Goal: Task Accomplishment & Management: Complete application form

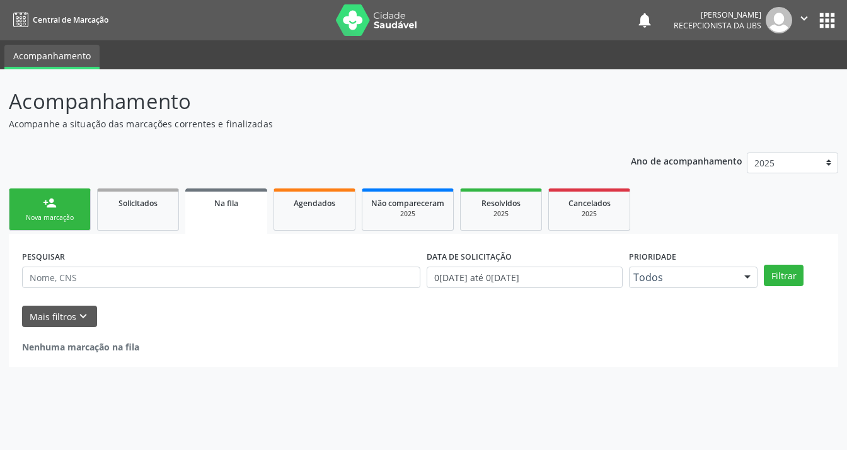
click at [55, 210] on link "person_add Nova marcação" at bounding box center [50, 209] width 82 height 42
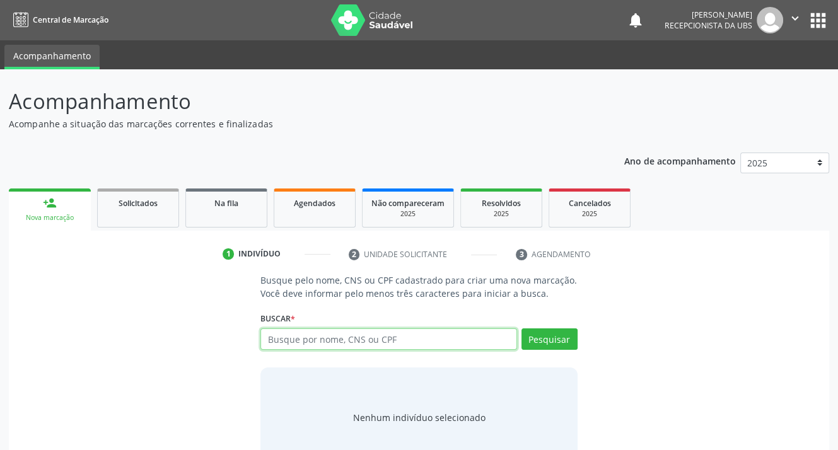
click at [403, 342] on input "text" at bounding box center [388, 338] width 256 height 21
click at [348, 338] on input "text" at bounding box center [388, 338] width 256 height 21
type input "700008411789505"
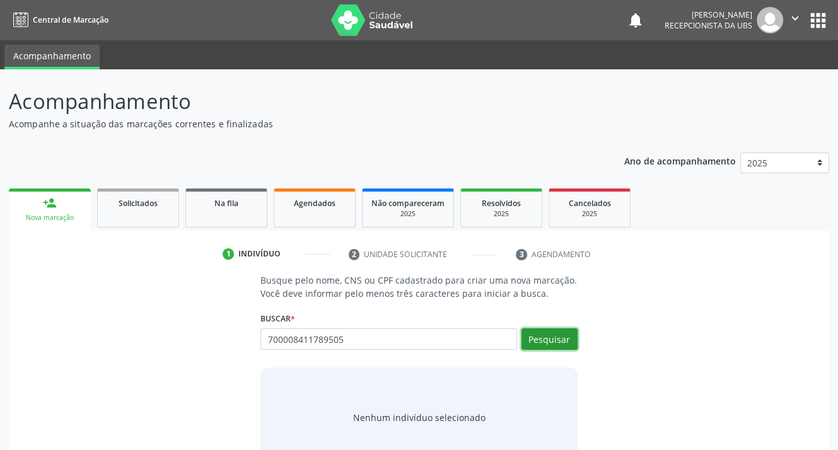
click at [538, 338] on button "Pesquisar" at bounding box center [549, 338] width 56 height 21
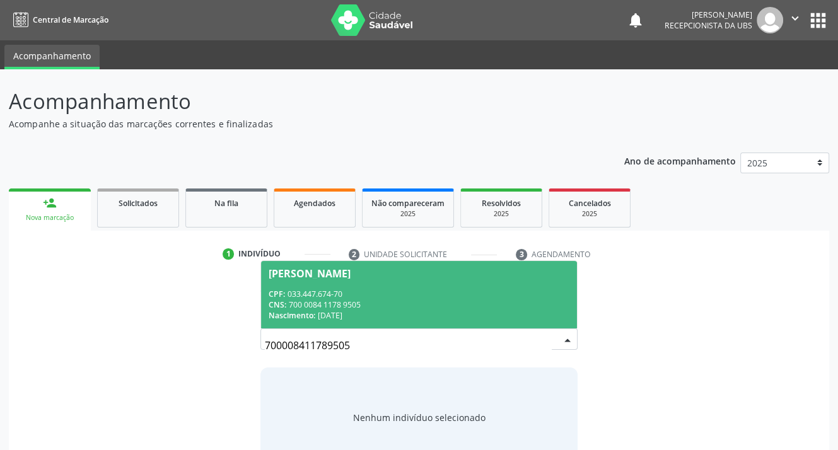
click at [313, 315] on span "Nascimento:" at bounding box center [291, 315] width 47 height 11
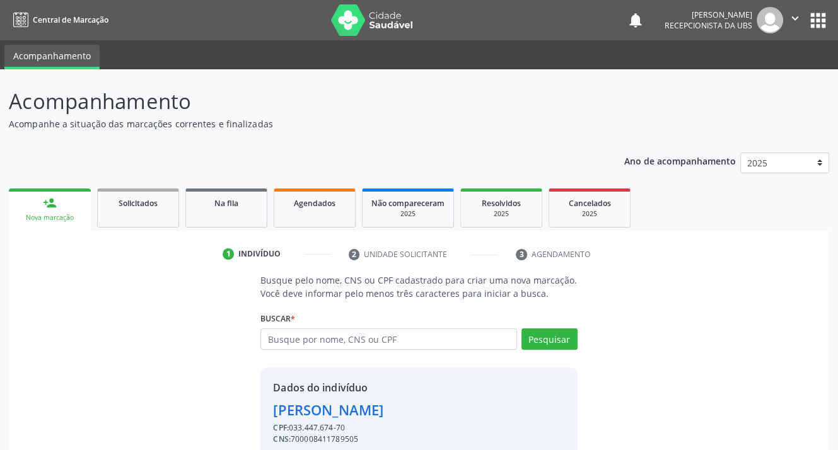
scroll to position [55, 0]
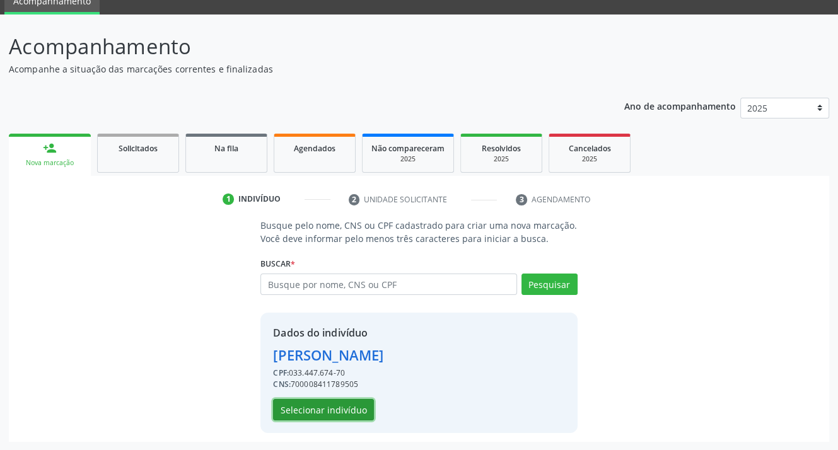
click at [317, 405] on button "Selecionar indivíduo" at bounding box center [323, 409] width 101 height 21
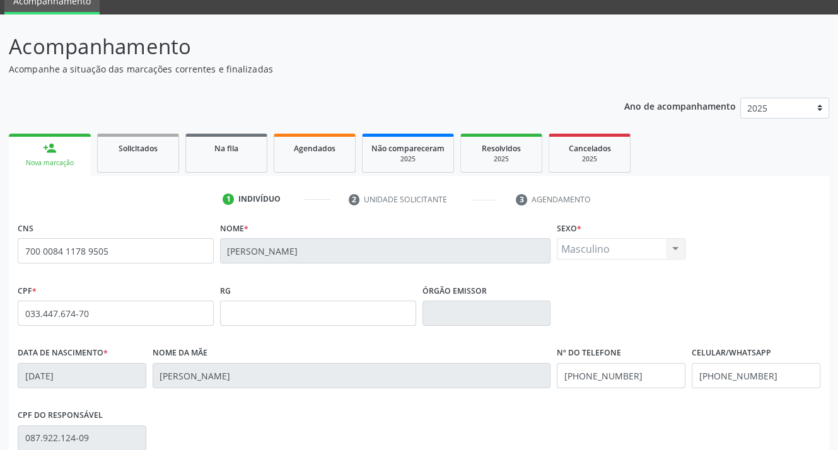
scroll to position [233, 0]
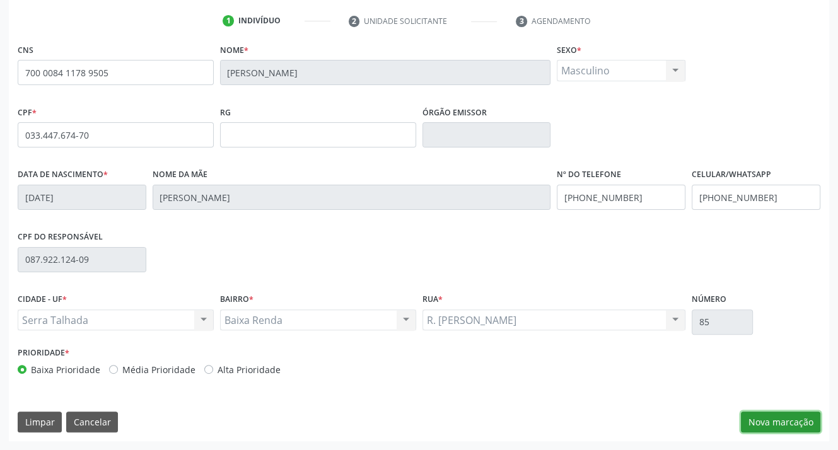
click at [775, 415] on button "Nova marcação" at bounding box center [780, 422] width 79 height 21
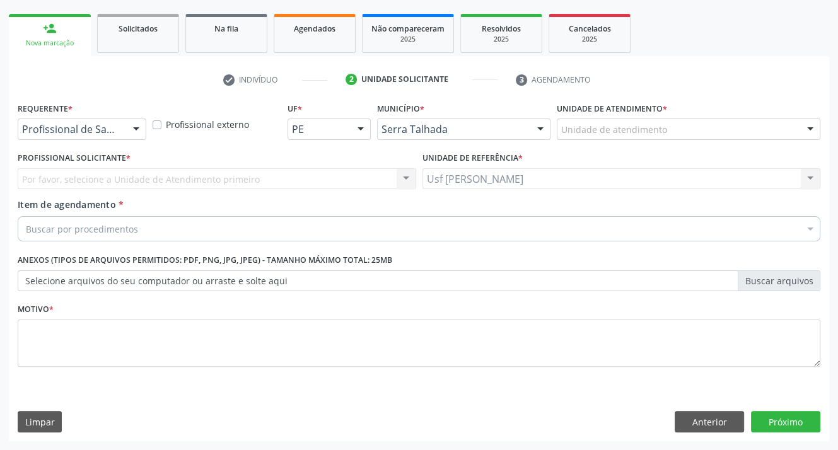
scroll to position [174, 0]
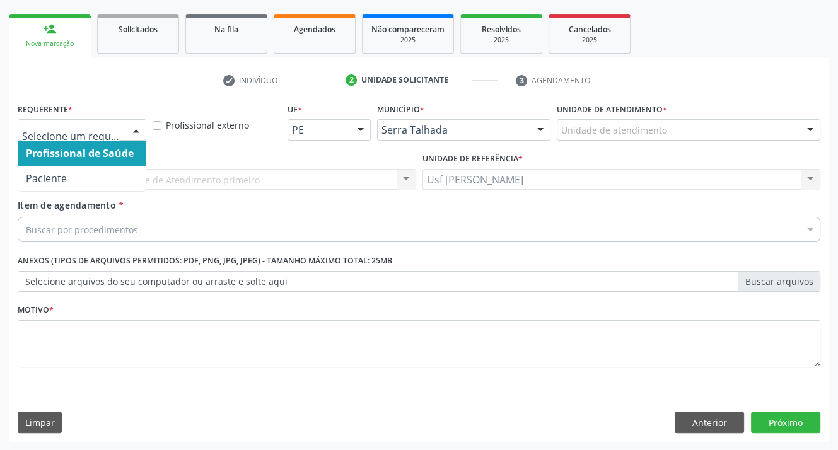
click at [139, 128] on div at bounding box center [136, 130] width 19 height 21
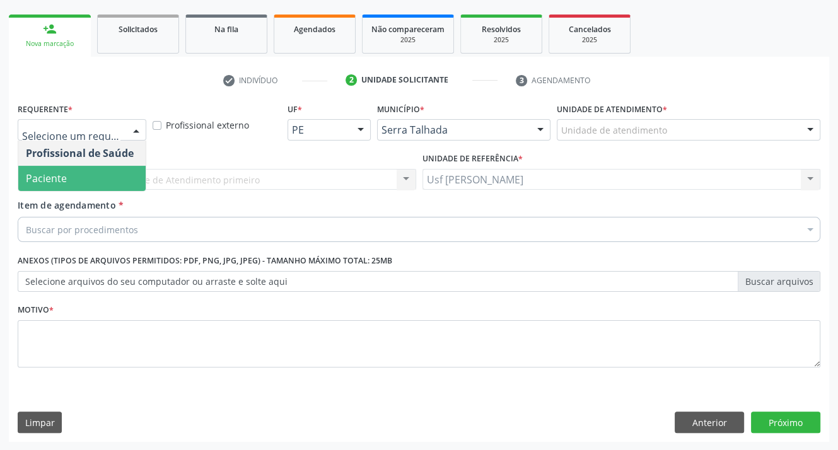
click at [79, 173] on span "Paciente" at bounding box center [81, 178] width 127 height 25
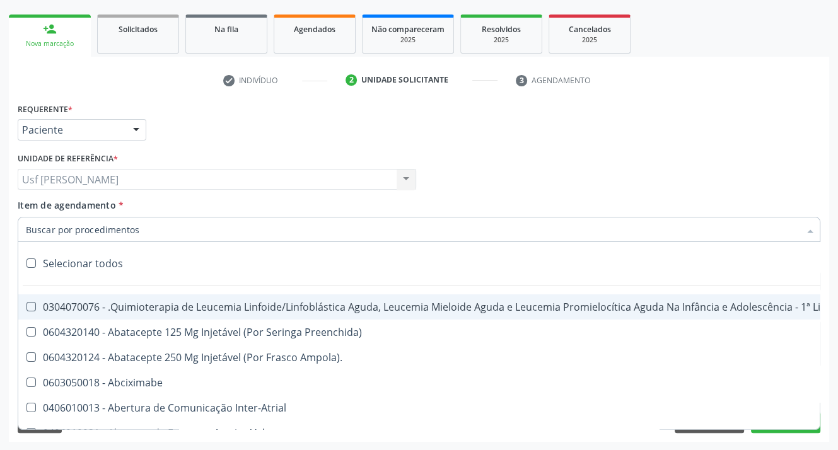
click at [84, 236] on input "Item de agendamento *" at bounding box center [412, 229] width 773 height 25
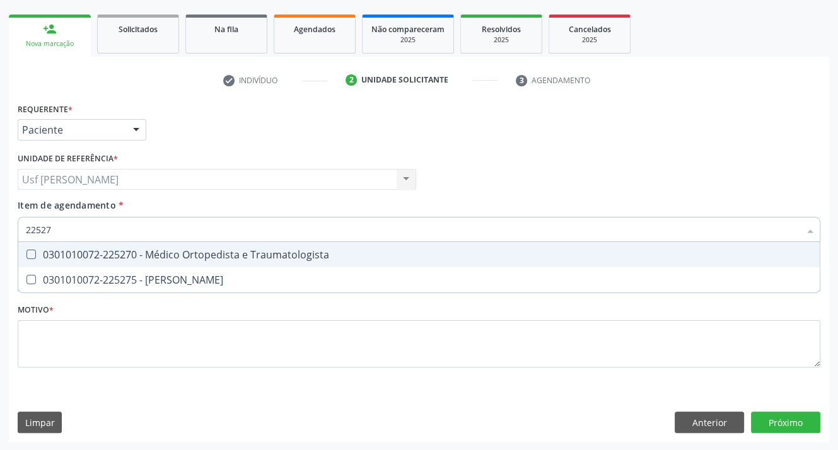
type input "225270"
click at [33, 255] on Traumatologista at bounding box center [30, 254] width 9 height 9
click at [26, 255] on Traumatologista "checkbox" at bounding box center [22, 254] width 8 height 8
checkbox Traumatologista "true"
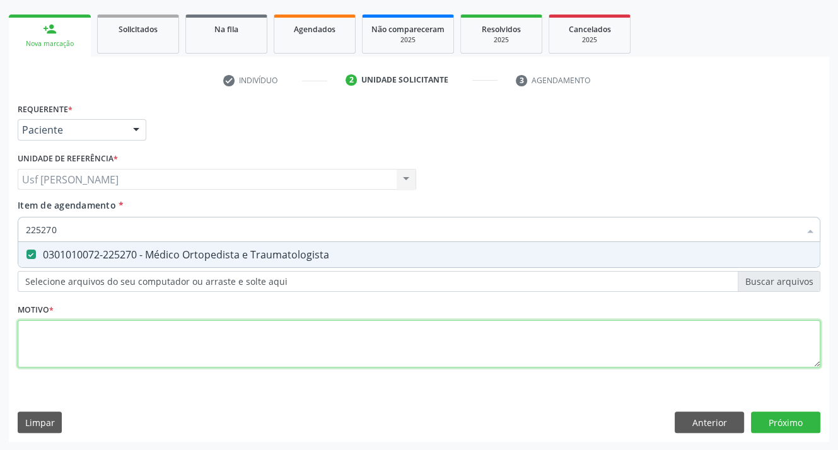
click at [38, 348] on div "Requerente * Paciente Profissional de Saúde Paciente Nenhum resultado encontrad…" at bounding box center [419, 242] width 802 height 285
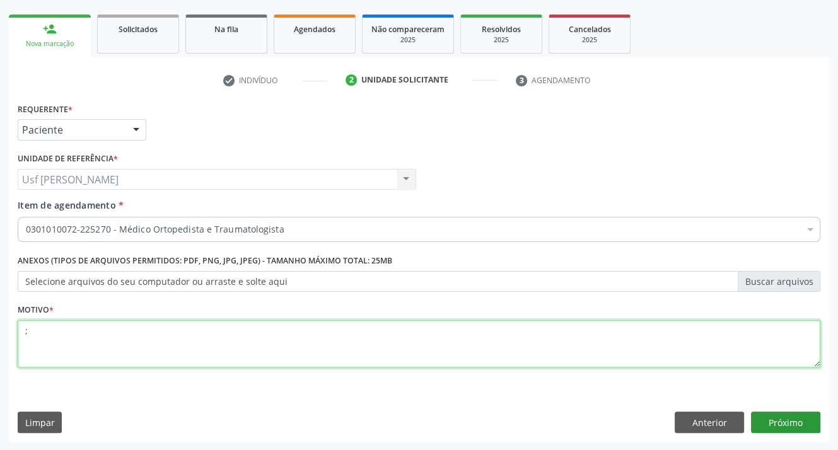
type textarea ";"
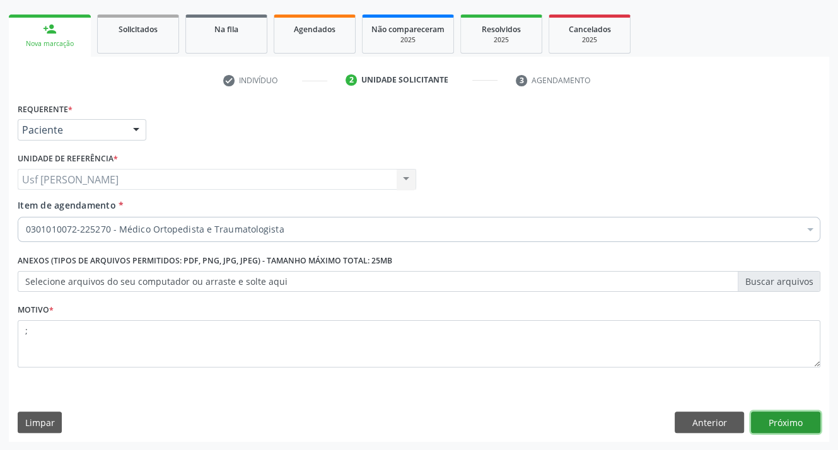
click at [776, 425] on button "Próximo" at bounding box center [785, 422] width 69 height 21
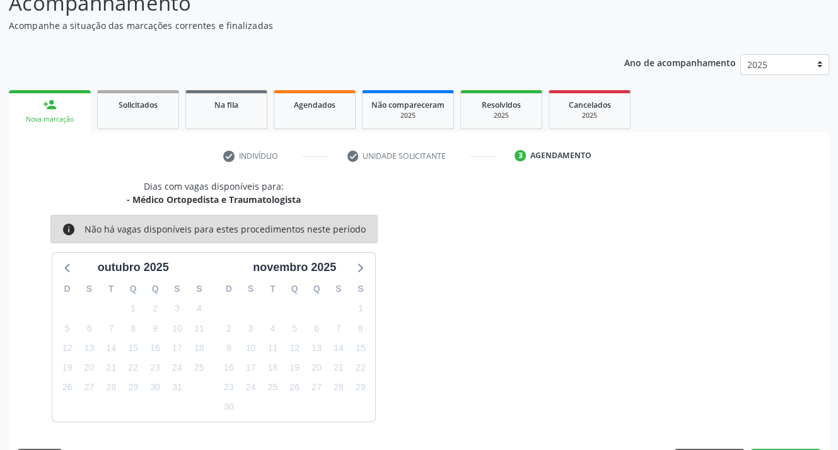
scroll to position [135, 0]
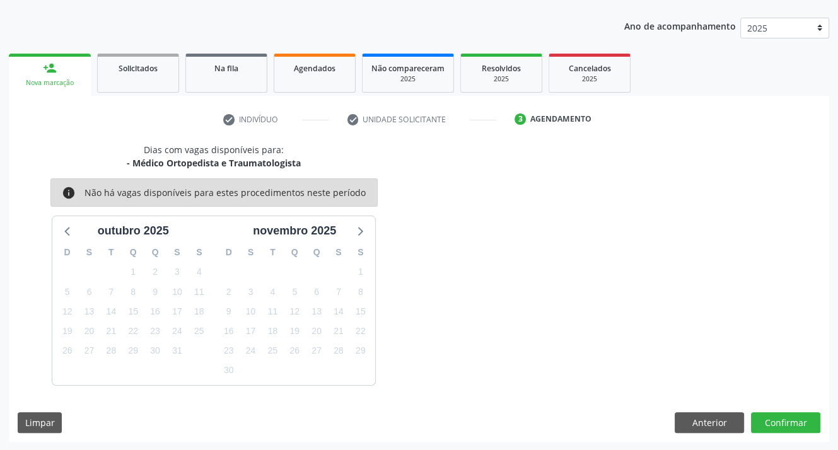
click at [43, 82] on div "Nova marcação" at bounding box center [50, 82] width 64 height 9
click at [302, 76] on link "Agendados" at bounding box center [315, 73] width 82 height 39
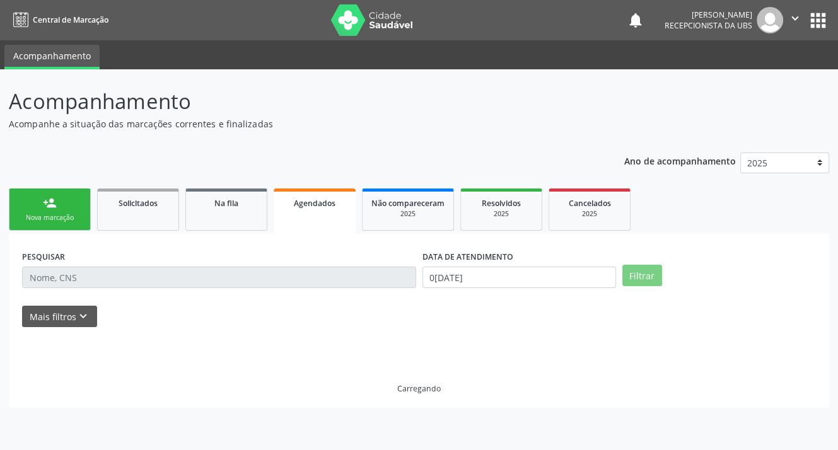
scroll to position [0, 0]
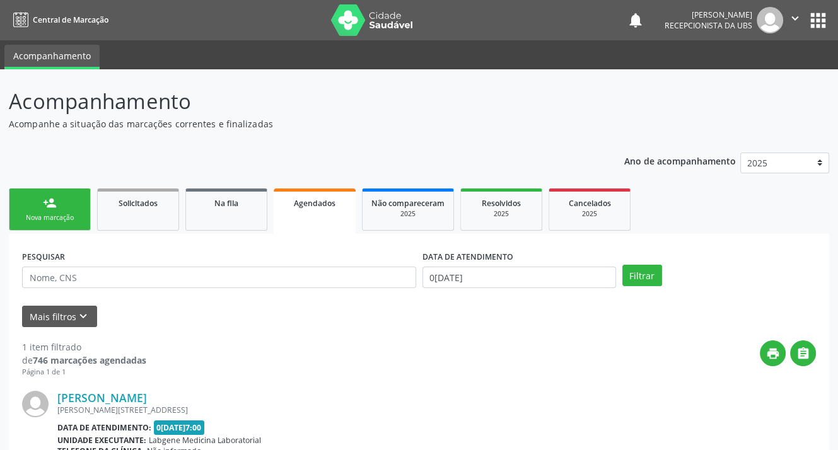
click at [324, 209] on div "Agendados" at bounding box center [314, 202] width 64 height 13
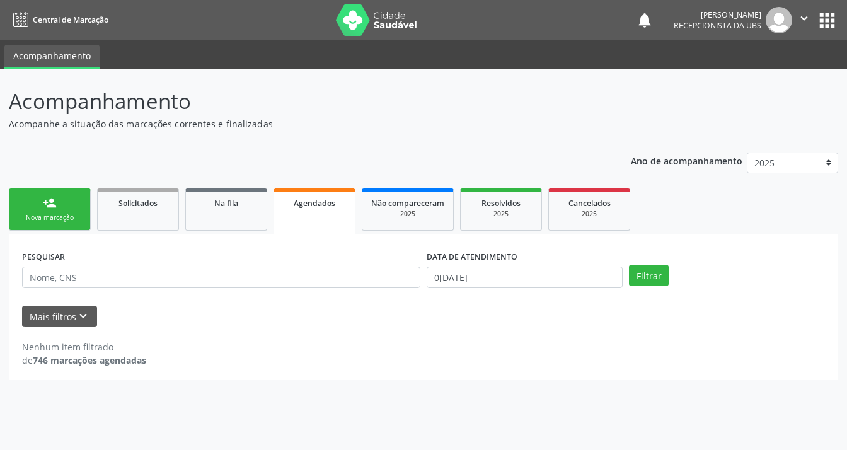
click at [44, 216] on div "Nova marcação" at bounding box center [49, 217] width 63 height 9
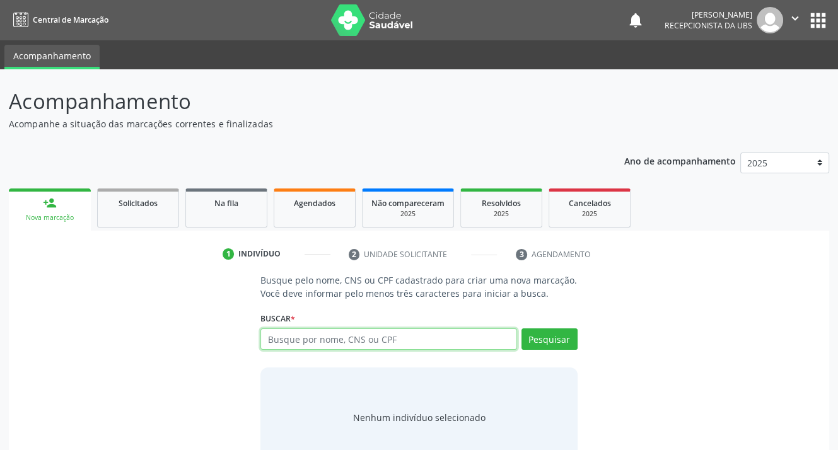
click at [323, 338] on input "text" at bounding box center [388, 338] width 256 height 21
type input "700001973059007"
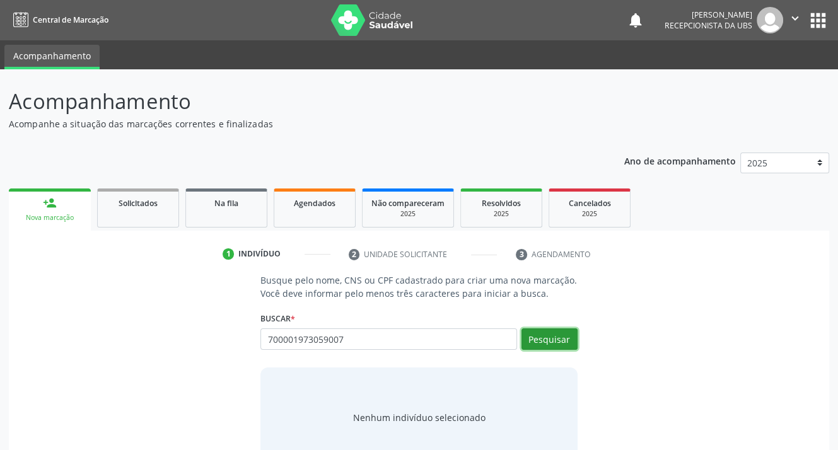
click at [555, 335] on button "Pesquisar" at bounding box center [549, 338] width 56 height 21
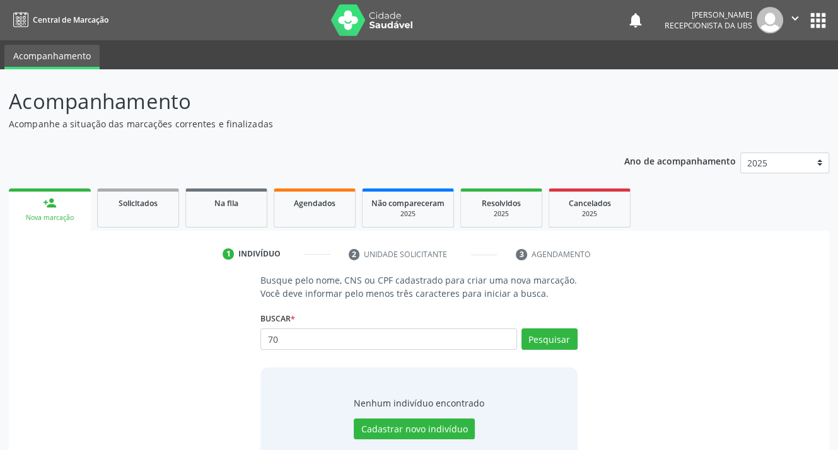
type input "7"
type input "29422358884"
click at [398, 429] on button "Cadastrar novo indivíduo" at bounding box center [414, 428] width 121 height 21
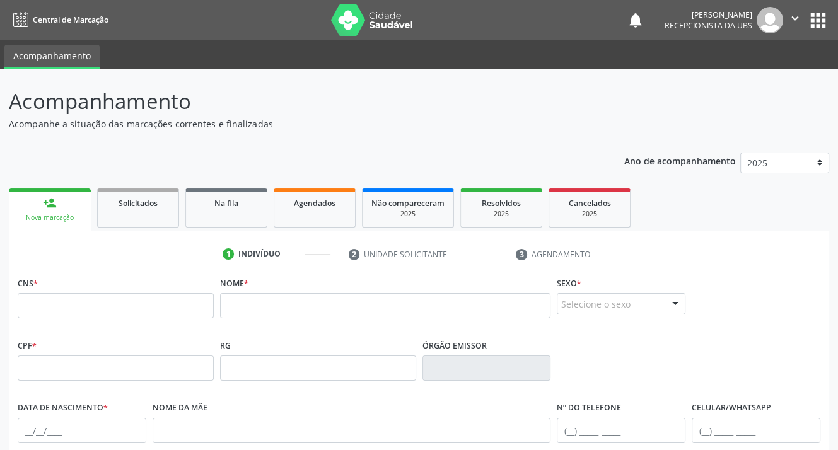
click at [55, 345] on div "CPF *" at bounding box center [116, 358] width 196 height 45
click at [27, 309] on input "text" at bounding box center [116, 305] width 196 height 25
type input "700 0019 7305 9007"
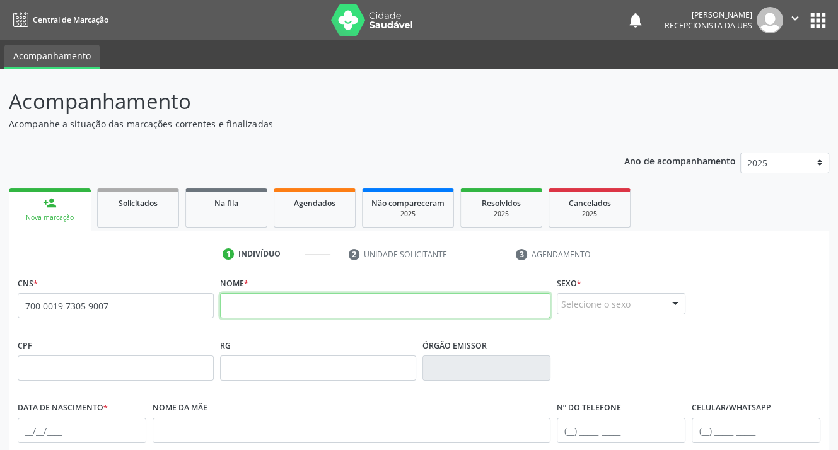
click at [282, 310] on input "text" at bounding box center [385, 305] width 331 height 25
type input "[PERSON_NAME]"
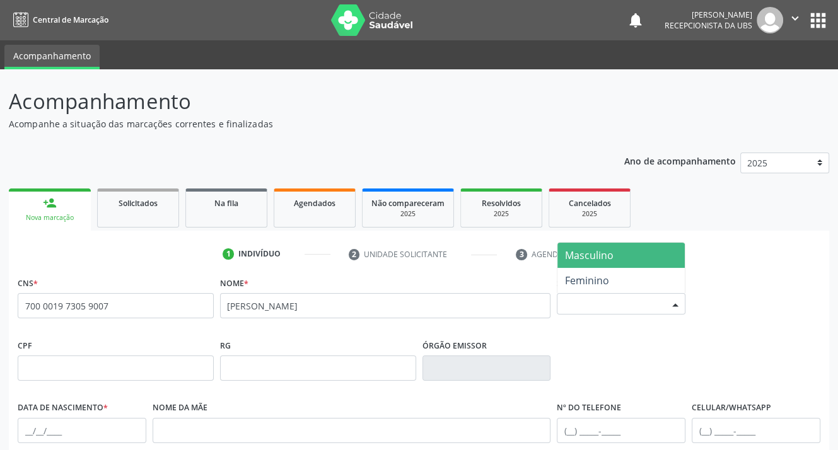
click at [591, 297] on div "Selecione o sexo" at bounding box center [620, 303] width 129 height 21
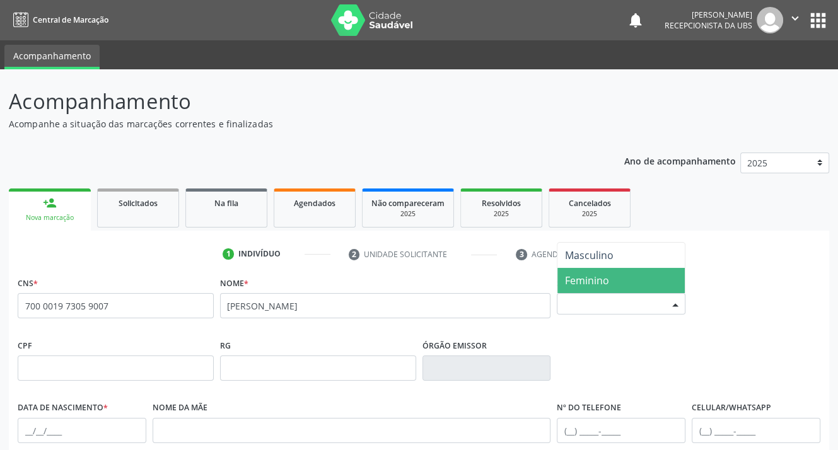
click at [592, 275] on span "Feminino" at bounding box center [587, 281] width 44 height 14
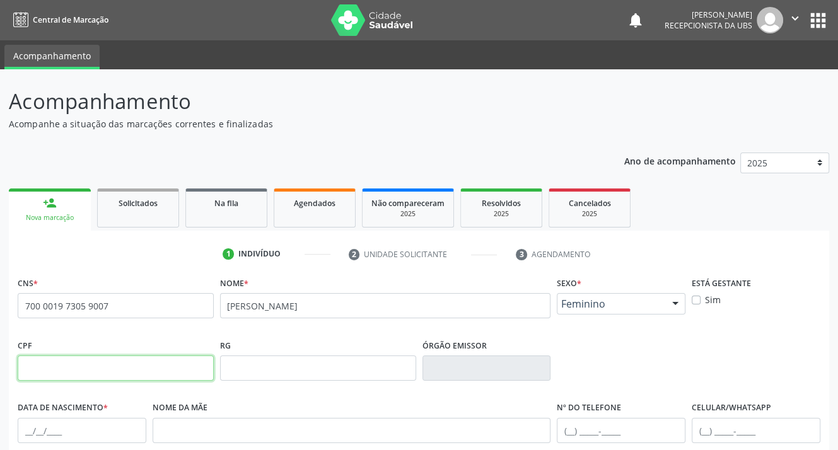
click at [116, 368] on input "text" at bounding box center [116, 367] width 196 height 25
click at [135, 371] on input "text" at bounding box center [116, 367] width 196 height 25
type input "294.223.588-84"
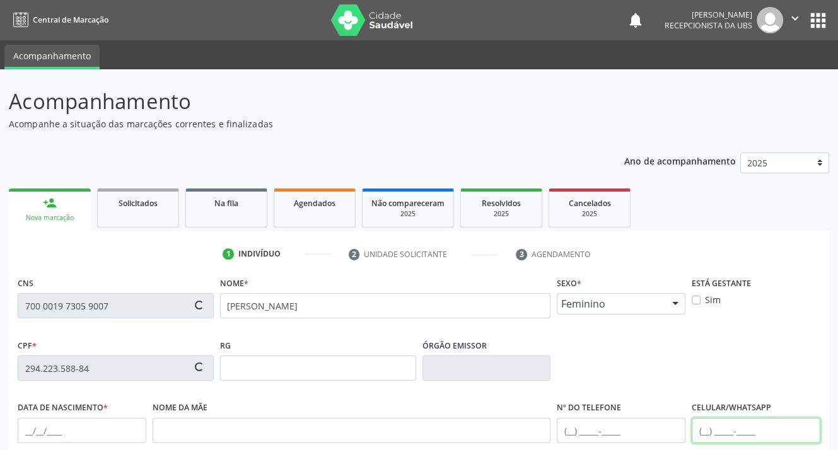
click at [757, 427] on input "text" at bounding box center [755, 430] width 129 height 25
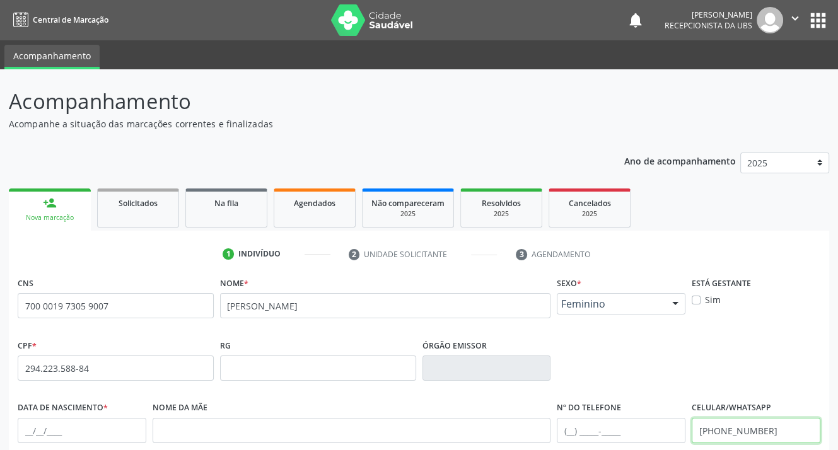
click at [709, 426] on input "[PHONE_NUMBER]" at bounding box center [755, 430] width 129 height 25
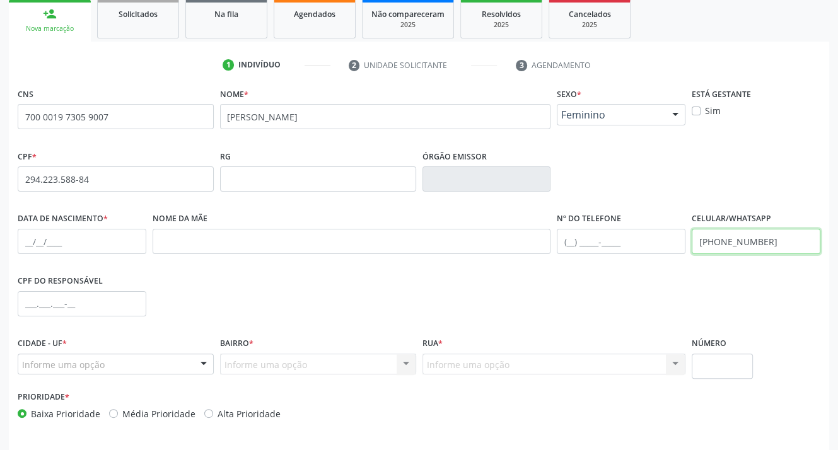
scroll to position [233, 0]
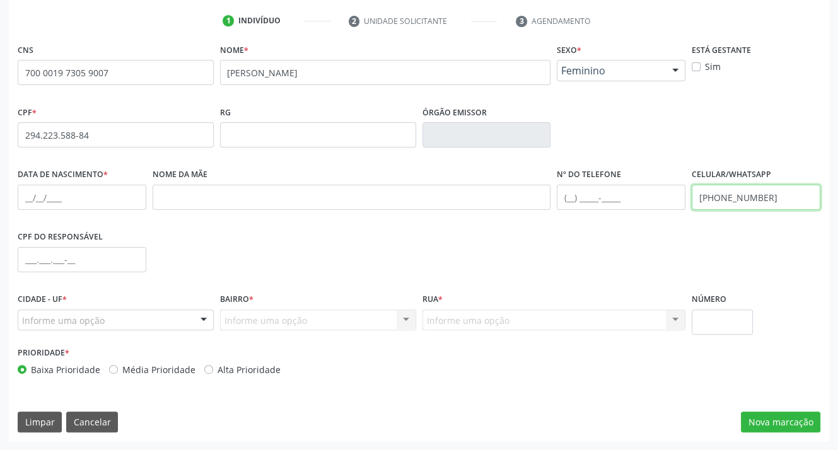
type input "[PHONE_NUMBER]"
click at [50, 195] on input "text" at bounding box center [82, 197] width 129 height 25
type input "[DATE]"
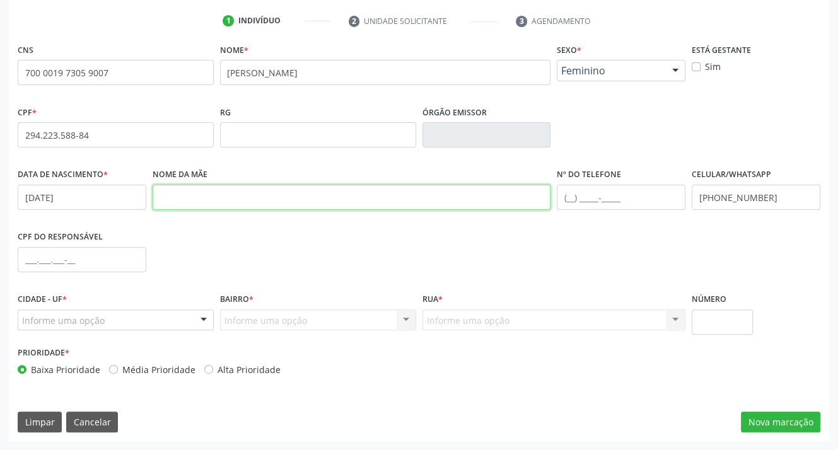
click at [183, 197] on input "text" at bounding box center [352, 197] width 398 height 25
type input "[PERSON_NAME]"
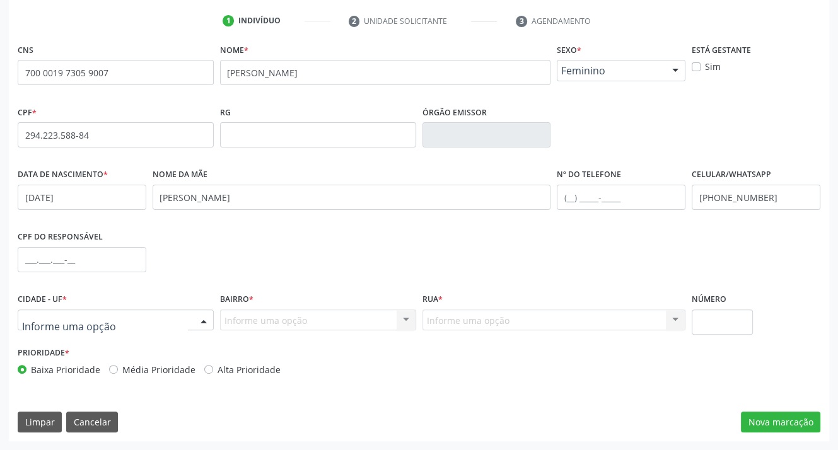
click at [115, 316] on div at bounding box center [116, 319] width 196 height 21
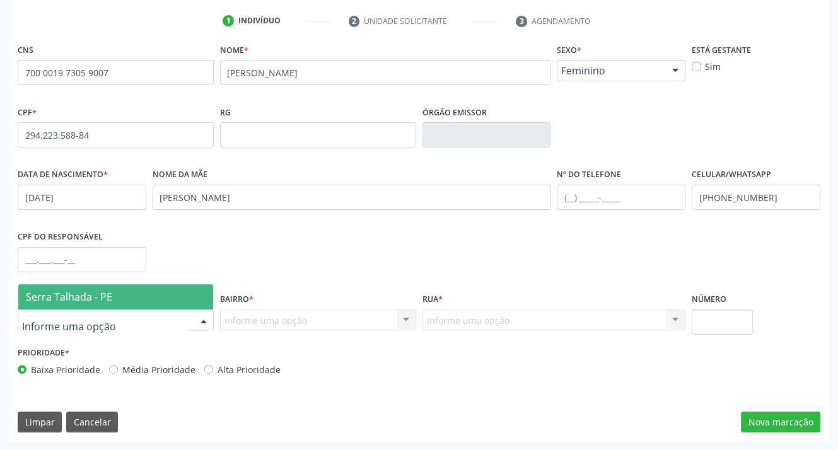
click at [110, 303] on span "Serra Talhada - PE" at bounding box center [115, 296] width 195 height 25
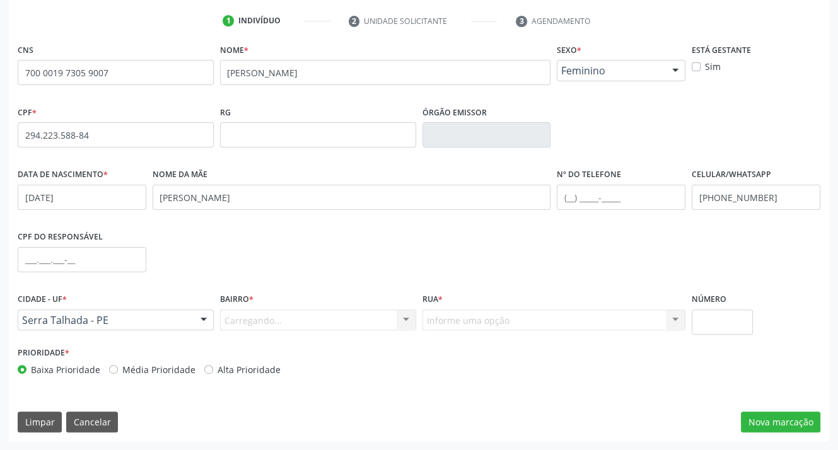
click at [279, 321] on div "Carregando... Nenhum resultado encontrado para: " " Nenhuma opção encontrada. D…" at bounding box center [318, 319] width 196 height 21
click at [279, 321] on input "text" at bounding box center [307, 326] width 166 height 25
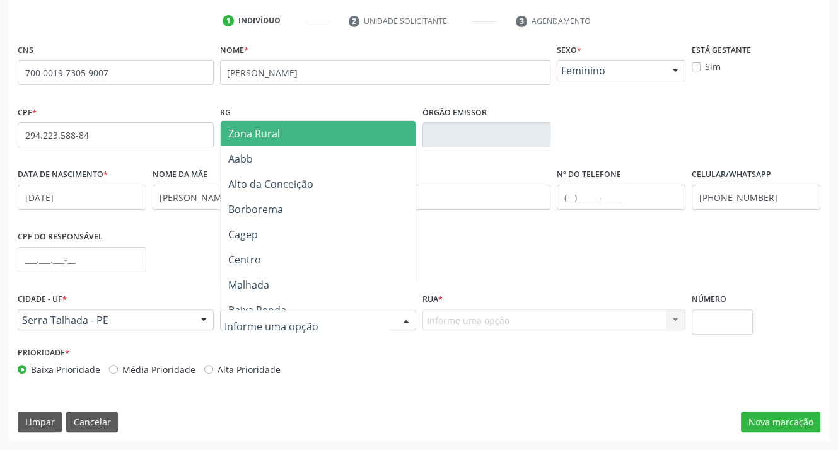
click at [279, 321] on input "text" at bounding box center [307, 326] width 166 height 25
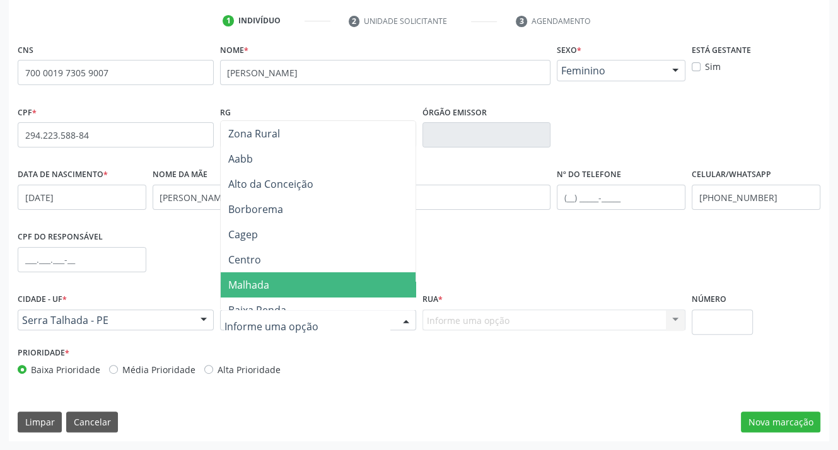
click at [257, 283] on span "Malhada" at bounding box center [248, 285] width 41 height 14
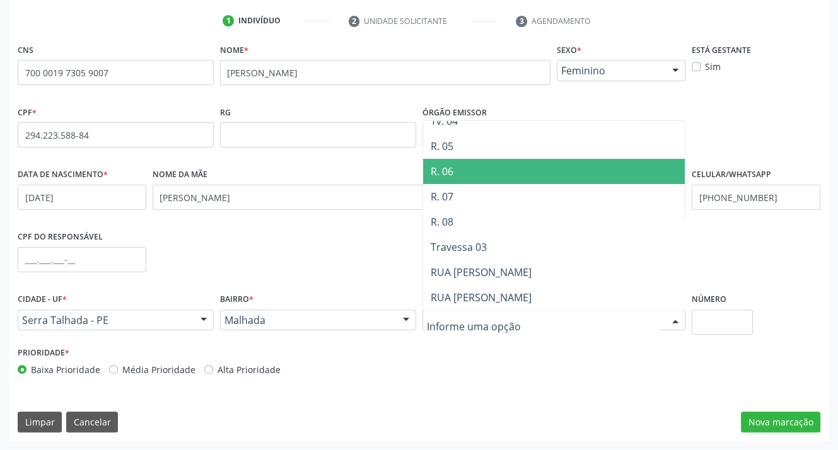
scroll to position [126, 0]
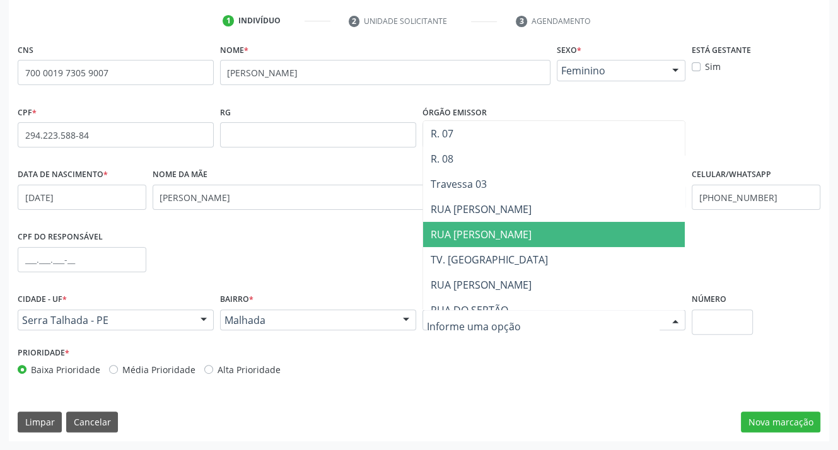
click at [484, 231] on span "RUA [PERSON_NAME]" at bounding box center [480, 235] width 101 height 14
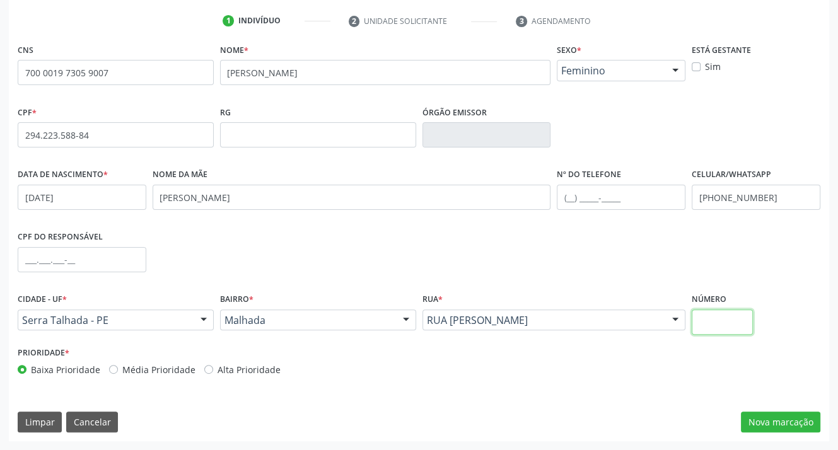
click at [703, 323] on input "text" at bounding box center [721, 321] width 61 height 25
type input "144"
click at [799, 420] on button "Nova marcação" at bounding box center [780, 422] width 79 height 21
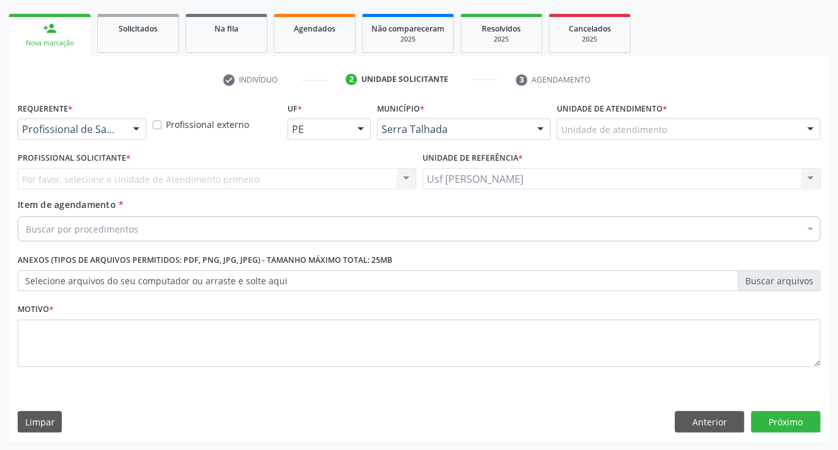
scroll to position [174, 0]
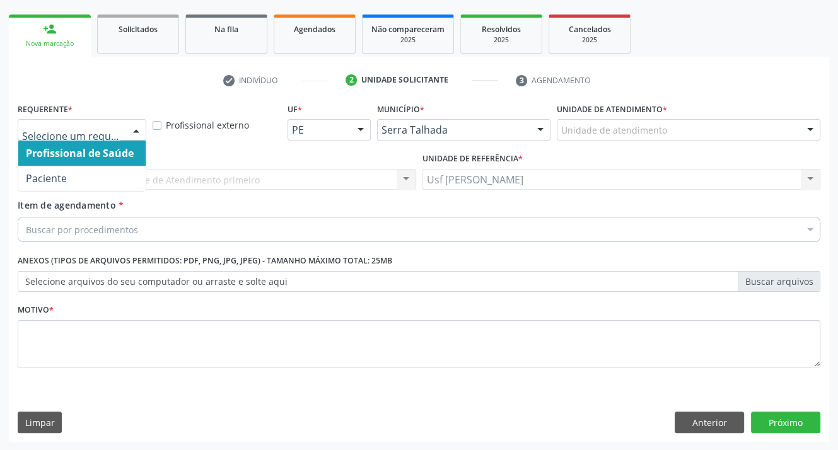
click at [137, 130] on div at bounding box center [136, 130] width 19 height 21
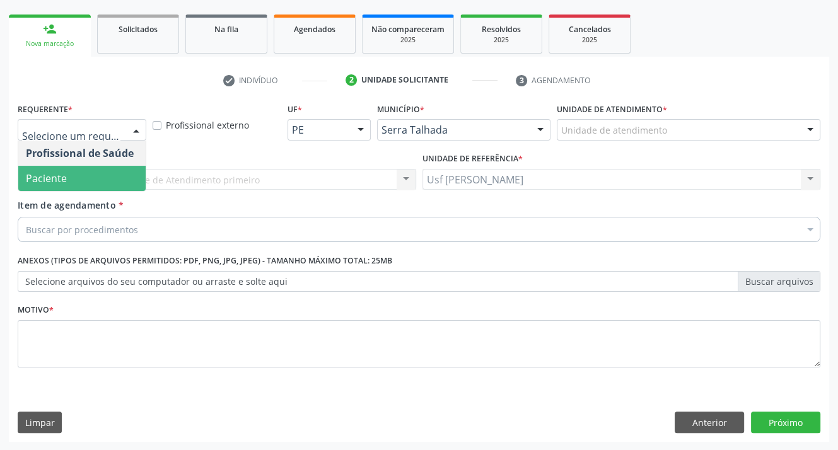
click at [81, 180] on span "Paciente" at bounding box center [81, 178] width 127 height 25
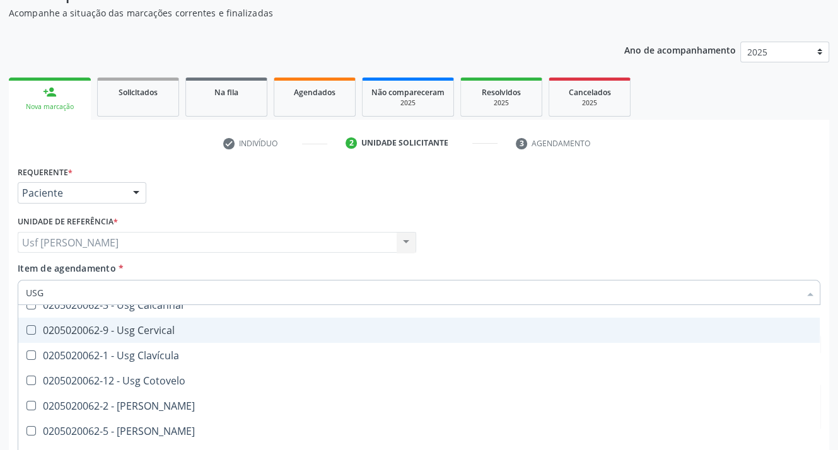
scroll to position [126, 0]
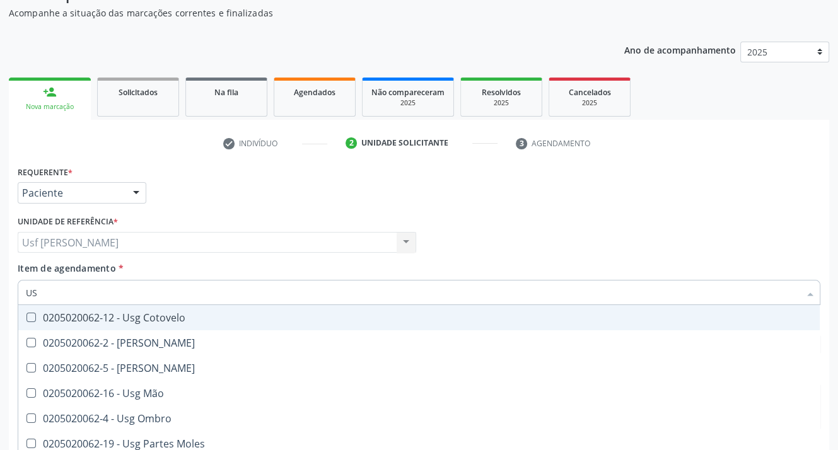
type input "U"
type input "0205020062"
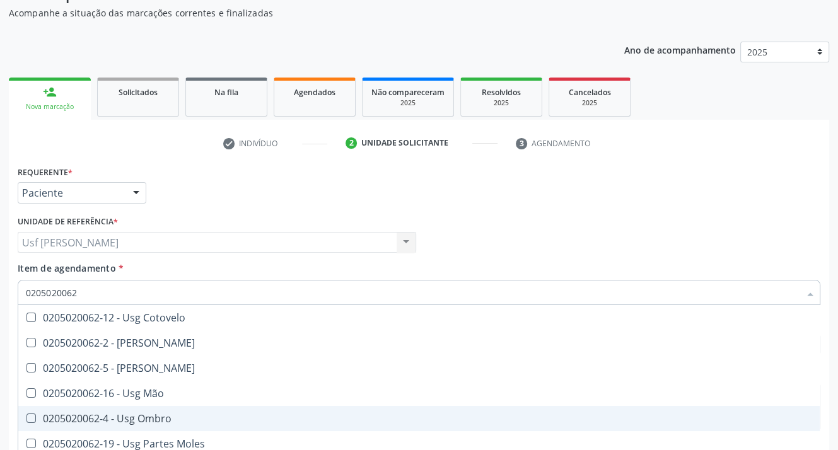
click at [33, 419] on Ombro at bounding box center [30, 417] width 9 height 9
click at [26, 419] on Ombro "checkbox" at bounding box center [22, 418] width 8 height 8
checkbox Ombro "true"
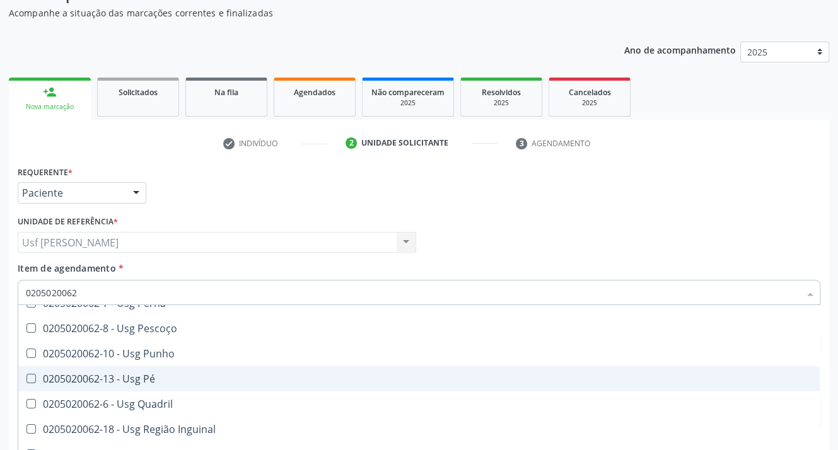
scroll to position [174, 0]
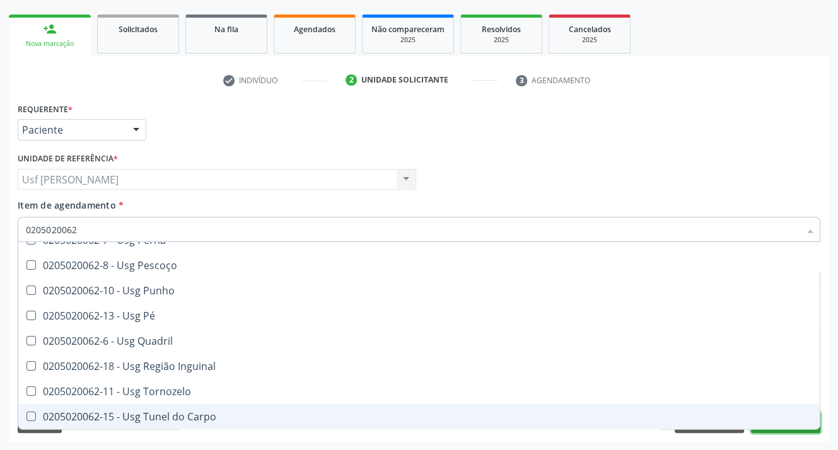
click at [796, 430] on button "Próximo" at bounding box center [785, 422] width 69 height 21
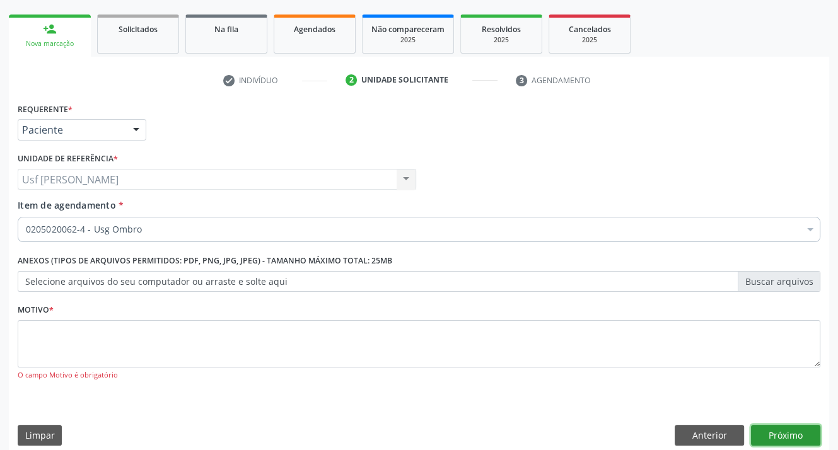
scroll to position [0, 0]
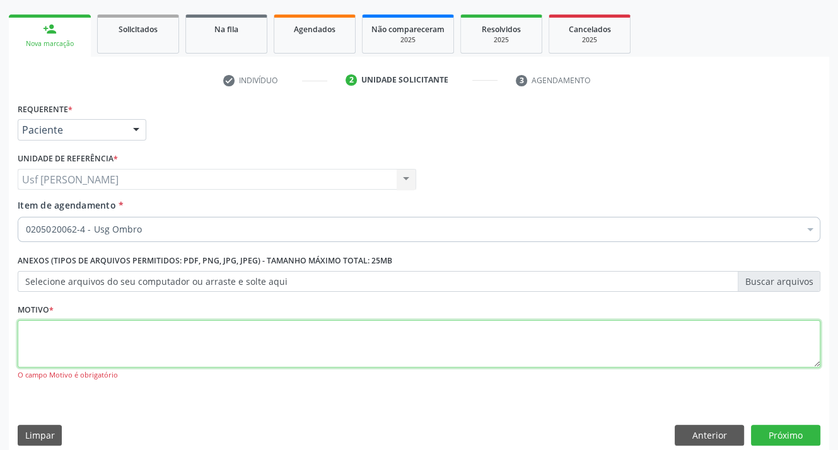
click at [78, 346] on textarea at bounding box center [419, 344] width 802 height 48
type textarea "."
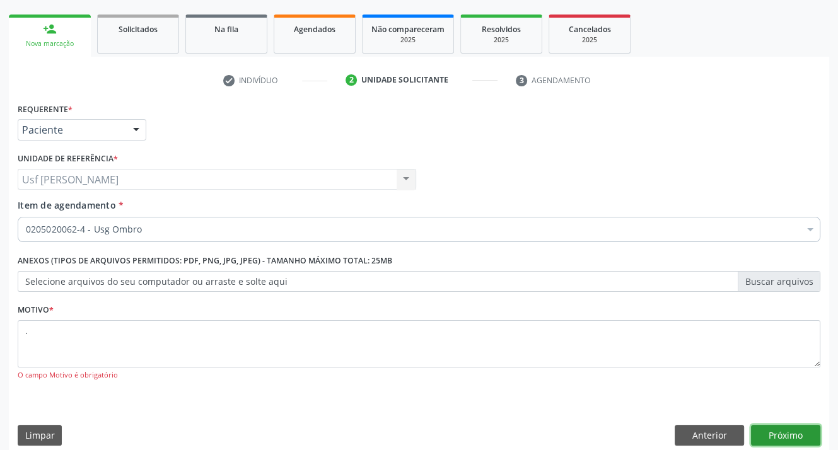
click at [768, 435] on button "Próximo" at bounding box center [785, 435] width 69 height 21
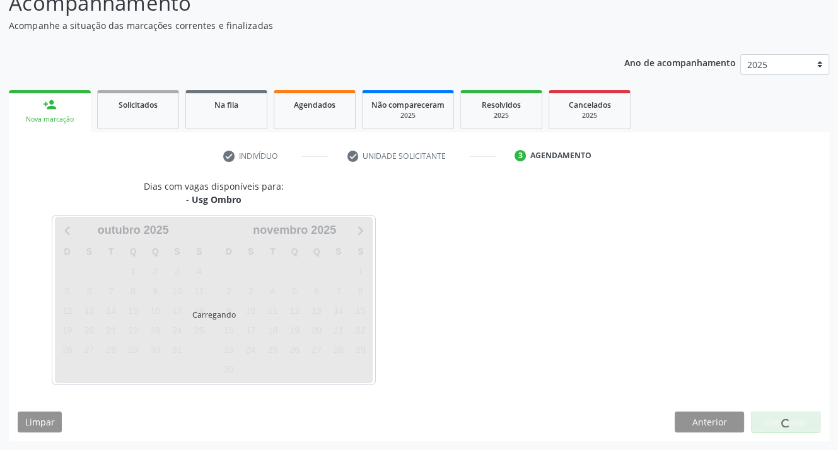
scroll to position [98, 0]
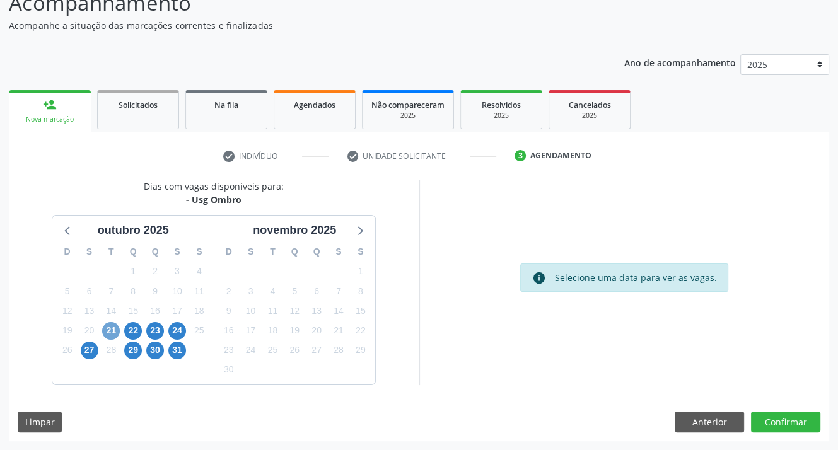
click at [113, 330] on span "21" at bounding box center [111, 331] width 18 height 18
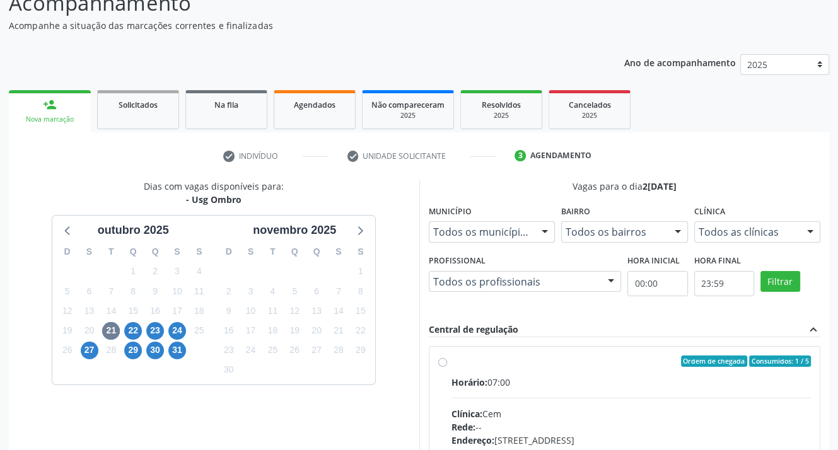
click at [451, 361] on label "Ordem de chegada Consumidos: 1 / 5 Horário: 07:00 Clínica: Cem Rede: -- Endereç…" at bounding box center [631, 451] width 360 height 193
click at [440, 361] on input "Ordem de chegada Consumidos: 1 / 5 Horário: 07:00 Clínica: Cem Rede: -- Endereç…" at bounding box center [442, 360] width 9 height 11
radio input "true"
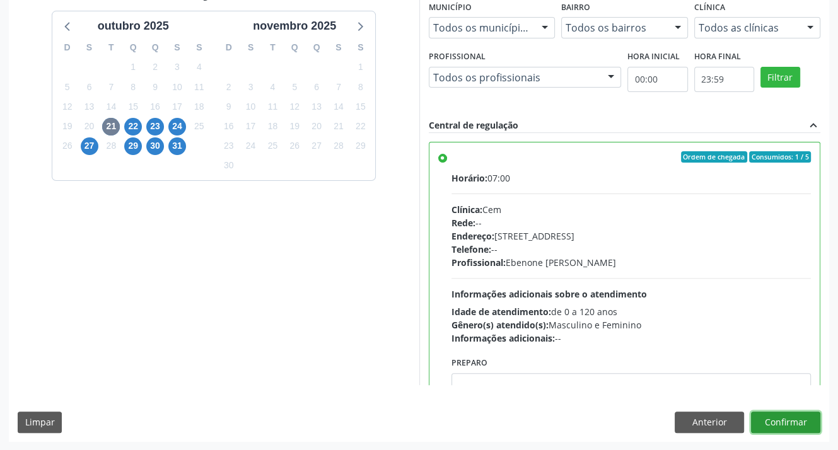
click at [775, 422] on button "Confirmar" at bounding box center [785, 422] width 69 height 21
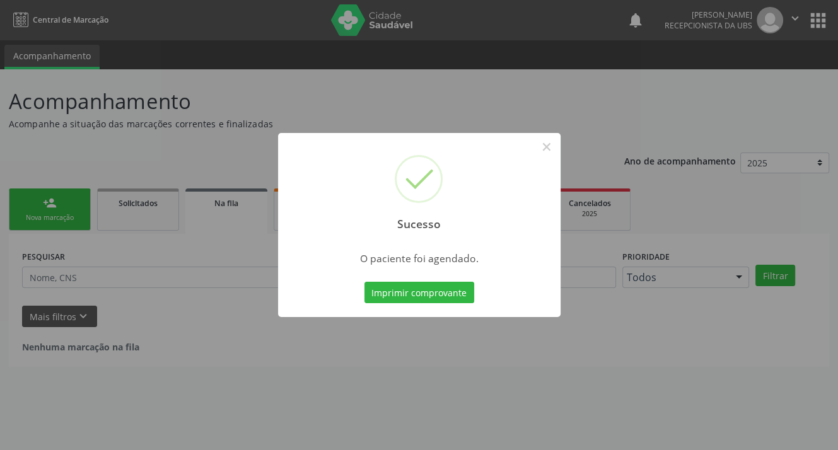
scroll to position [0, 0]
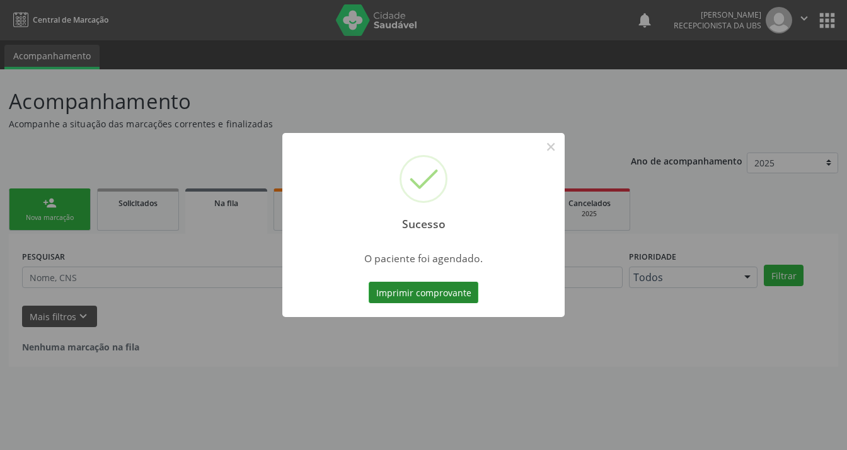
click at [422, 293] on button "Imprimir comprovante" at bounding box center [424, 292] width 110 height 21
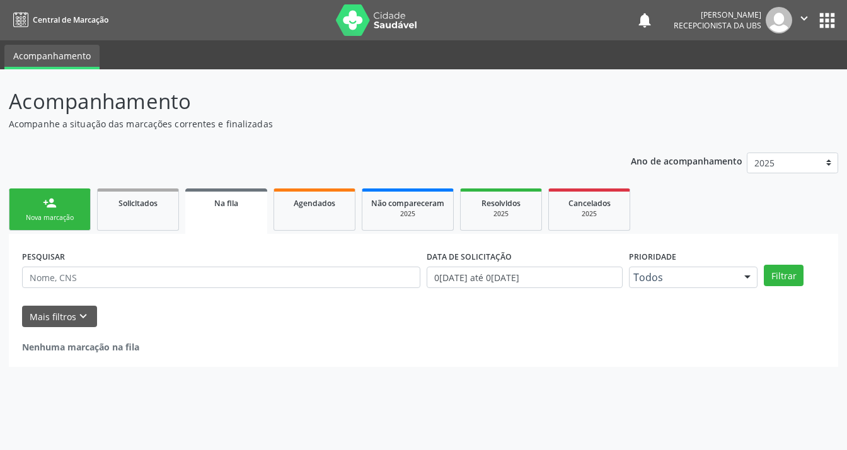
click at [58, 202] on link "person_add Nova marcação" at bounding box center [50, 209] width 82 height 42
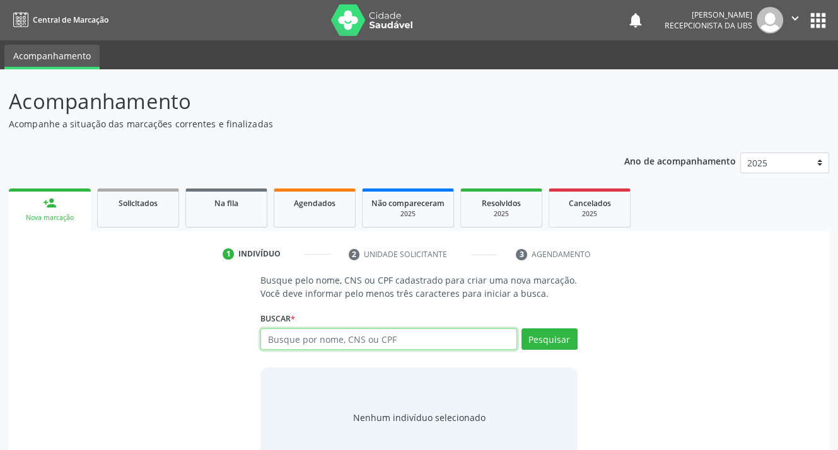
click at [328, 338] on input "text" at bounding box center [388, 338] width 256 height 21
click at [494, 135] on div "Acompanhamento Acompanhe a situação das marcações correntes e finalizadas Relat…" at bounding box center [419, 281] width 820 height 391
click at [385, 338] on input "text" at bounding box center [388, 338] width 256 height 21
type input "0095767460"
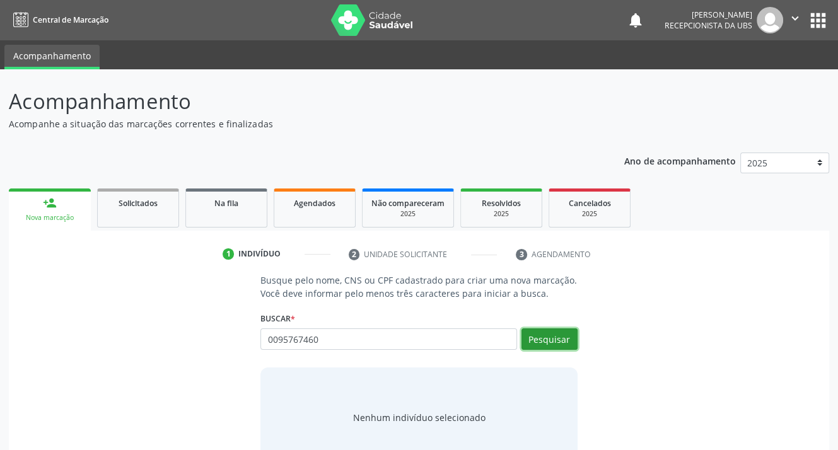
click at [529, 347] on button "Pesquisar" at bounding box center [549, 338] width 56 height 21
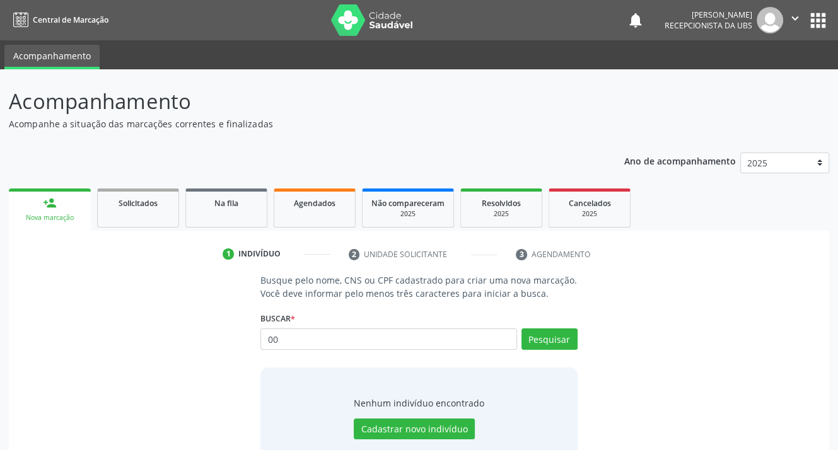
click at [348, 345] on input "00" at bounding box center [388, 338] width 256 height 21
click at [371, 343] on input "000957674" at bounding box center [388, 338] width 256 height 21
click at [363, 342] on input "000957674" at bounding box center [388, 338] width 256 height 21
type input "00095767460"
click at [557, 343] on button "Pesquisar" at bounding box center [549, 338] width 56 height 21
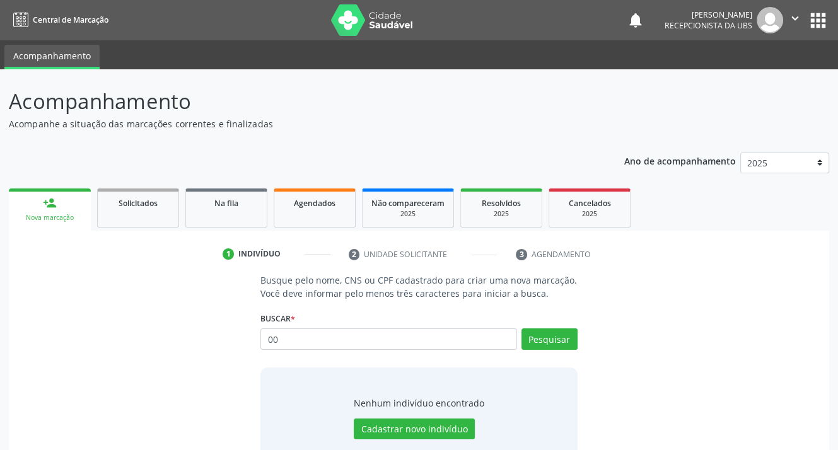
type input "0"
click at [401, 353] on div "0009576746 Busque por nome, CNS ou CPF Nenhum resultado encontrado para: " 0009…" at bounding box center [418, 343] width 316 height 30
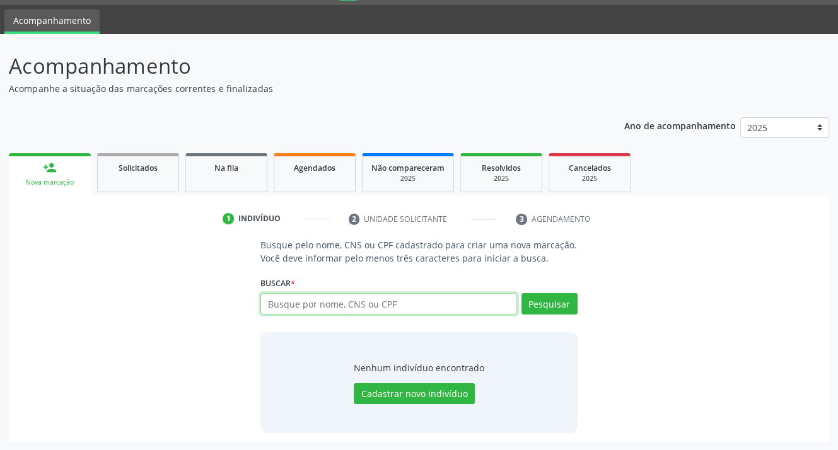
click at [413, 311] on input "text" at bounding box center [388, 303] width 256 height 21
type input "[PERSON_NAME]"
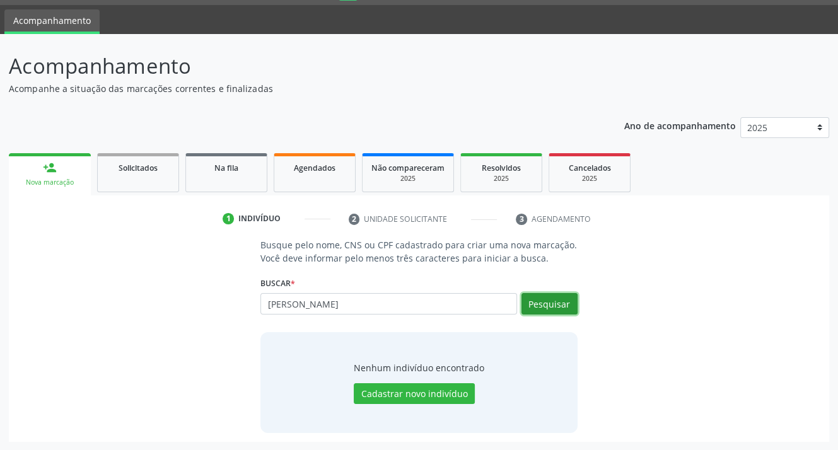
click at [549, 306] on button "Pesquisar" at bounding box center [549, 303] width 56 height 21
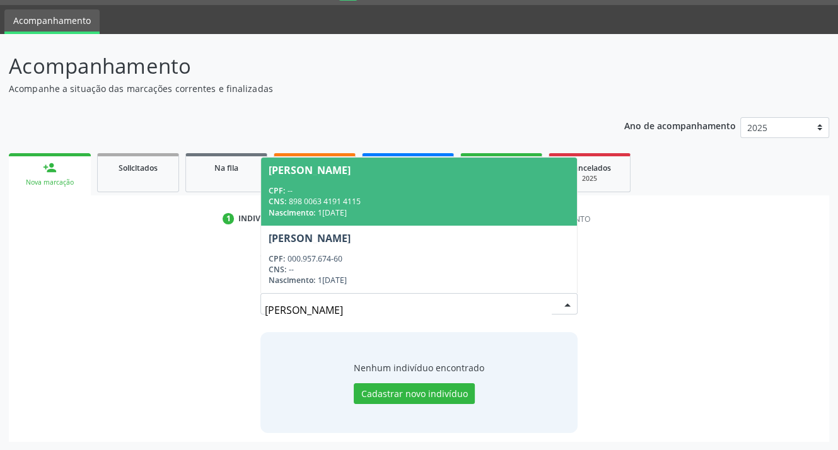
click at [313, 188] on div "CPF: --" at bounding box center [418, 190] width 300 height 11
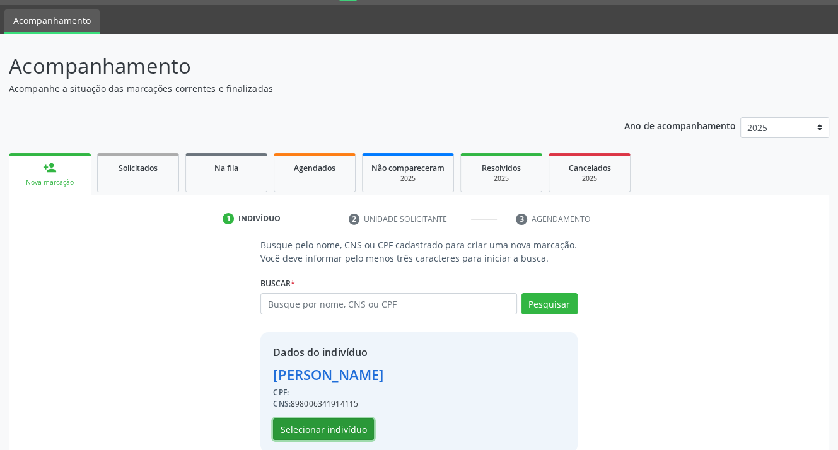
click at [298, 430] on button "Selecionar indivíduo" at bounding box center [323, 428] width 101 height 21
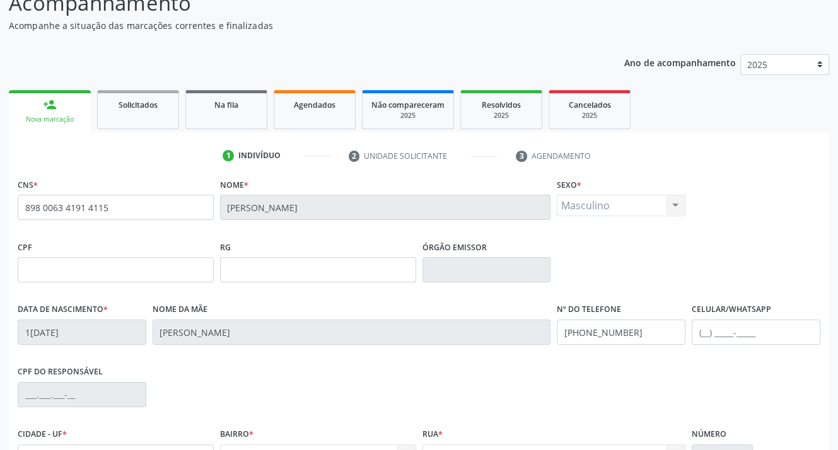
scroll to position [161, 0]
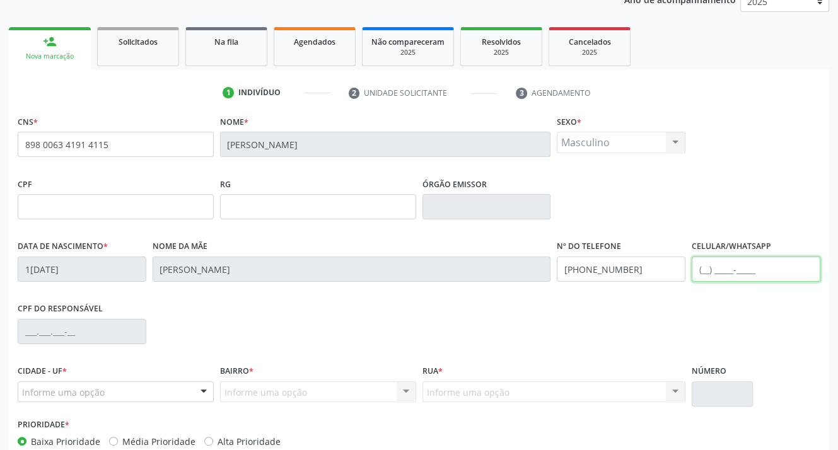
click at [708, 263] on input "text" at bounding box center [755, 268] width 129 height 25
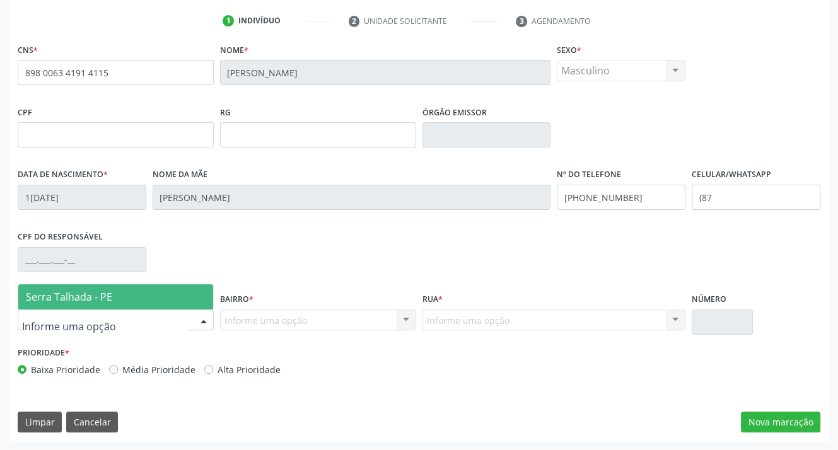
click at [197, 325] on div at bounding box center [203, 320] width 19 height 21
click at [176, 292] on span "Serra Talhada - PE" at bounding box center [115, 296] width 195 height 25
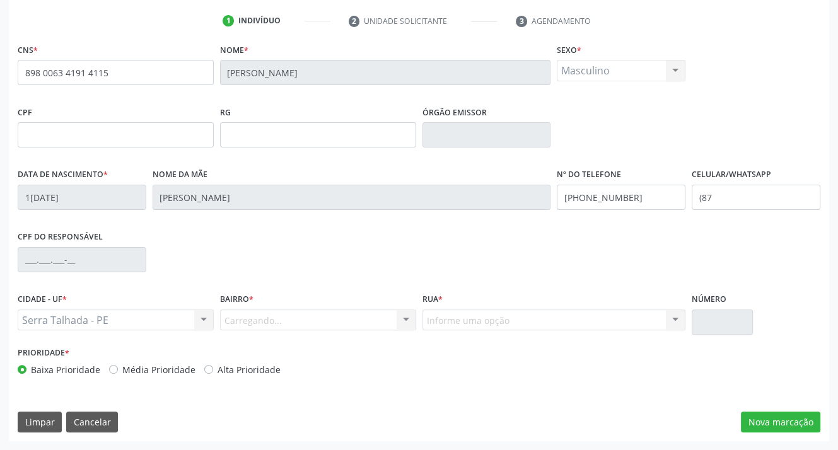
click at [258, 325] on div "Carregando... Nenhum resultado encontrado para: " " Nenhuma opção encontrada. D…" at bounding box center [318, 319] width 196 height 21
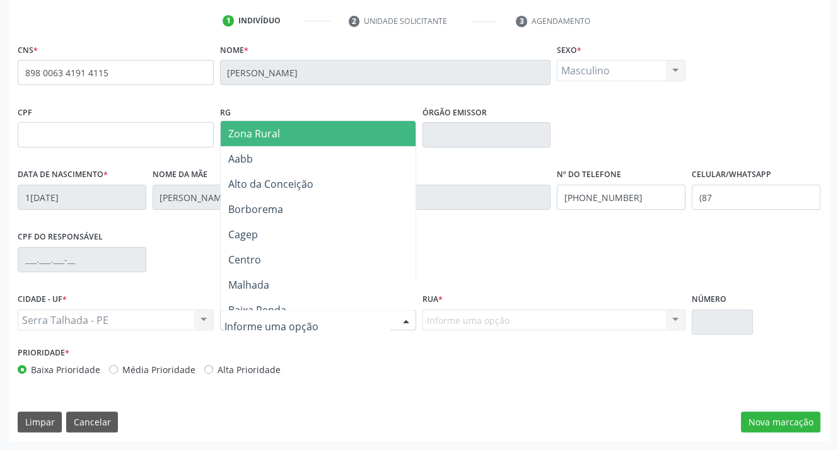
click at [258, 325] on input "text" at bounding box center [307, 326] width 166 height 25
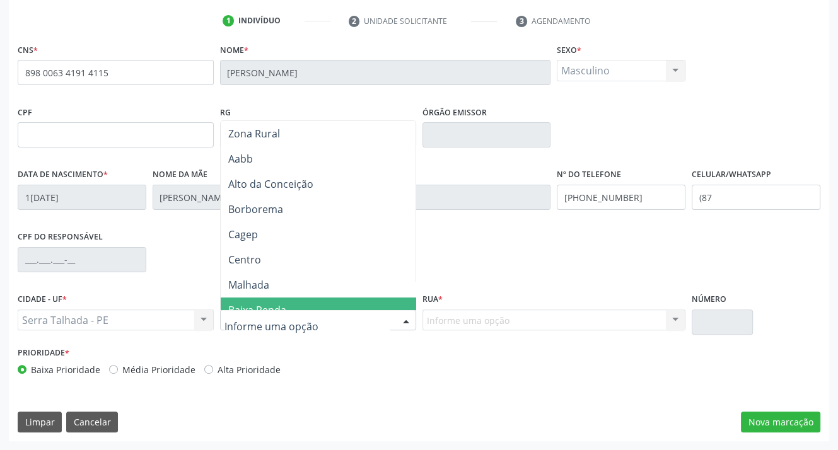
click at [256, 304] on span "Baixa Renda" at bounding box center [257, 310] width 58 height 14
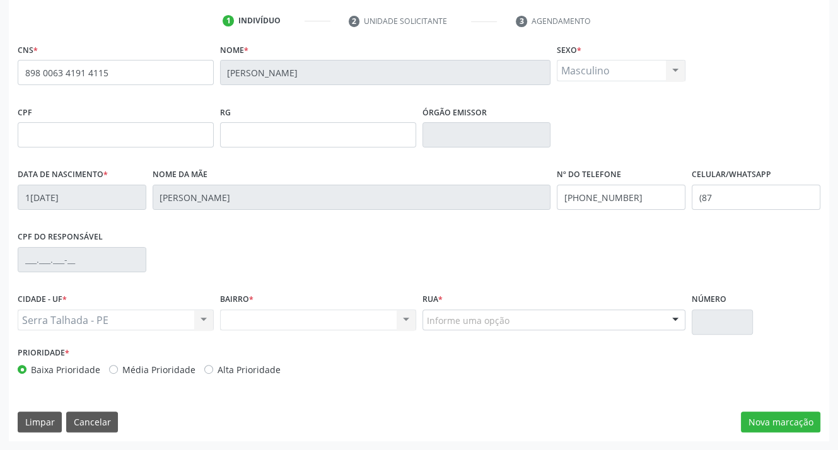
click at [264, 314] on div "Nenhum resultado encontrado para: " " Não há nenhuma opção para ser exibida." at bounding box center [318, 319] width 196 height 21
click at [264, 317] on div "Nenhum resultado encontrado para: " " Não há nenhuma opção para ser exibida." at bounding box center [318, 319] width 196 height 21
click at [264, 321] on div "Nenhum resultado encontrado para: " " Não há nenhuma opção para ser exibida." at bounding box center [318, 319] width 196 height 21
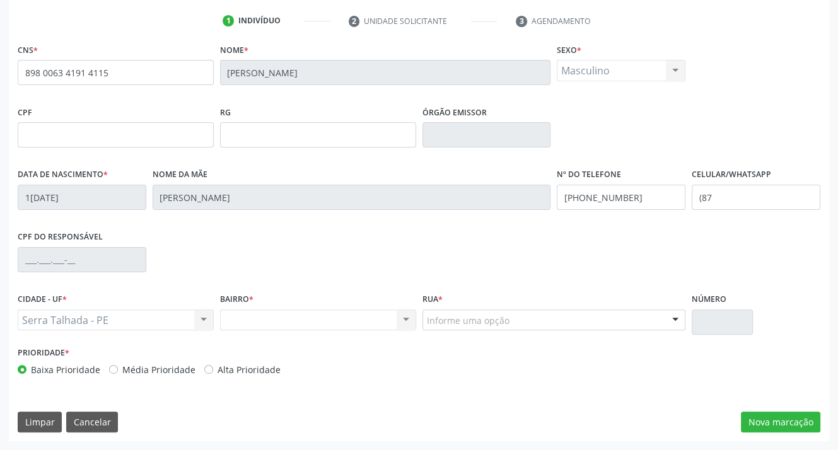
click at [264, 321] on div "Nenhum resultado encontrado para: " " Não há nenhuma opção para ser exibida." at bounding box center [318, 319] width 196 height 21
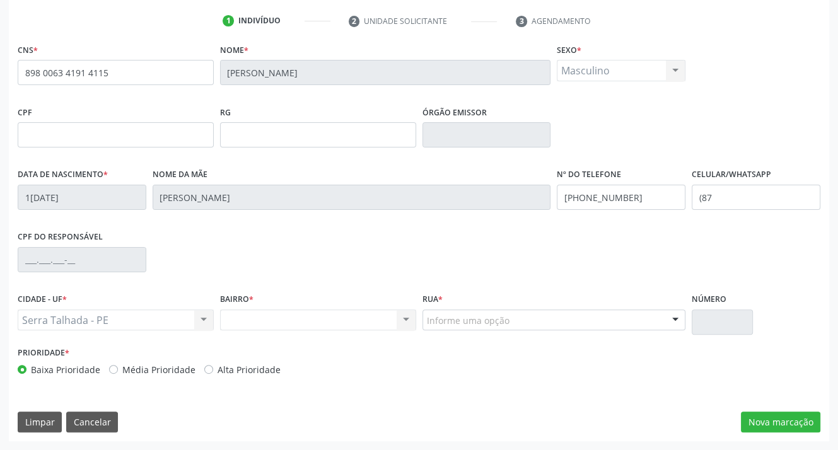
click at [264, 321] on div "Nenhum resultado encontrado para: " " Não há nenhuma opção para ser exibida." at bounding box center [318, 319] width 196 height 21
drag, startPoint x: 238, startPoint y: 306, endPoint x: 215, endPoint y: 325, distance: 30.4
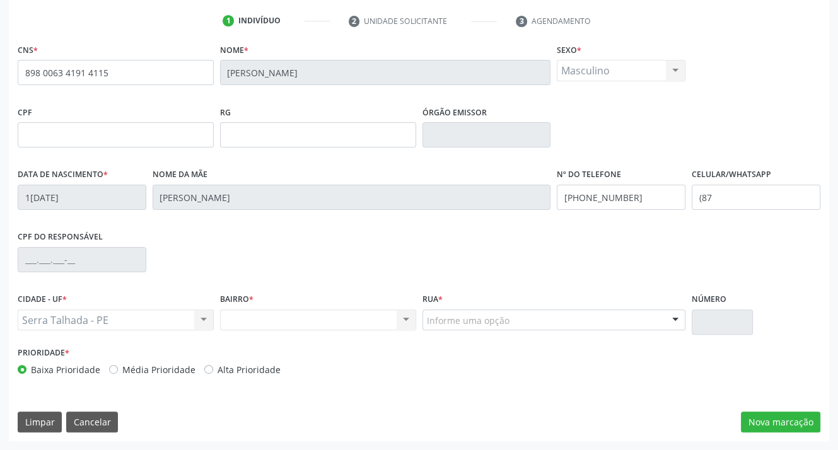
click at [215, 325] on div "CIDADE - UF * [GEOGRAPHIC_DATA] - PE [GEOGRAPHIC_DATA] - PE Nenhum resultado en…" at bounding box center [418, 317] width 809 height 54
click at [217, 325] on div "BAIRRO * Nenhum resultado encontrado para: " " Não há nenhuma opção para ser ex…" at bounding box center [318, 317] width 202 height 54
click at [263, 319] on div "Nenhum resultado encontrado para: " " Não há nenhuma opção para ser exibida." at bounding box center [318, 319] width 196 height 21
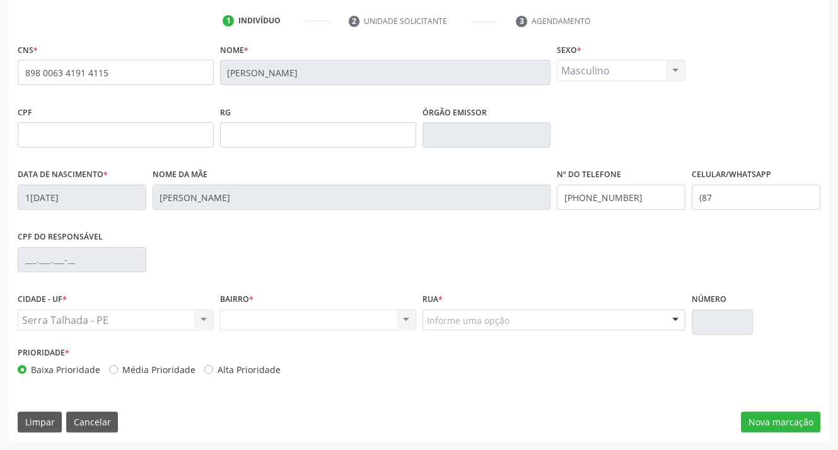
click at [405, 320] on div "Nenhum resultado encontrado para: " " Não há nenhuma opção para ser exibida." at bounding box center [318, 319] width 196 height 21
click at [137, 322] on div "Serra Talhada - PE Serra Talhada - PE Nenhum resultado encontrado para: " " Não…" at bounding box center [116, 319] width 196 height 21
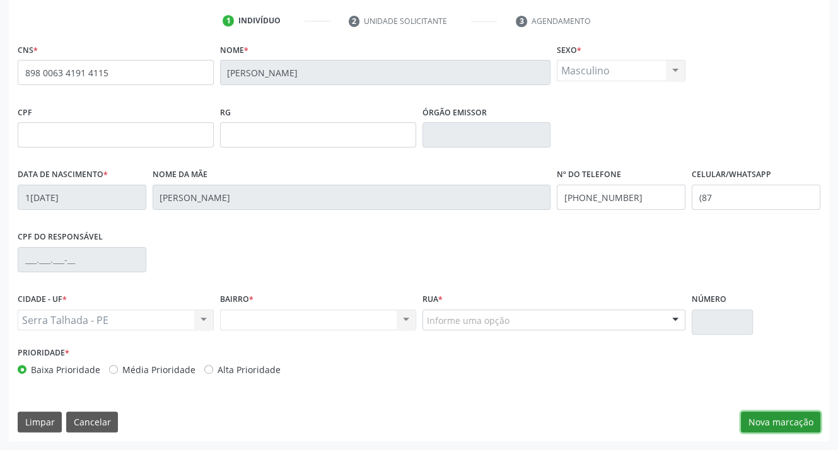
click at [767, 419] on button "Nova marcação" at bounding box center [780, 422] width 79 height 21
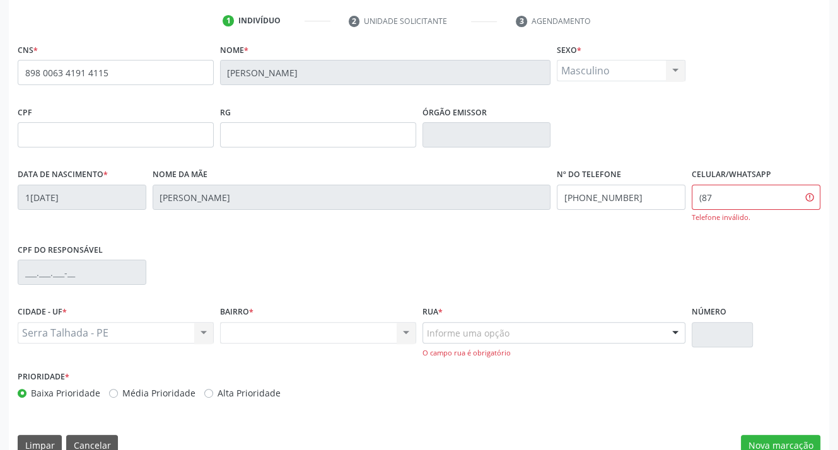
click at [248, 333] on div "Nenhum resultado encontrado para: " " Não há nenhuma opção para ser exibida." at bounding box center [318, 332] width 196 height 21
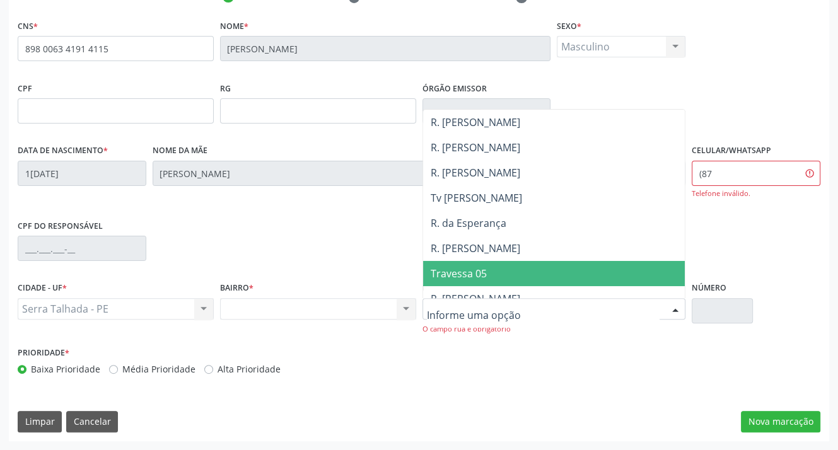
scroll to position [0, 0]
click at [480, 280] on span "Travessa 05" at bounding box center [554, 273] width 262 height 25
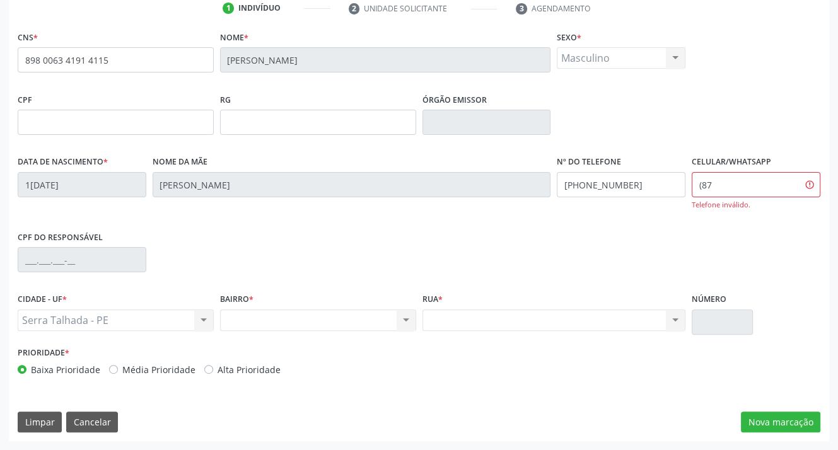
scroll to position [246, 0]
click at [769, 420] on button "Nova marcação" at bounding box center [780, 422] width 79 height 21
click at [742, 192] on input "(87" at bounding box center [755, 184] width 129 height 25
click at [717, 182] on input "[PHONE_NUMBER]" at bounding box center [755, 184] width 129 height 25
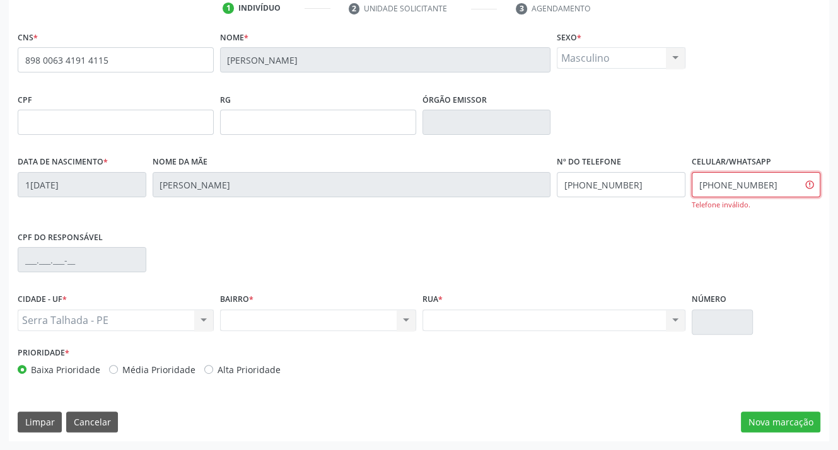
click at [720, 184] on input "[PHONE_NUMBER]" at bounding box center [755, 184] width 129 height 25
type input "[PHONE_NUMBER]"
click at [408, 318] on div "Nenhum resultado encontrado para: " " Não há nenhuma opção para ser exibida." at bounding box center [318, 319] width 196 height 21
click at [336, 190] on div "Data de nascimento * 1[DATE] Nome da mãe [PERSON_NAME] Nº do Telefone [PHONE_NU…" at bounding box center [418, 190] width 809 height 75
click at [790, 188] on input "[PHONE_NUMBER]" at bounding box center [755, 184] width 129 height 25
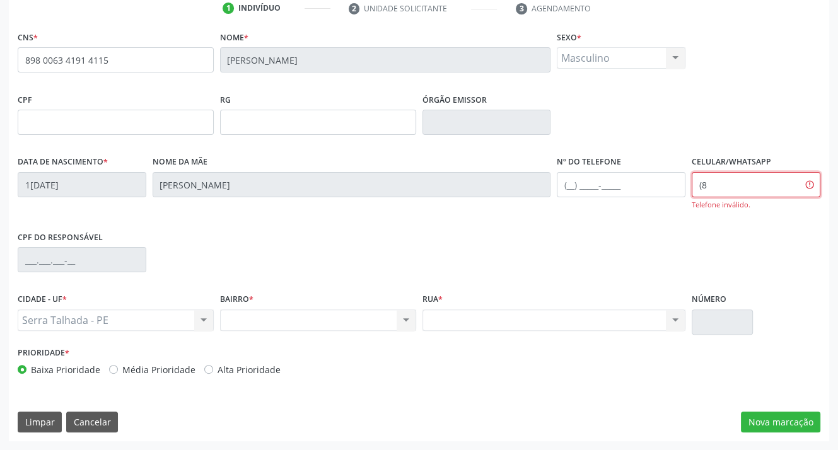
type input "("
type input "[PHONE_NUMBER]"
click at [775, 422] on button "Nova marcação" at bounding box center [780, 422] width 79 height 21
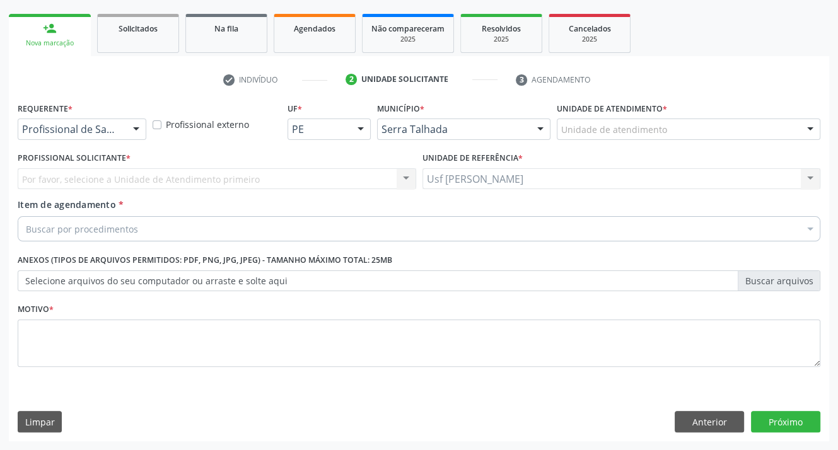
scroll to position [174, 0]
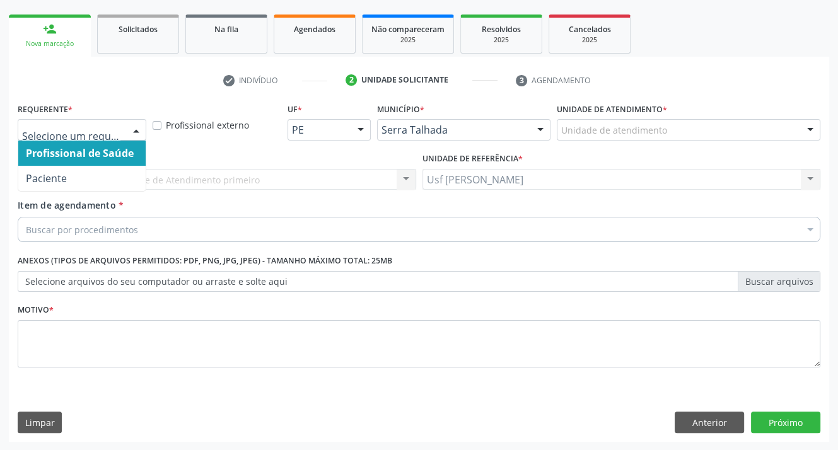
click at [135, 128] on div at bounding box center [136, 130] width 19 height 21
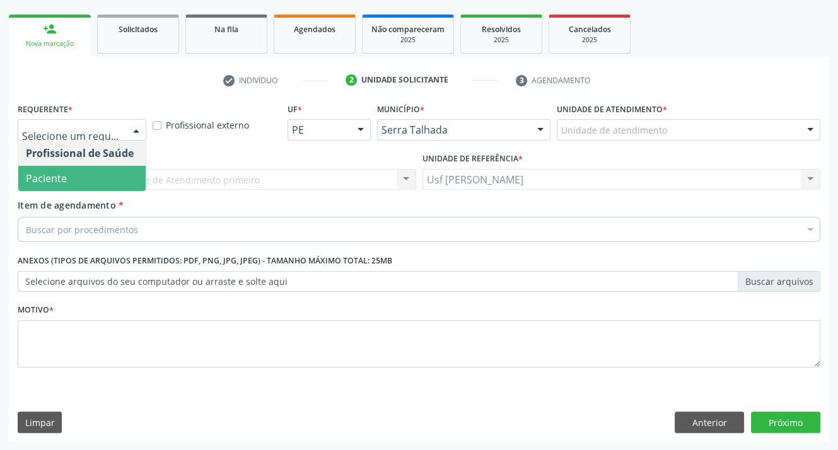
click at [137, 180] on span "Paciente" at bounding box center [81, 178] width 127 height 25
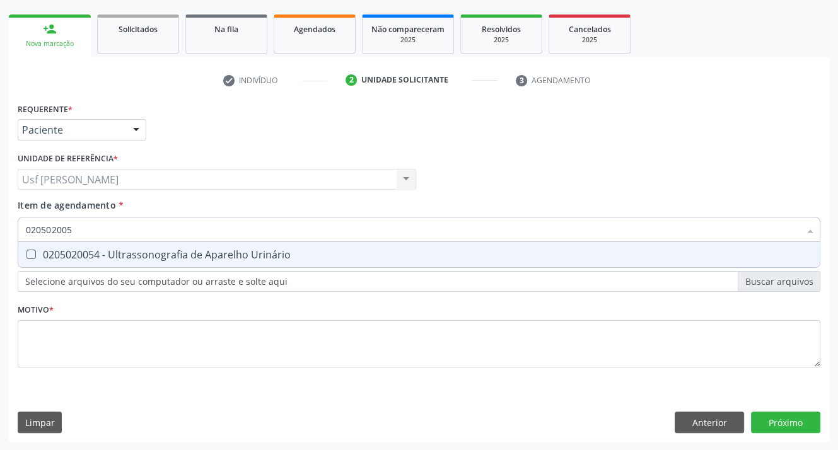
type input "0205020054"
click at [28, 251] on Urinário at bounding box center [30, 254] width 9 height 9
click at [26, 251] on Urinário "checkbox" at bounding box center [22, 254] width 8 height 8
checkbox Urinário "true"
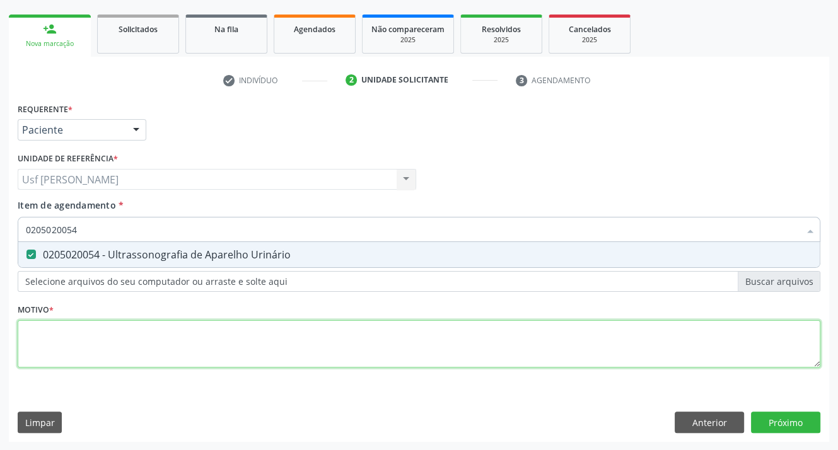
click at [37, 337] on div "Requerente * Paciente Profissional de Saúde Paciente Nenhum resultado encontrad…" at bounding box center [419, 242] width 802 height 285
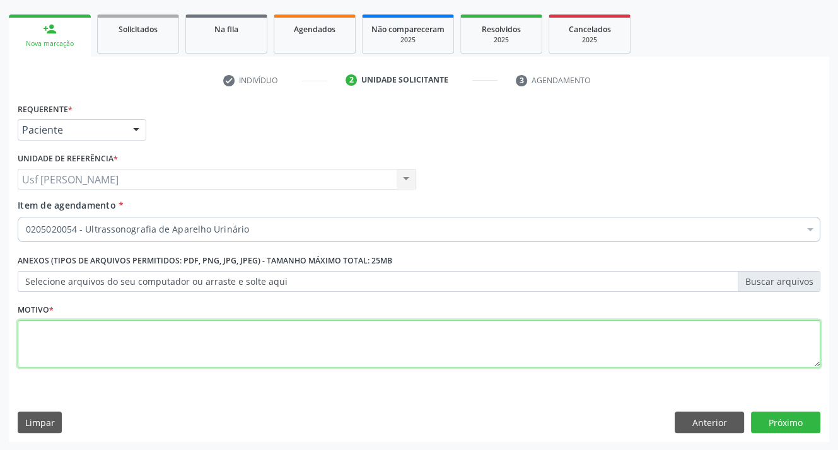
click at [33, 335] on div "Requerente * Paciente Profissional de Saúde Paciente Nenhum resultado encontrad…" at bounding box center [419, 242] width 802 height 285
type textarea ";"
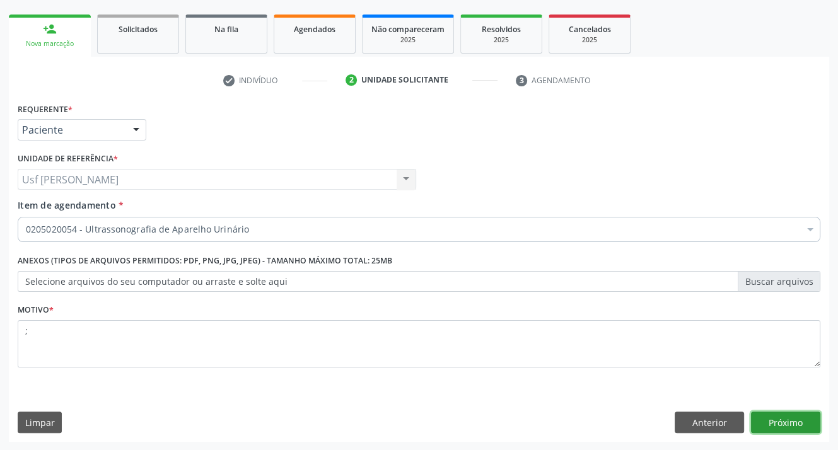
click at [779, 424] on button "Próximo" at bounding box center [785, 422] width 69 height 21
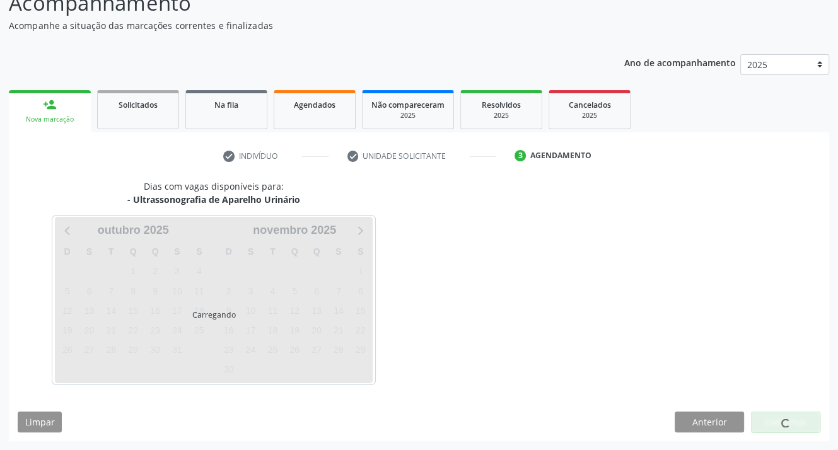
scroll to position [98, 0]
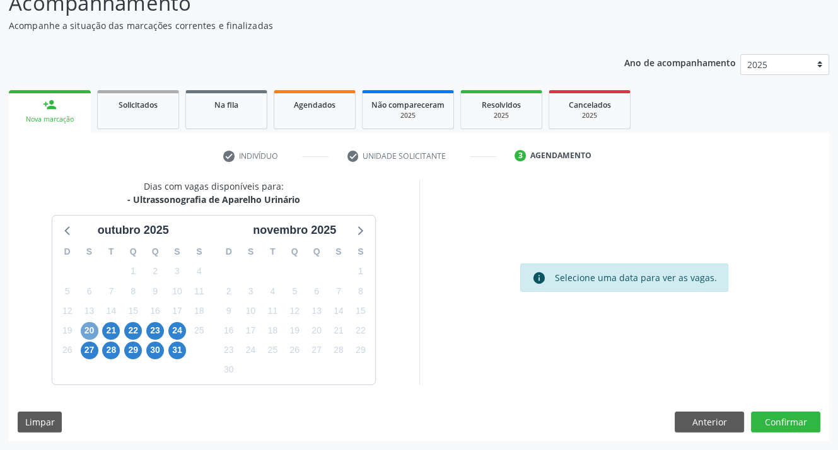
click at [86, 332] on span "20" at bounding box center [90, 331] width 18 height 18
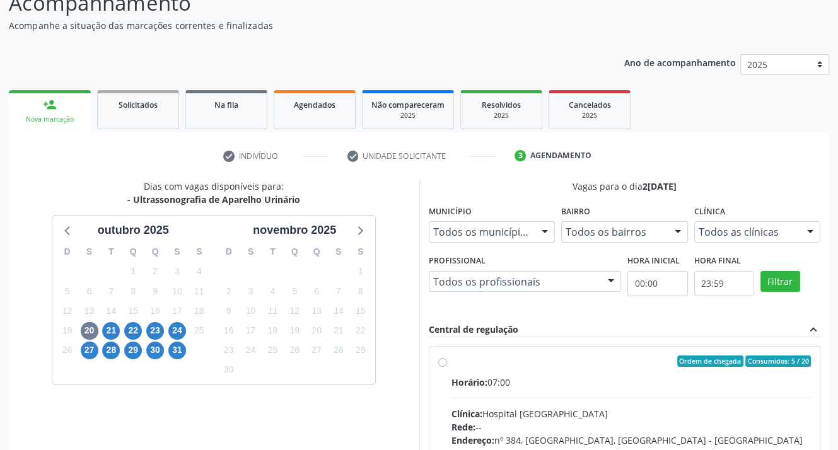
click at [451, 362] on label "Ordem de chegada Consumidos: 5 / 20 Horário: 07:00 Clínica: Hospital [GEOGRAPHI…" at bounding box center [631, 451] width 360 height 193
click at [439, 362] on input "Ordem de chegada Consumidos: 5 / 20 Horário: 07:00 Clínica: Hospital [GEOGRAPHI…" at bounding box center [442, 360] width 9 height 11
radio input "true"
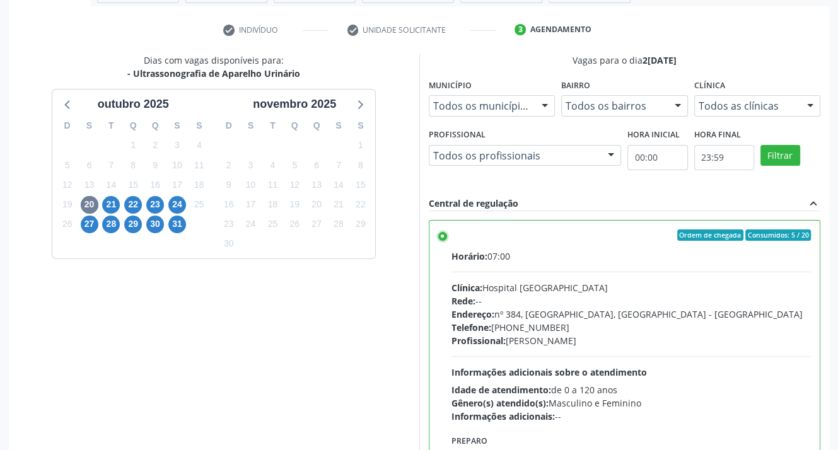
scroll to position [287, 0]
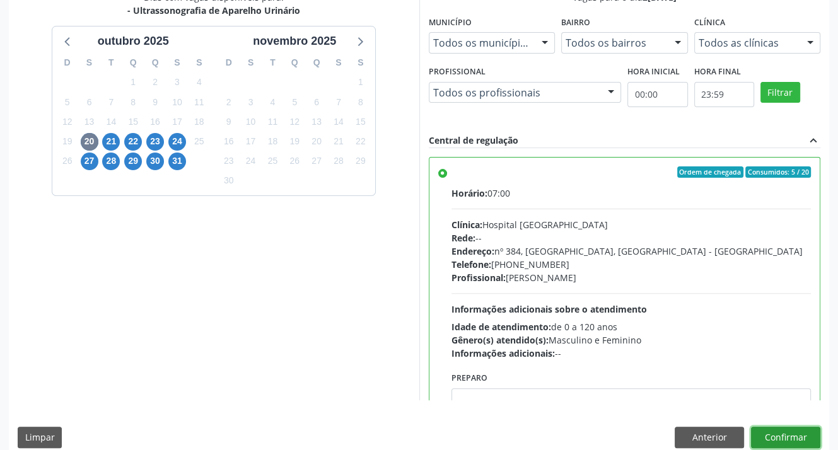
click at [798, 434] on button "Confirmar" at bounding box center [785, 437] width 69 height 21
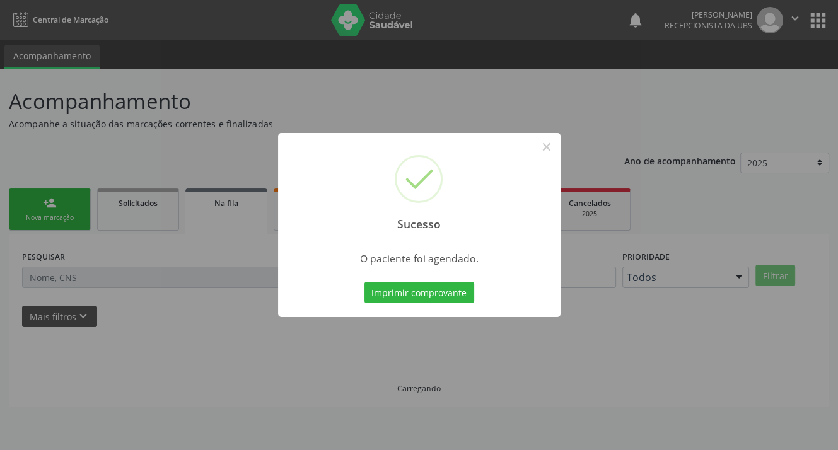
scroll to position [0, 0]
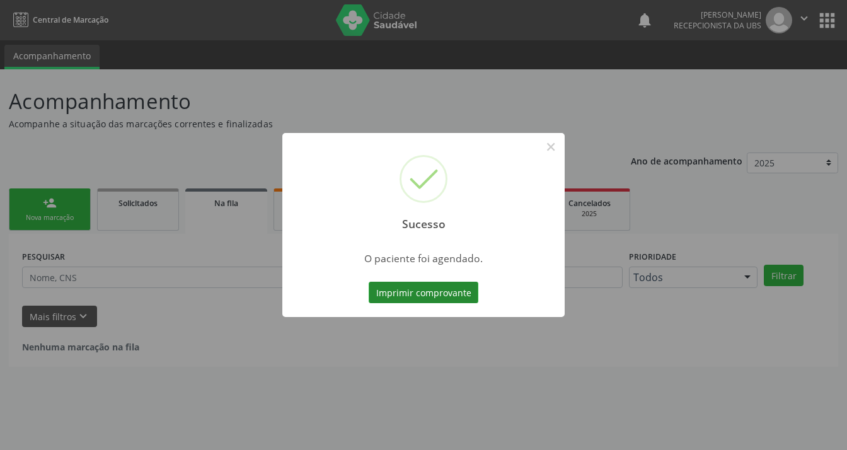
click at [426, 297] on button "Imprimir comprovante" at bounding box center [424, 292] width 110 height 21
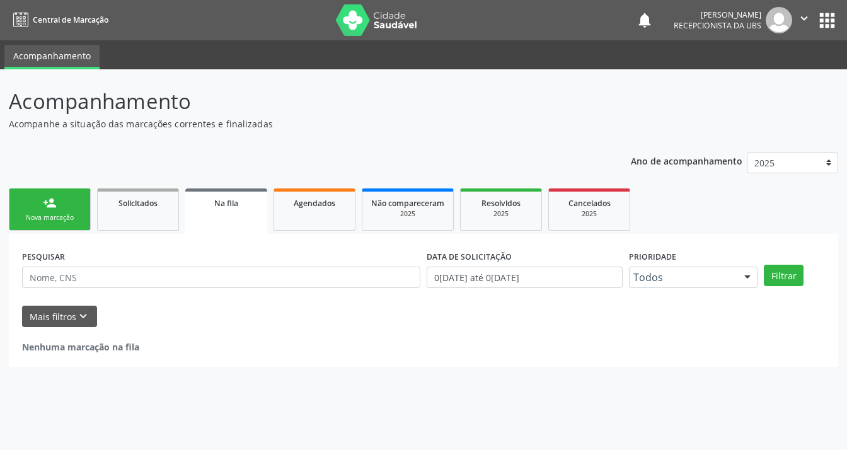
click at [20, 207] on link "person_add Nova marcação" at bounding box center [50, 209] width 82 height 42
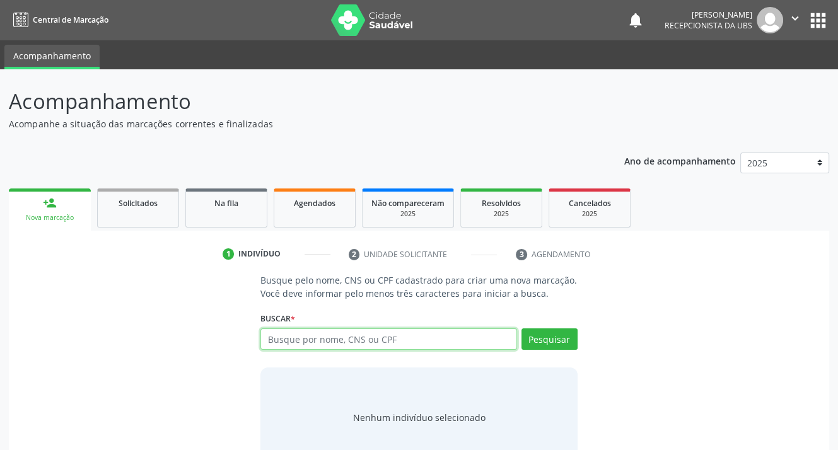
click at [413, 340] on input "text" at bounding box center [388, 338] width 256 height 21
type input "00095767460"
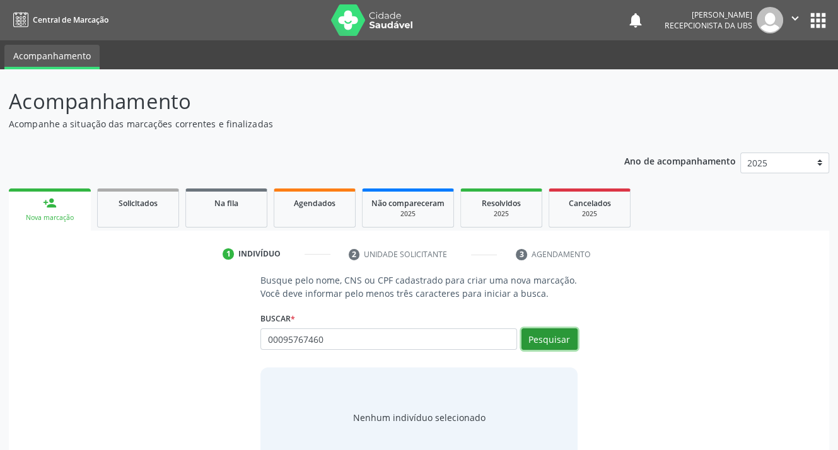
click at [536, 338] on button "Pesquisar" at bounding box center [549, 338] width 56 height 21
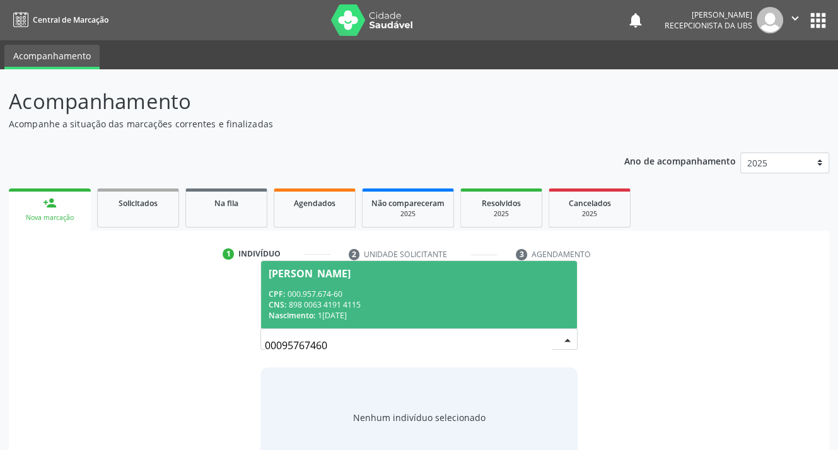
click at [263, 301] on span "[PERSON_NAME] CPF: 000.957.674-60 CNS: 898 0063 4191 4115 Nascimento: 1[DATE]" at bounding box center [418, 294] width 315 height 67
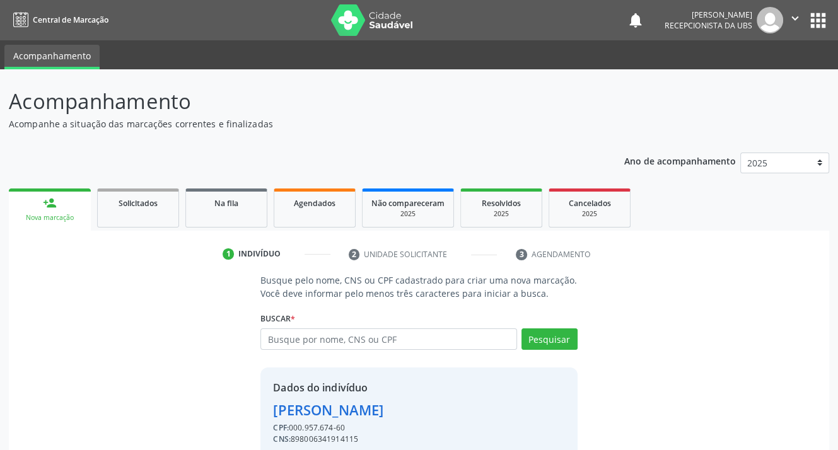
scroll to position [55, 0]
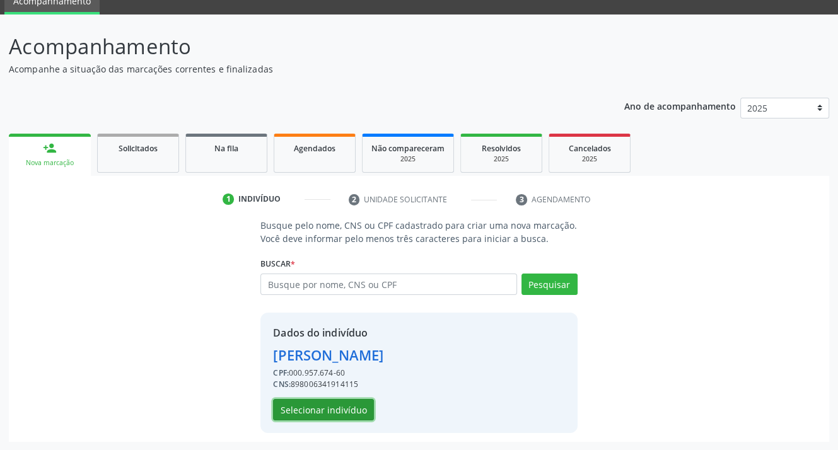
click at [298, 409] on button "Selecionar indivíduo" at bounding box center [323, 409] width 101 height 21
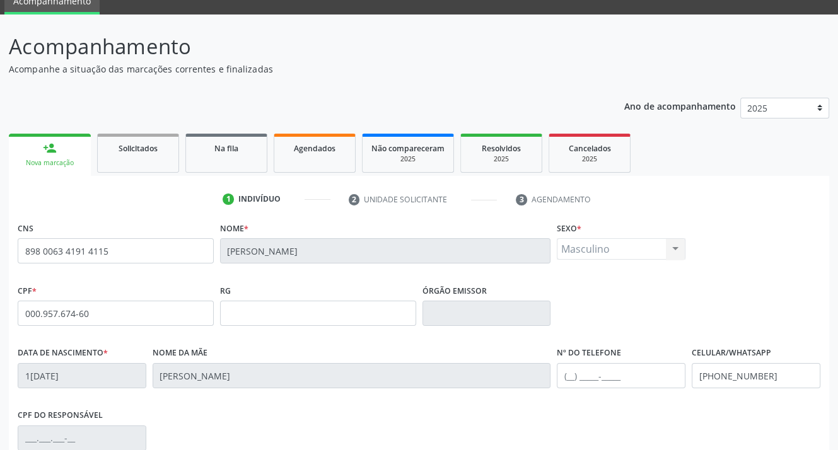
scroll to position [233, 0]
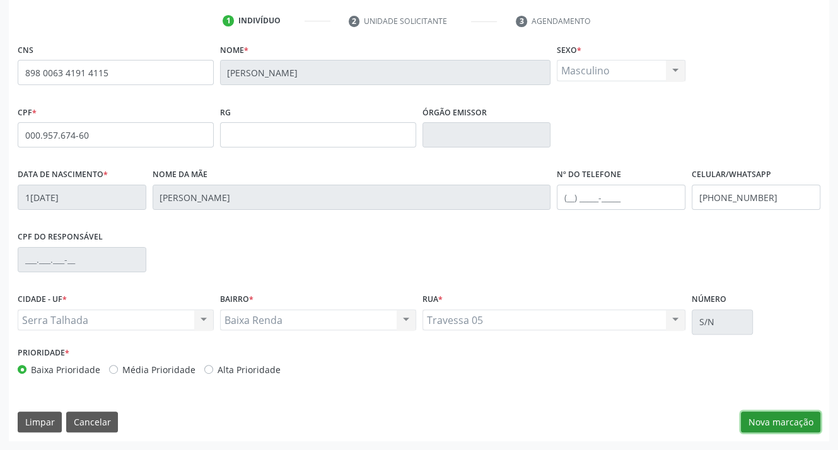
click at [792, 422] on button "Nova marcação" at bounding box center [780, 422] width 79 height 21
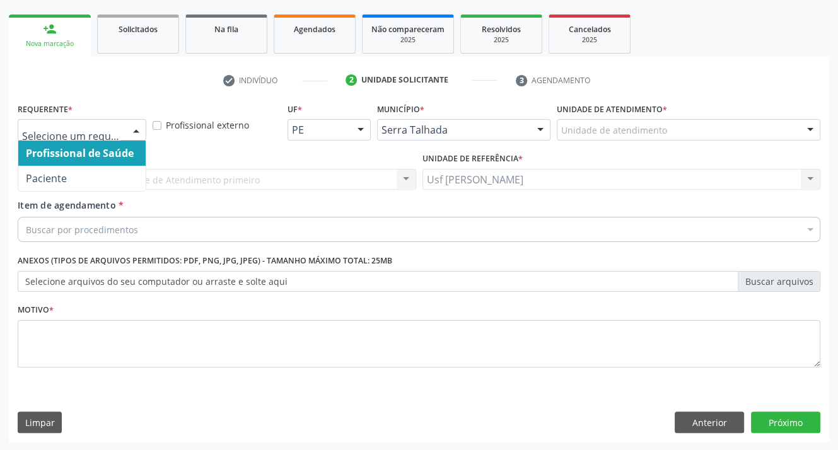
click at [139, 130] on div at bounding box center [136, 130] width 19 height 21
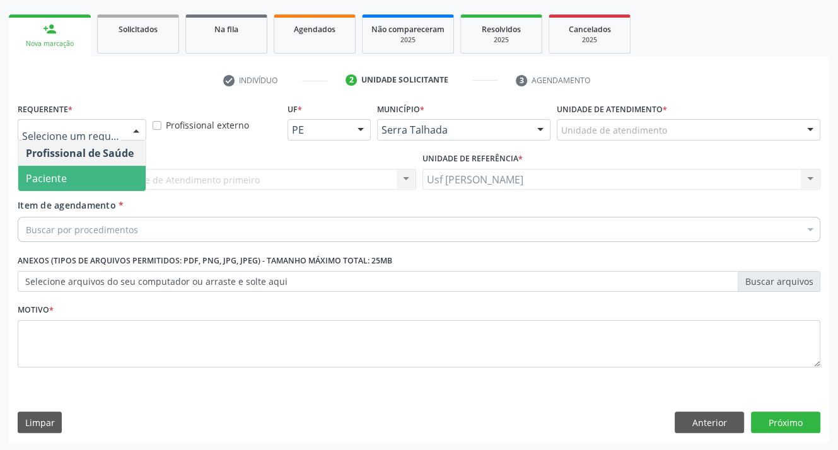
click at [113, 177] on span "Paciente" at bounding box center [81, 178] width 127 height 25
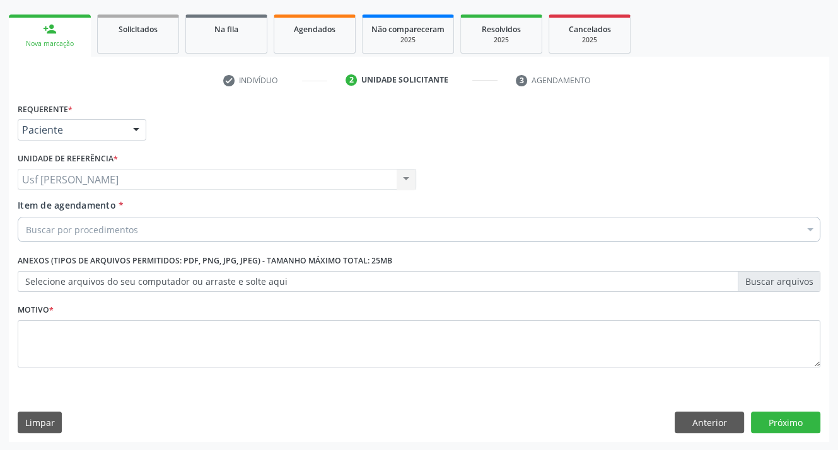
click at [313, 232] on div "Buscar por procedimentos" at bounding box center [419, 229] width 802 height 25
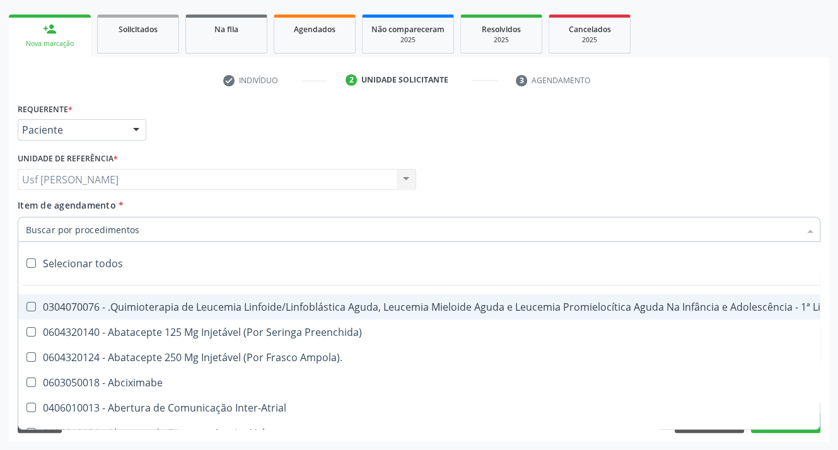
click at [311, 235] on input "Item de agendamento *" at bounding box center [412, 229] width 773 height 25
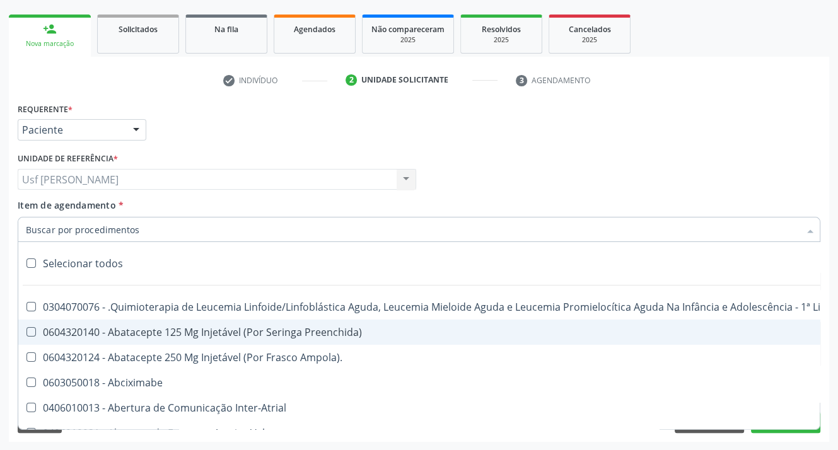
click at [80, 228] on input "Item de agendamento *" at bounding box center [412, 229] width 773 height 25
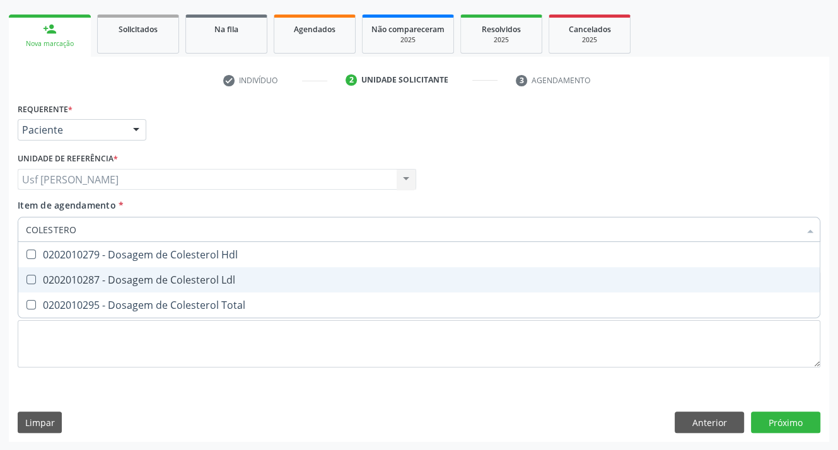
type input "COLESTEROL"
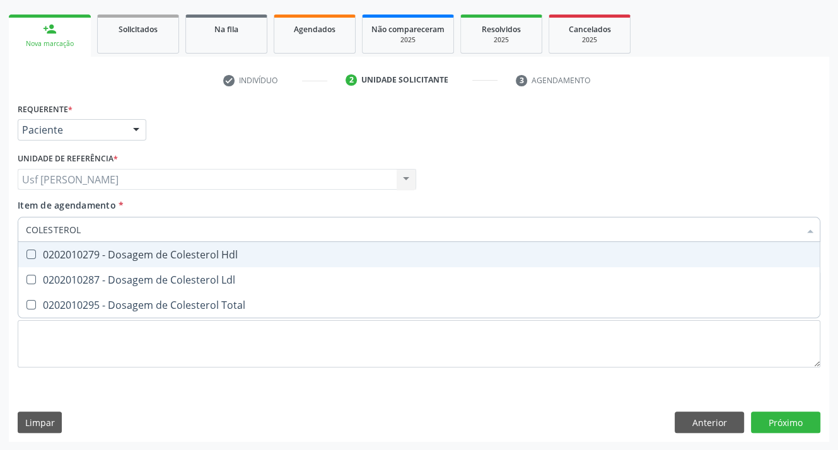
click at [28, 253] on Hdl at bounding box center [30, 254] width 9 height 9
click at [26, 253] on Hdl "checkbox" at bounding box center [22, 254] width 8 height 8
checkbox Hdl "true"
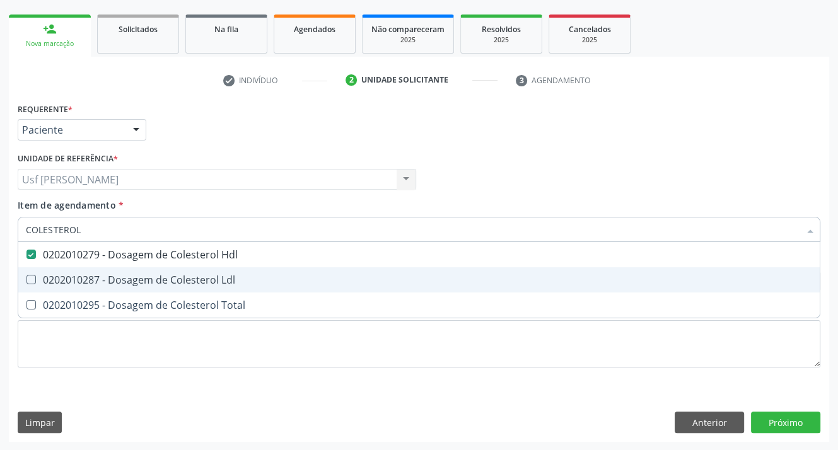
click at [28, 277] on Ldl at bounding box center [30, 279] width 9 height 9
click at [26, 277] on Ldl "checkbox" at bounding box center [22, 279] width 8 height 8
checkbox Ldl "true"
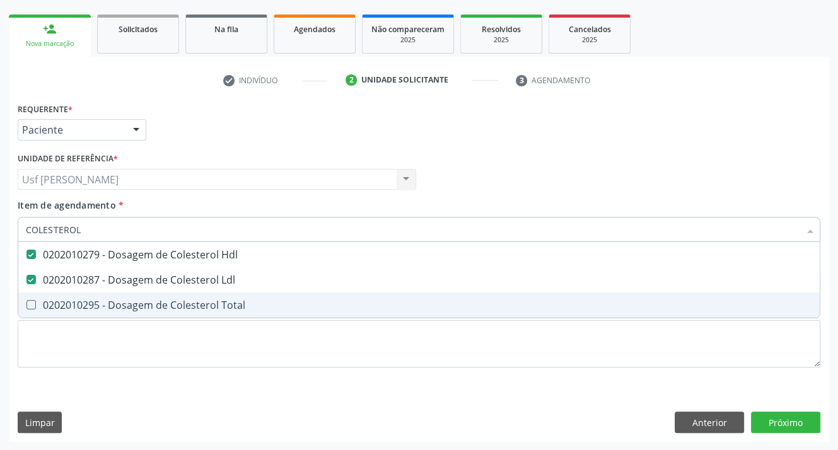
click at [32, 307] on Total at bounding box center [30, 304] width 9 height 9
click at [26, 307] on Total "checkbox" at bounding box center [22, 305] width 8 height 8
checkbox Total "true"
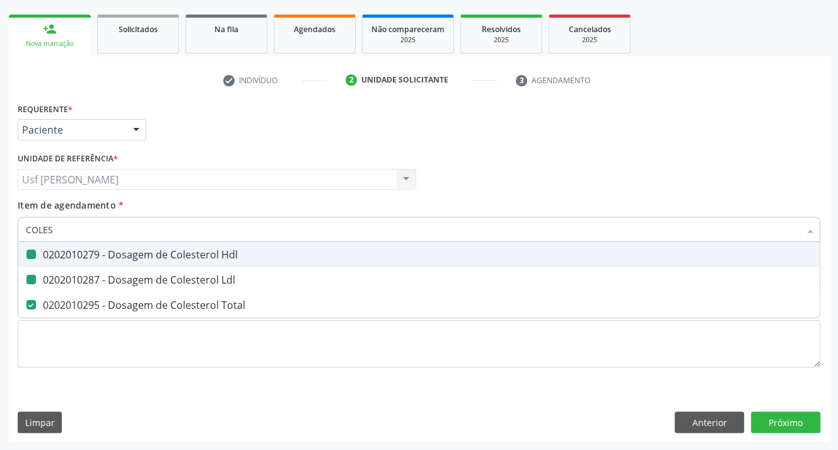
type input "COLE"
checkbox Hdl "false"
checkbox Ldl "false"
checkbox Total "false"
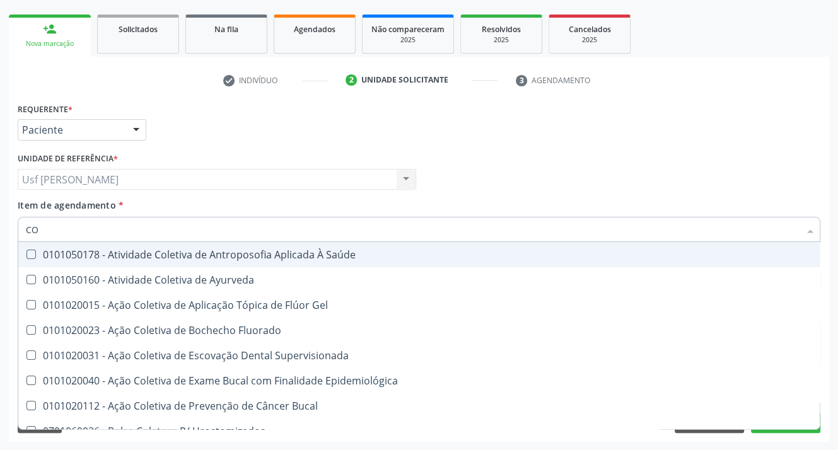
type input "C"
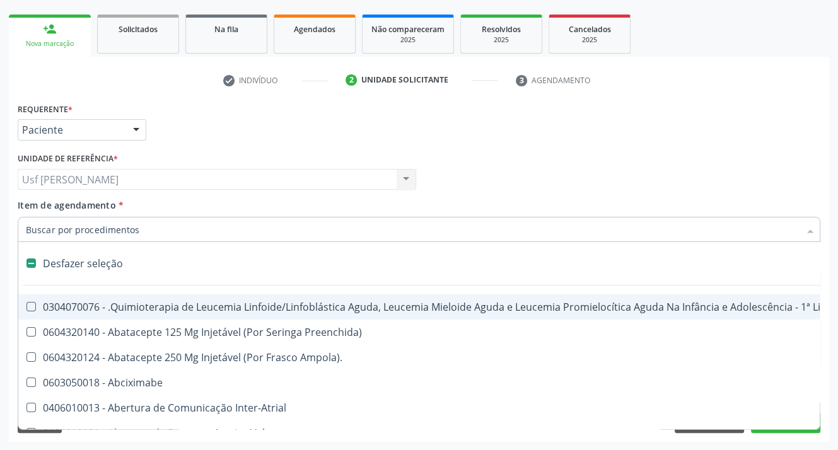
checkbox Aparentado "false"
checkbox Autogênico "false"
checkbox Pulmão "false"
click at [138, 231] on input "Item de agendamento *" at bounding box center [412, 229] width 773 height 25
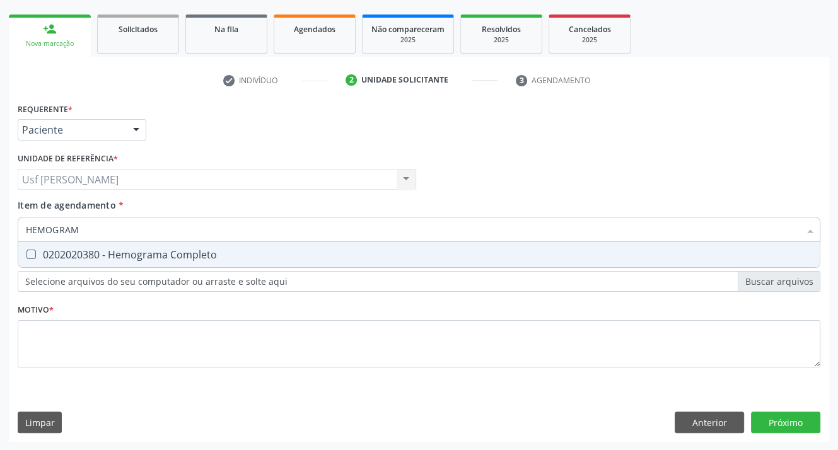
type input "HEMOGRAMA"
click at [26, 255] on Completo at bounding box center [30, 254] width 9 height 9
click at [26, 255] on Completo "checkbox" at bounding box center [22, 254] width 8 height 8
checkbox Completo "true"
type input "H"
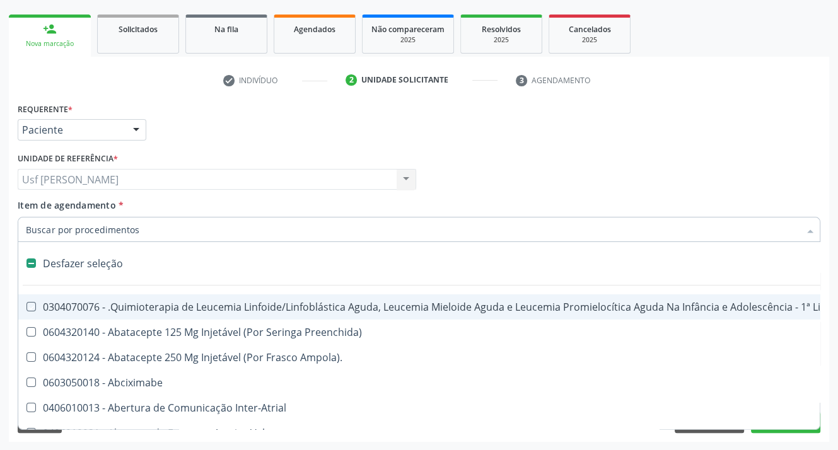
checkbox Manutenção "false"
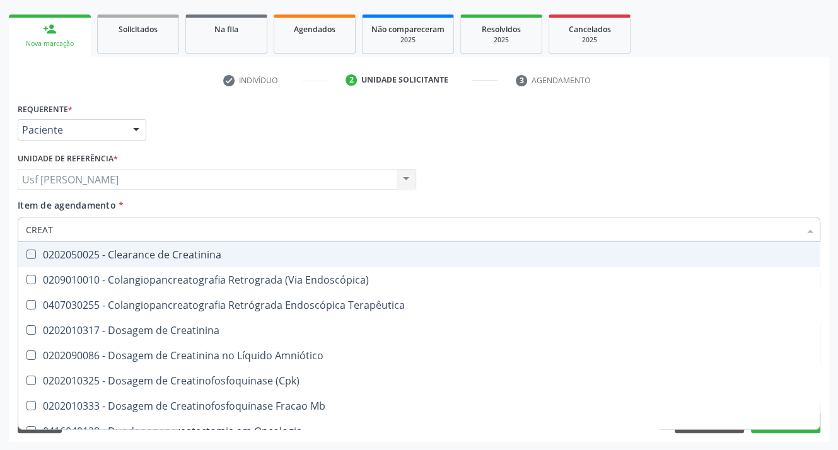
type input "CREATI"
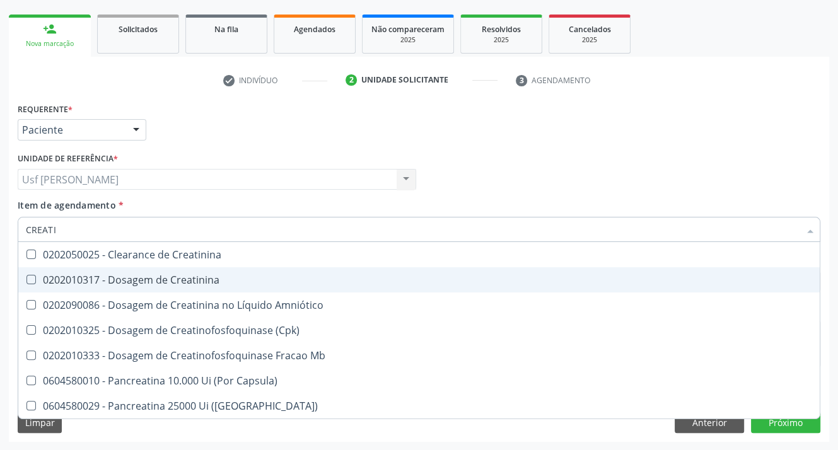
click at [27, 277] on Creatinina at bounding box center [30, 279] width 9 height 9
click at [26, 277] on Creatinina "checkbox" at bounding box center [22, 279] width 8 height 8
checkbox Creatinina "true"
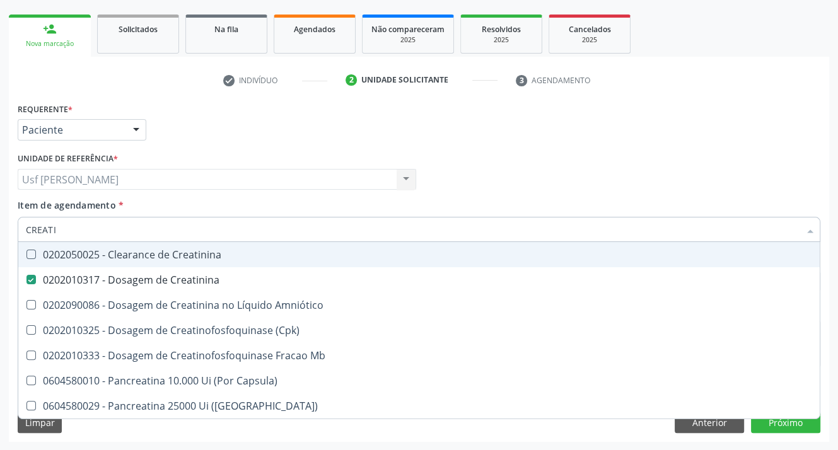
type input "CREAT"
checkbox Creatinina "false"
checkbox \(Cpk\) "true"
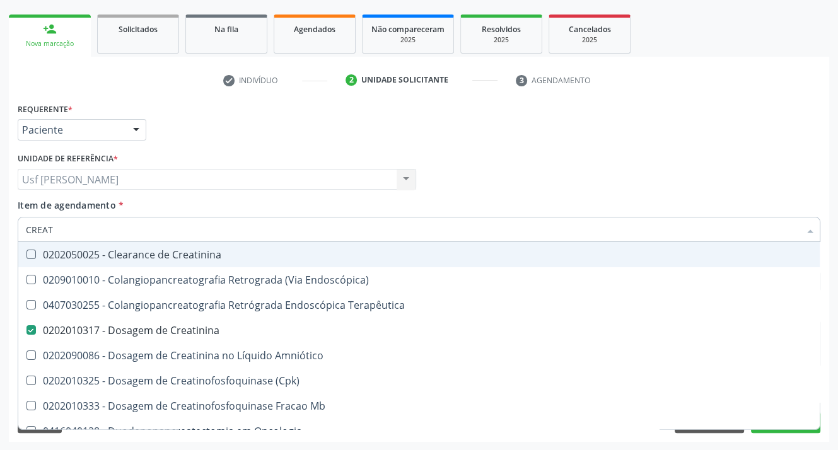
type input "CREA"
checkbox Creatinina "false"
checkbox Mb "true"
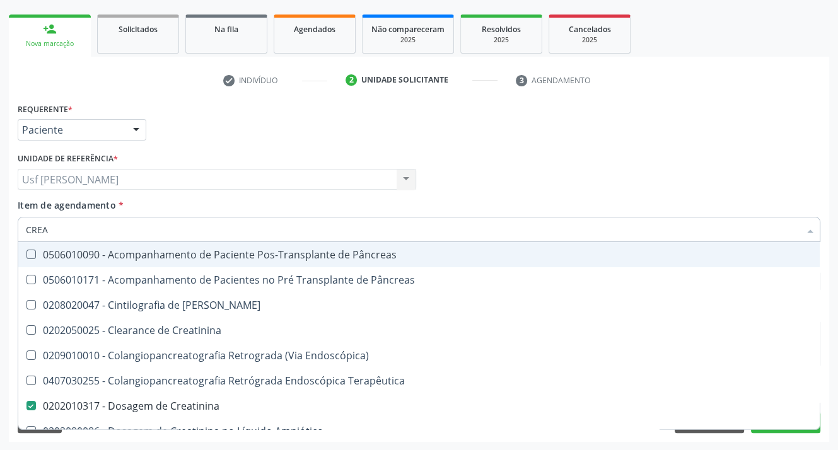
type input "CRE"
checkbox Creatinina "false"
checkbox Oncologia "true"
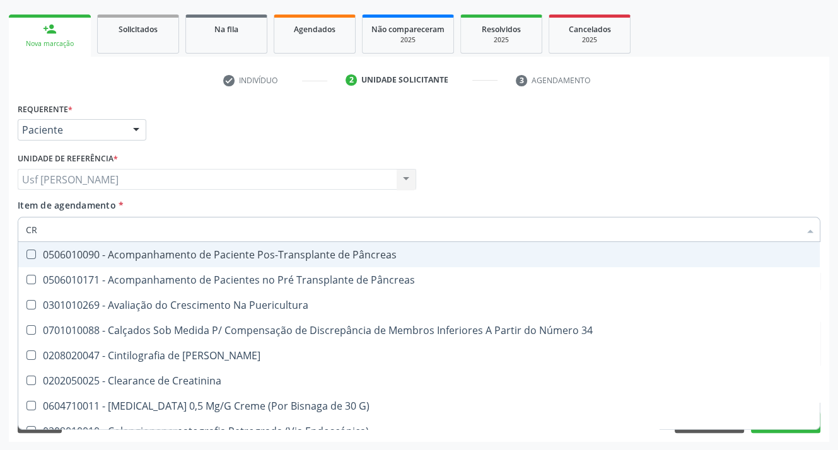
type input "C"
checkbox Creatinina "false"
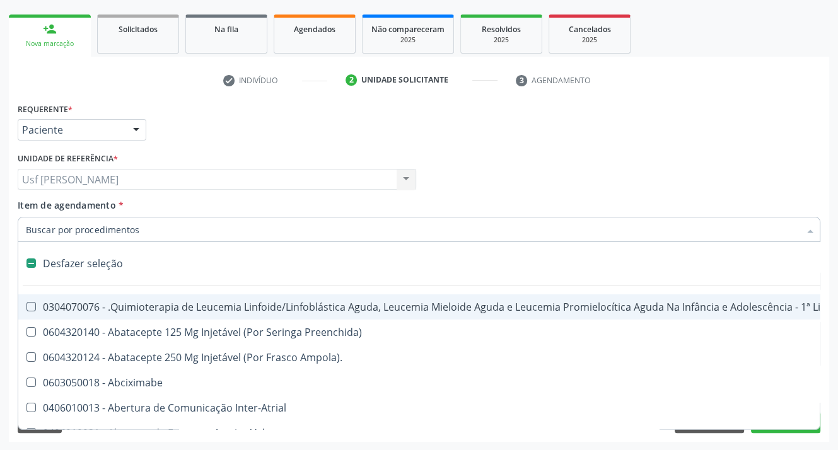
click at [175, 238] on input "Item de agendamento *" at bounding box center [412, 229] width 773 height 25
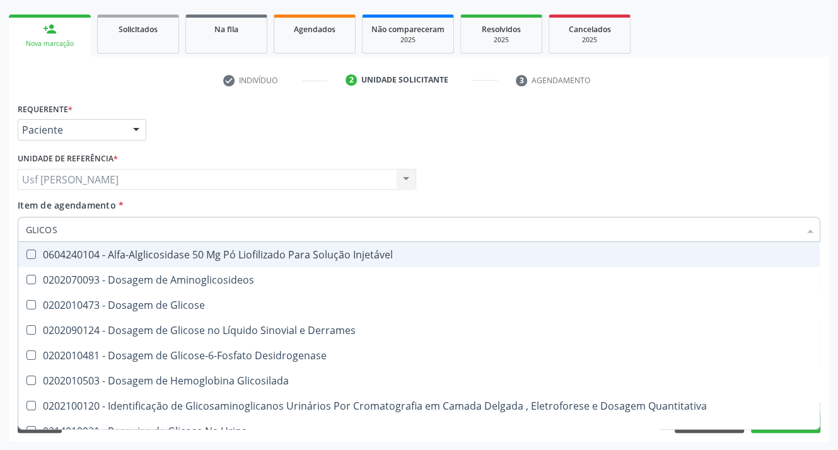
type input "GLICOSE"
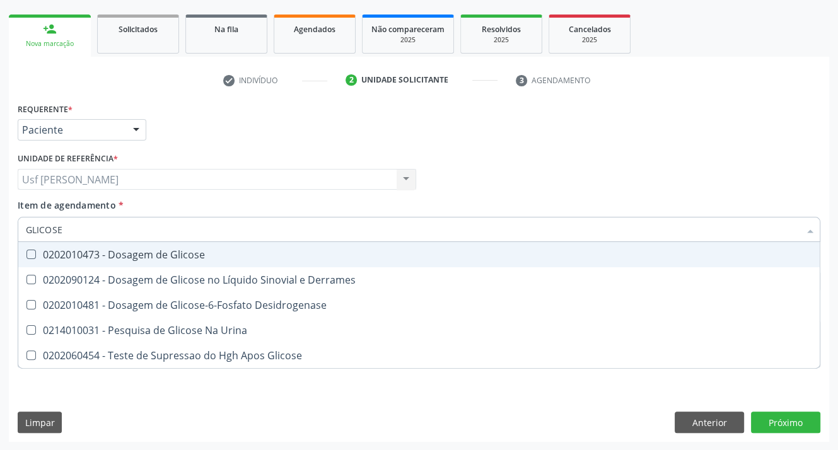
click at [26, 253] on Glicose at bounding box center [30, 254] width 9 height 9
click at [26, 253] on Glicose "checkbox" at bounding box center [22, 254] width 8 height 8
checkbox Glicose "true"
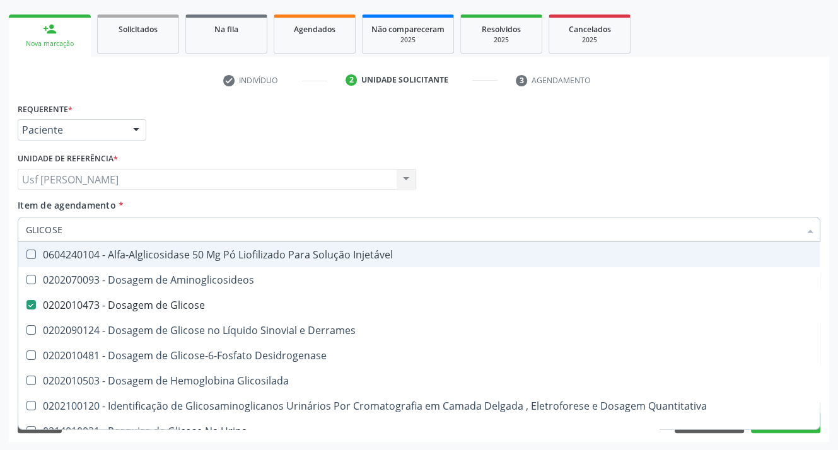
type input "GLICOS"
checkbox Injetável "false"
checkbox Glicose "true"
type input "GLIC"
checkbox Glicose "false"
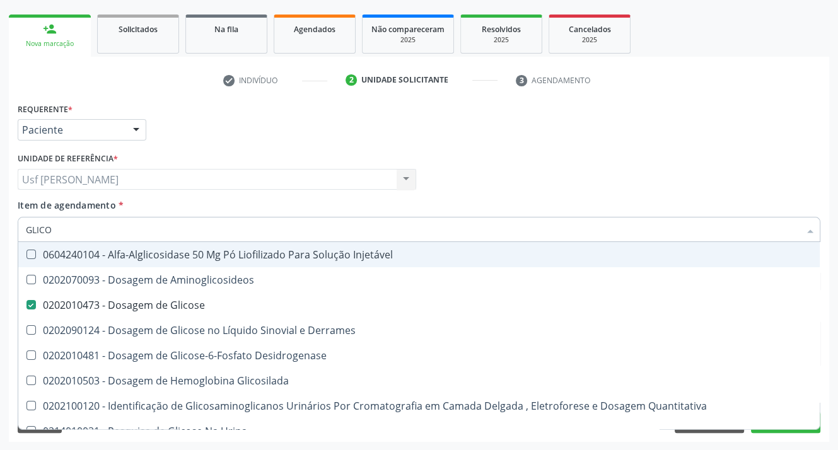
checkbox Glicosilada "false"
type input "G"
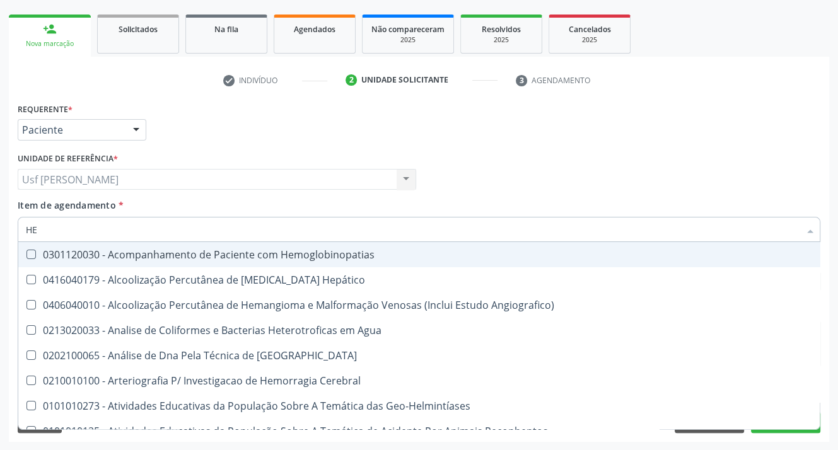
type input "HEM"
checkbox II "true"
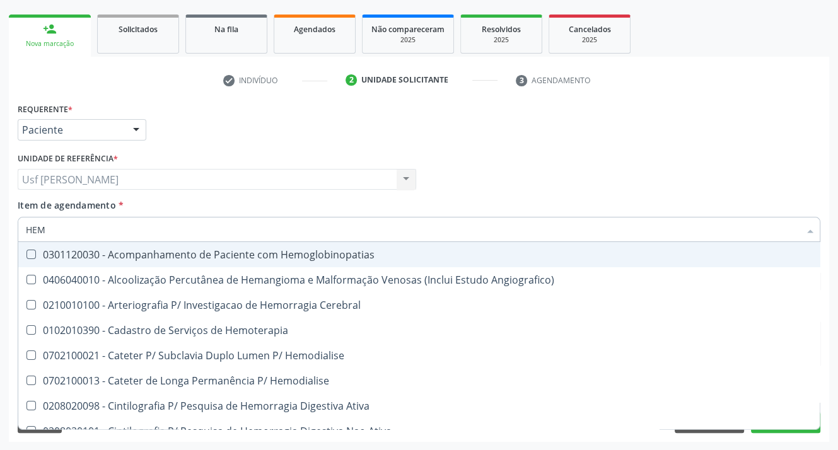
type input "HEMO"
checkbox Retro-Retal "true"
checkbox Completo "false"
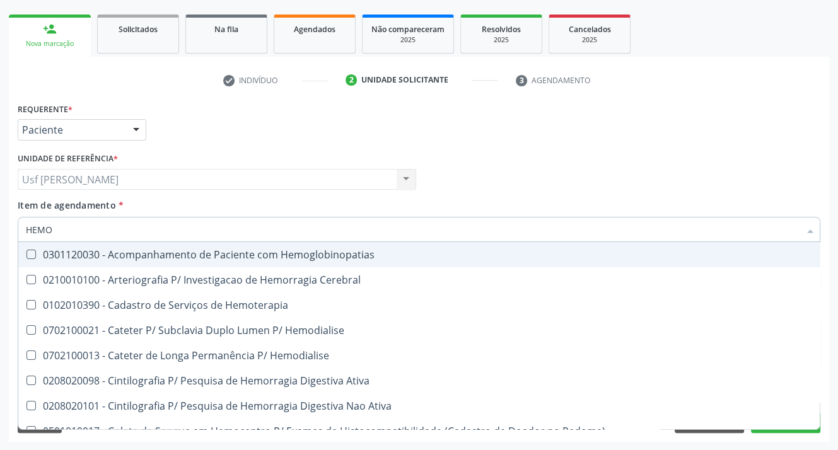
type input "HEMOG"
checkbox Carboxi-Hemoglobina "true"
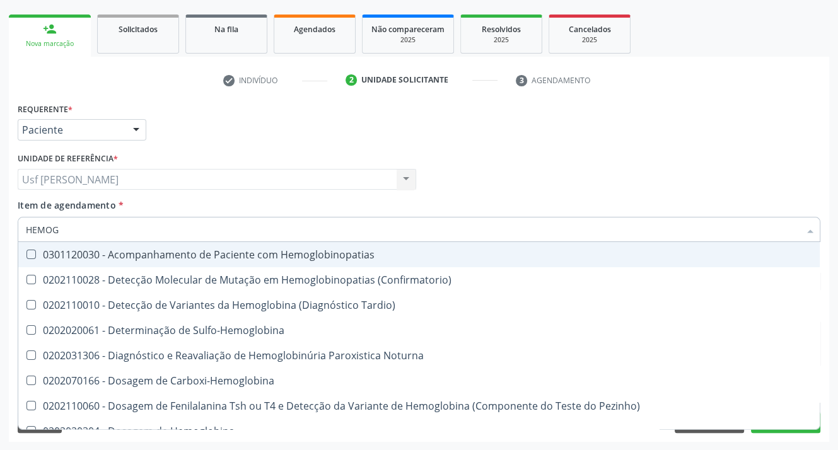
type input "HEMOGL"
checkbox Completo "false"
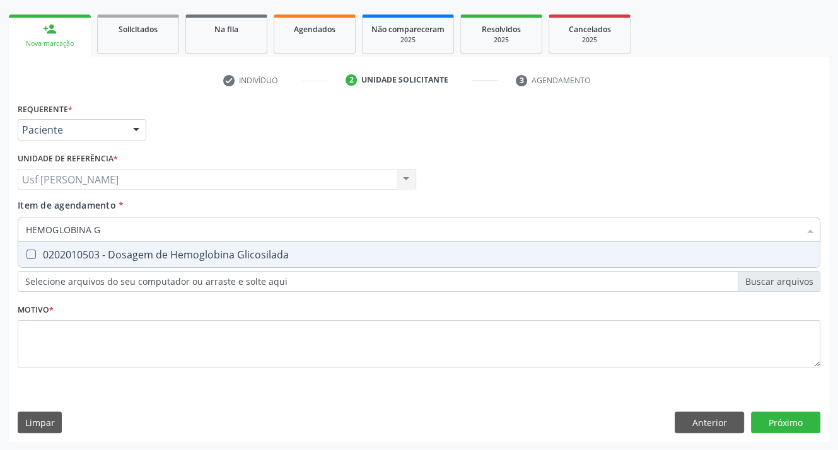
type input "HEMOGLOBINA GL"
click at [28, 253] on Glicosilada at bounding box center [30, 254] width 9 height 9
click at [26, 253] on Glicosilada "checkbox" at bounding box center [22, 254] width 8 height 8
checkbox Glicosilada "true"
type input "HEMOGLOBINA"
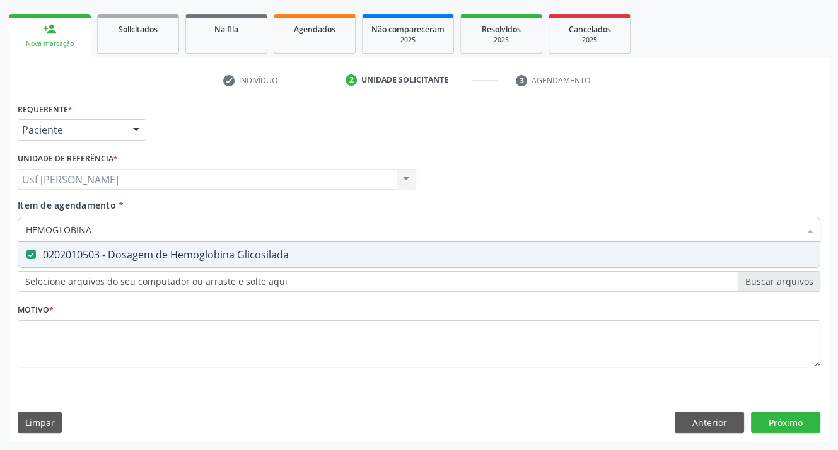
checkbox Glicosilada "false"
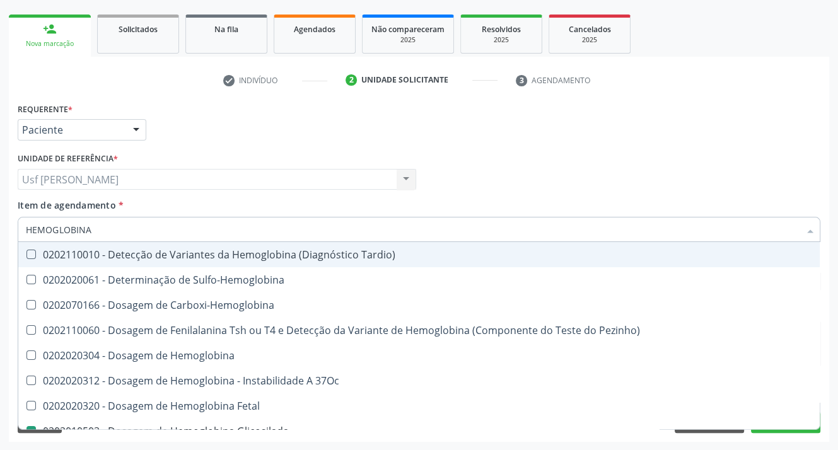
type input "HEMOGLOBIN"
checkbox Glicosilada "false"
checkbox Hematocrito\) "true"
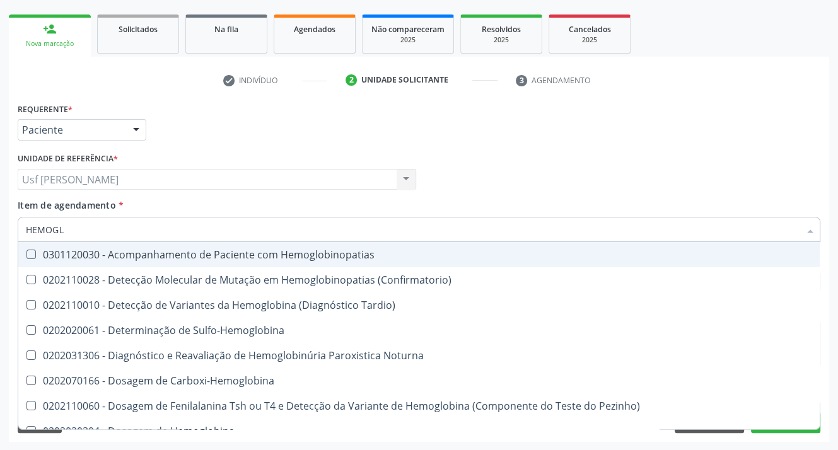
type input "HEMOG"
checkbox S "true"
type input "HEMO"
checkbox Glicosilada "false"
checkbox S "false"
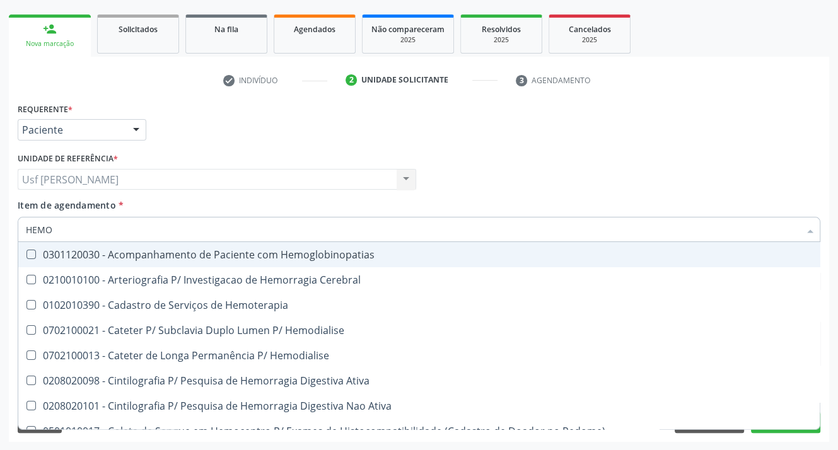
type input "HEM"
checkbox Glicosilada "false"
checkbox Semana\) "true"
checkbox Completo "false"
checkbox Elástica "true"
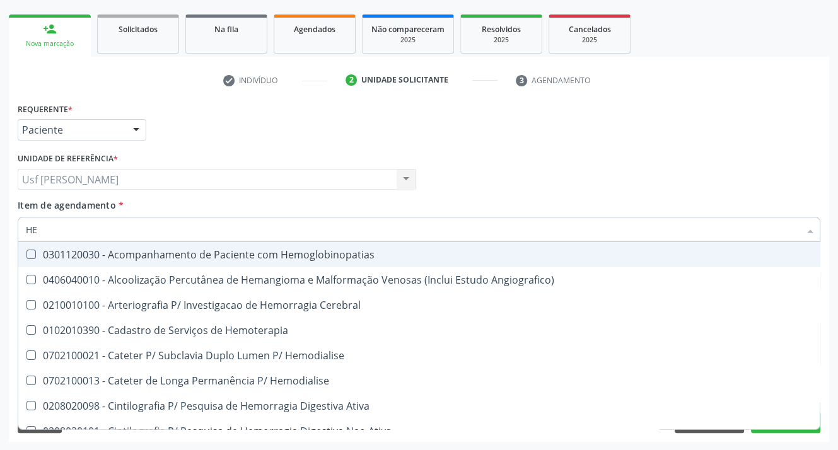
type input "H"
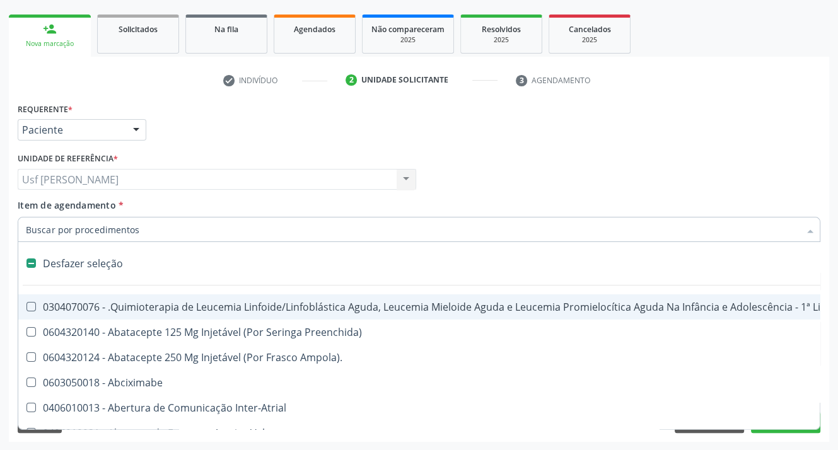
checkbox Trabalho "false"
checkbox Cística "false"
checkbox Pâncreas "false"
checkbox Quadril "false"
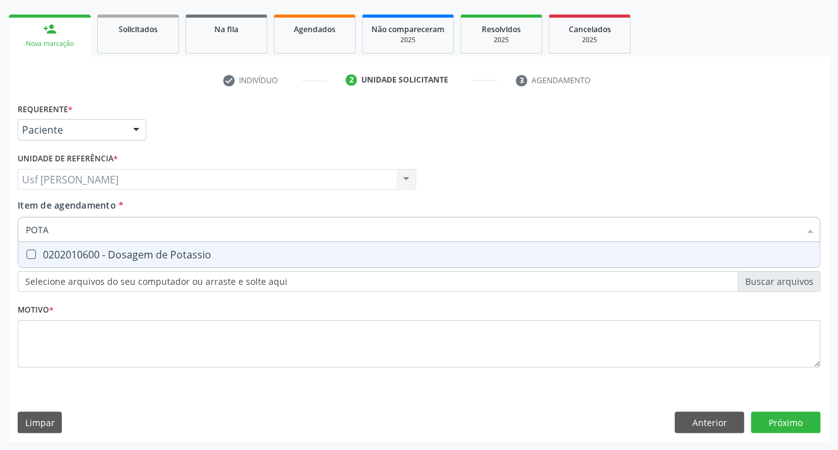
type input "POTAS"
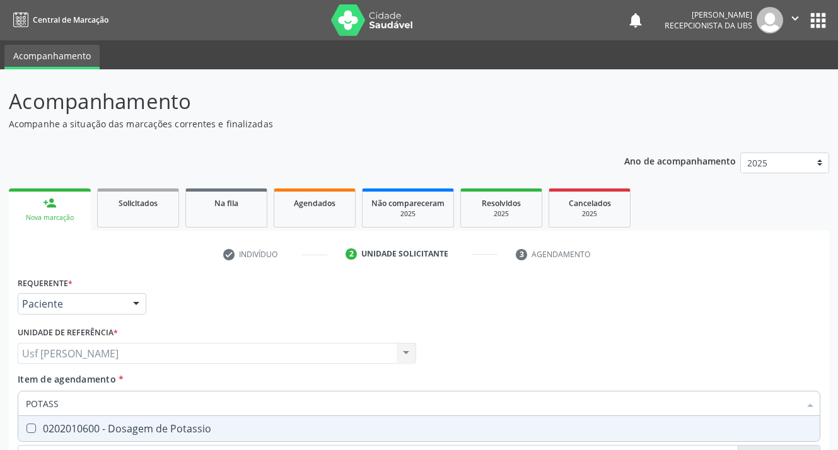
scroll to position [174, 0]
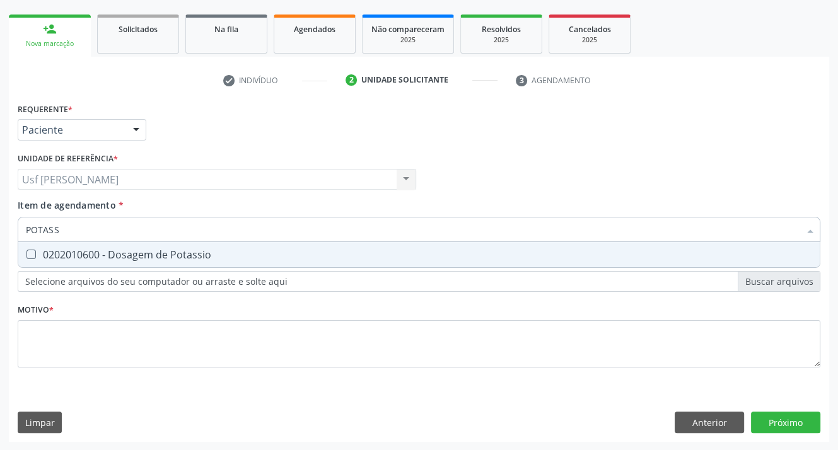
click at [25, 253] on div at bounding box center [22, 255] width 9 height 10
checkbox Potassio "true"
type input "POT"
checkbox Potassio "false"
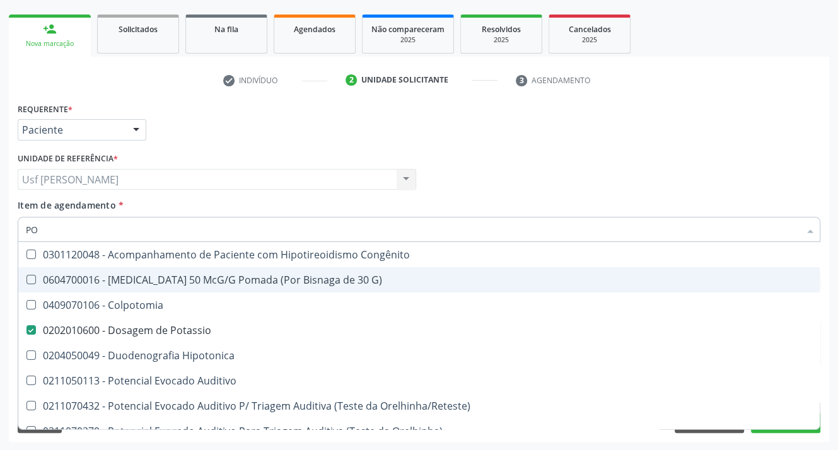
type input "P"
checkbox Potassio "false"
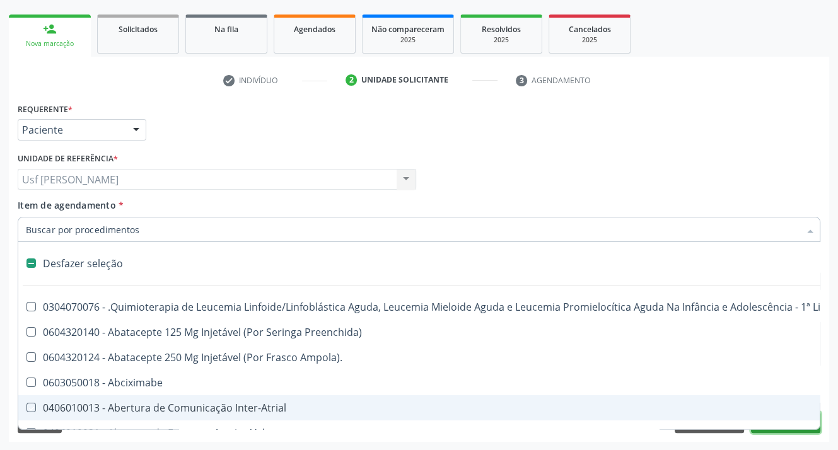
click at [772, 430] on button "Próximo" at bounding box center [785, 422] width 69 height 21
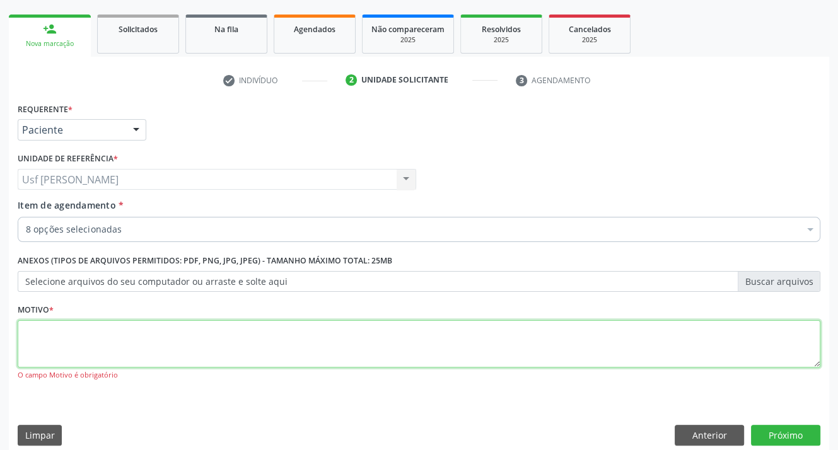
click at [45, 336] on textarea at bounding box center [419, 344] width 802 height 48
type textarea ","
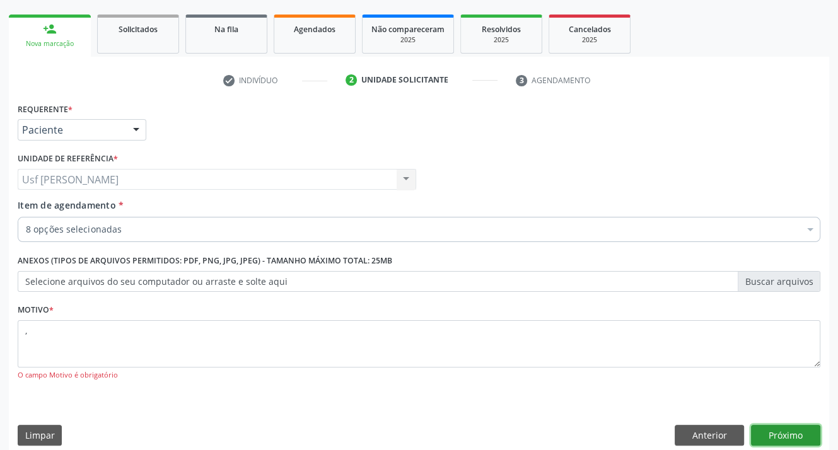
click at [775, 435] on button "Próximo" at bounding box center [785, 435] width 69 height 21
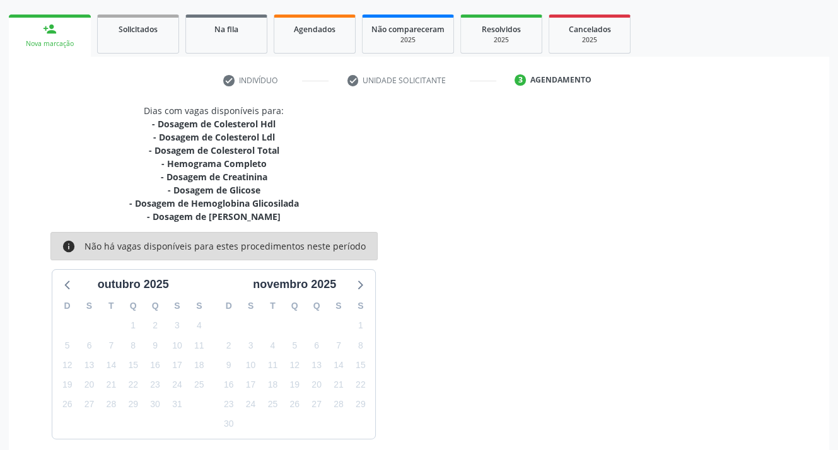
scroll to position [228, 0]
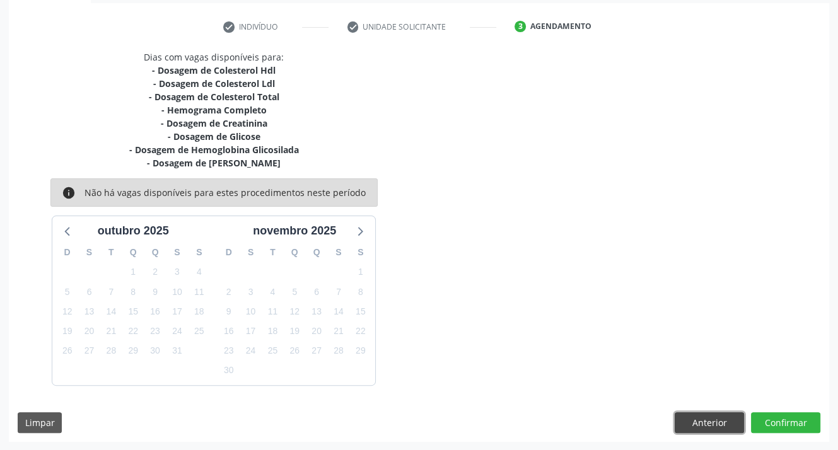
click at [699, 424] on button "Anterior" at bounding box center [708, 422] width 69 height 21
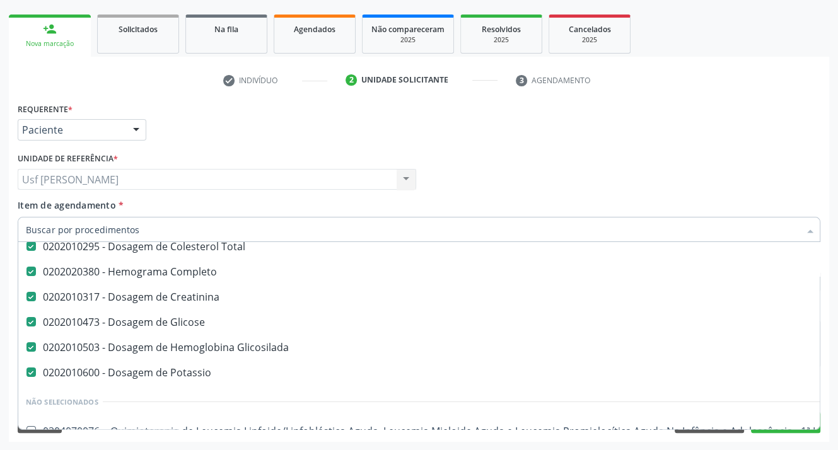
scroll to position [189, 0]
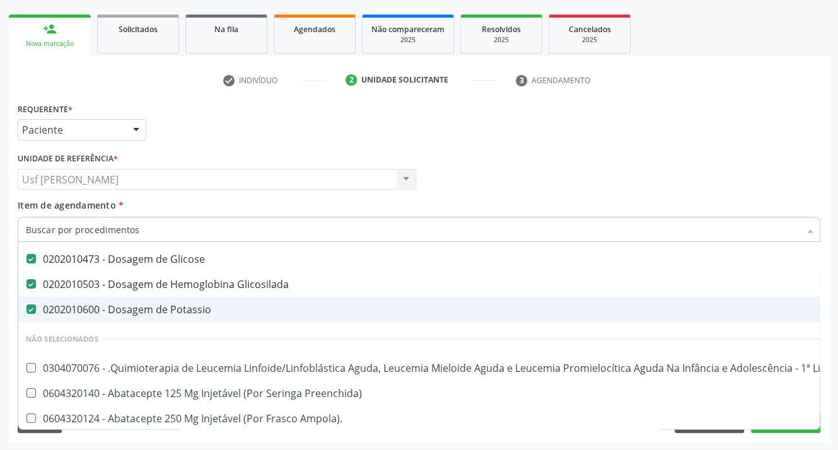
click at [37, 311] on div "0202010600 - Dosagem de Potassio" at bounding box center [516, 309] width 981 height 10
checkbox Potassio "false"
click at [789, 429] on div "Desfazer seleção Selecionados 0202010279 - Dosagem de Colesterol Hdl 0202010287…" at bounding box center [419, 336] width 802 height 188
click at [804, 429] on div "Desfazer seleção Selecionados 0202010279 - Dosagem de Colesterol Hdl 0202010287…" at bounding box center [419, 336] width 802 height 188
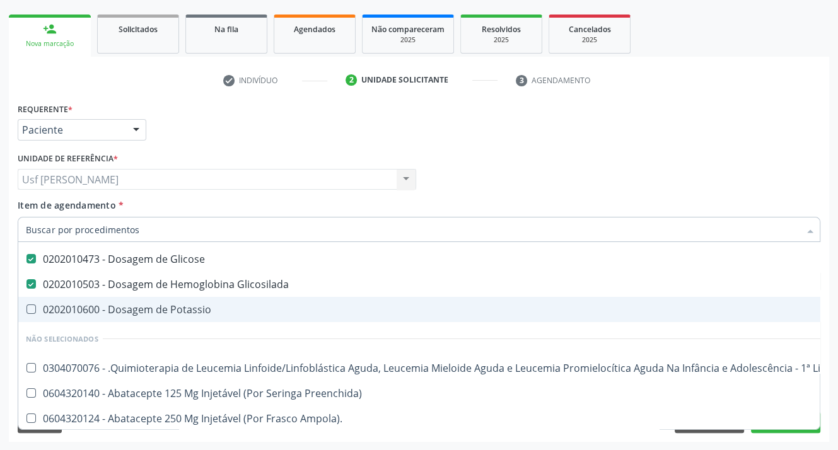
click at [804, 429] on div "Desfazer seleção Selecionados 0202010279 - Dosagem de Colesterol Hdl 0202010287…" at bounding box center [419, 336] width 802 height 188
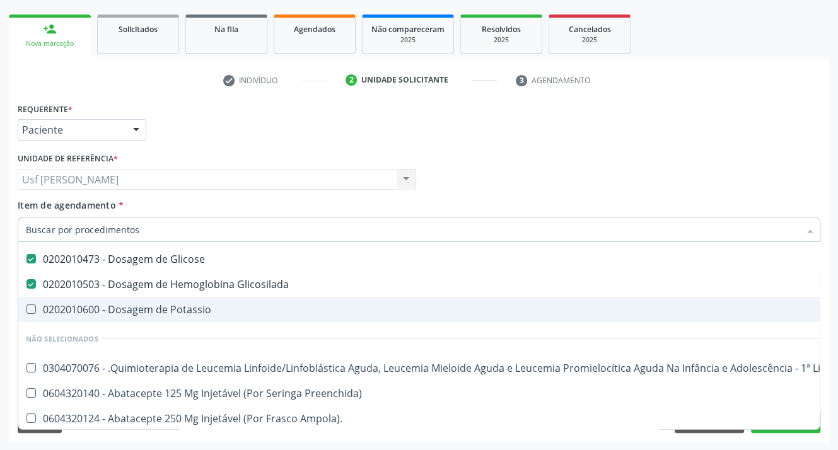
click at [804, 429] on div "Desfazer seleção Selecionados 0202010279 - Dosagem de Colesterol Hdl 0202010287…" at bounding box center [419, 336] width 802 height 188
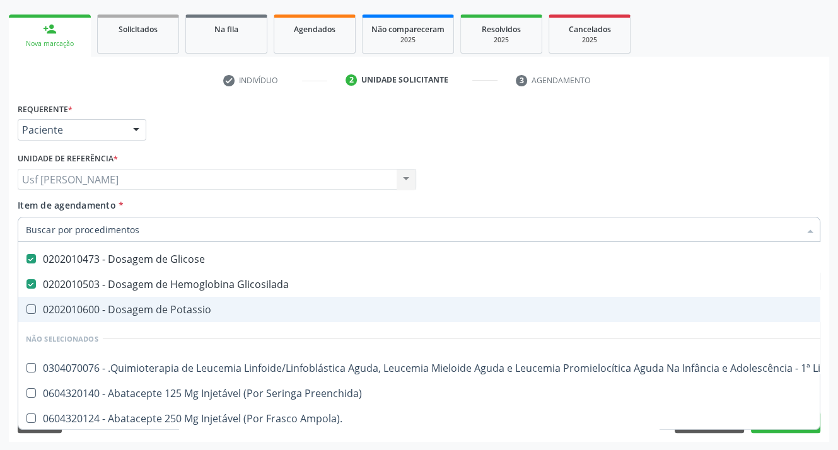
click at [830, 420] on div "Acompanhamento Acompanhe a situação das marcações correntes e finalizadas Relat…" at bounding box center [419, 172] width 838 height 555
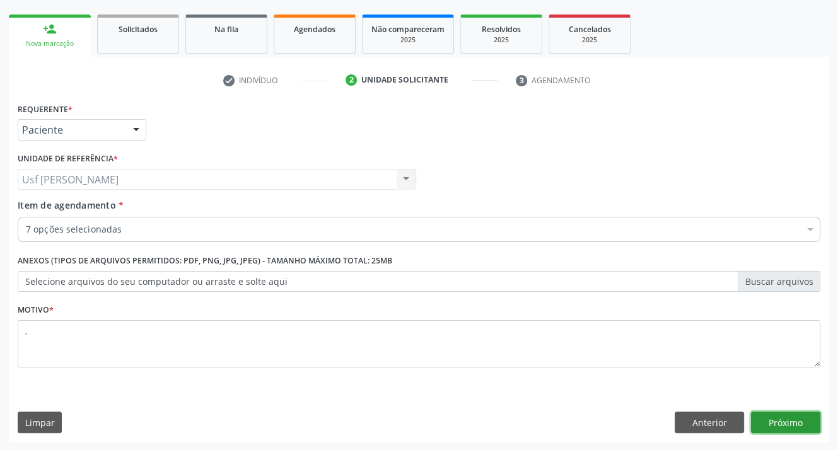
click at [788, 430] on button "Próximo" at bounding box center [785, 422] width 69 height 21
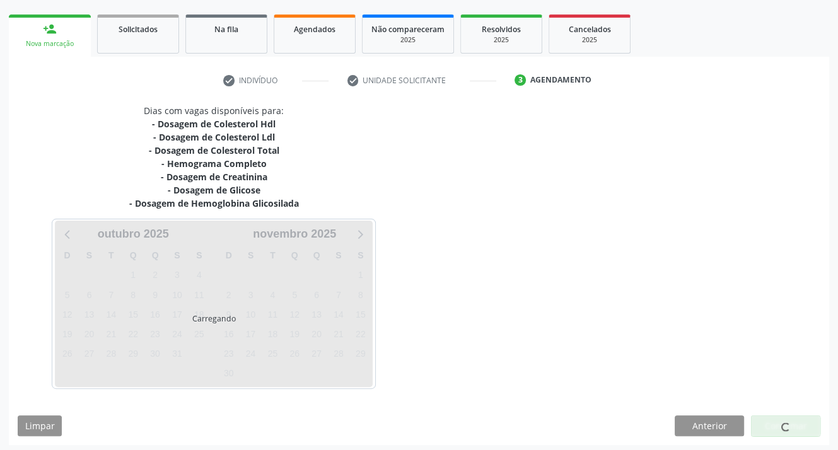
scroll to position [0, 0]
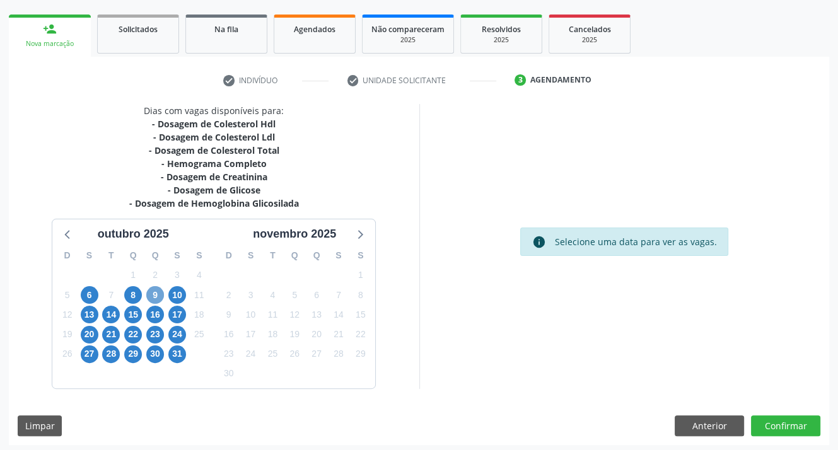
click at [156, 296] on span "9" at bounding box center [155, 295] width 18 height 18
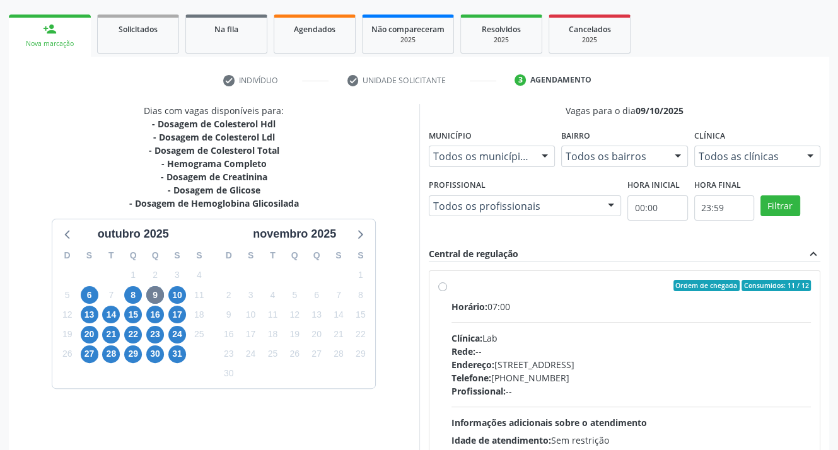
click at [451, 287] on label "Ordem de chegada Consumidos: 11 / 12 Horário: 07:00 Clínica: Lab Rede: -- Ender…" at bounding box center [631, 376] width 360 height 193
click at [442, 287] on input "Ordem de chegada Consumidos: 11 / 12 Horário: 07:00 Clínica: Lab Rede: -- Ender…" at bounding box center [442, 285] width 9 height 11
radio input "true"
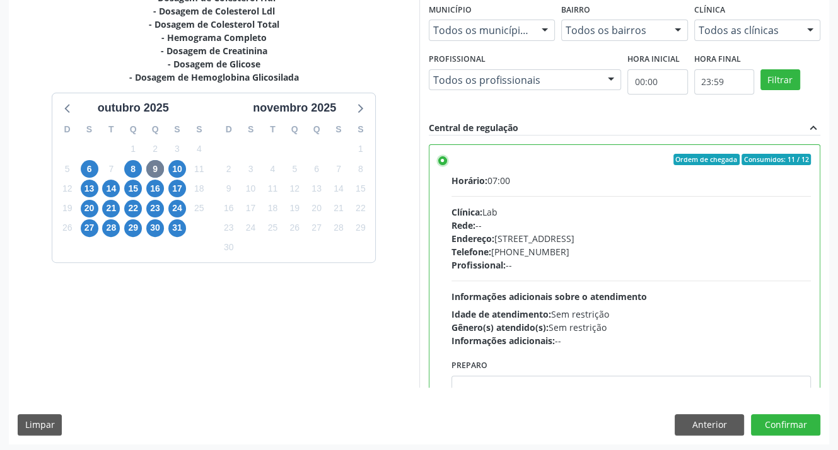
scroll to position [303, 0]
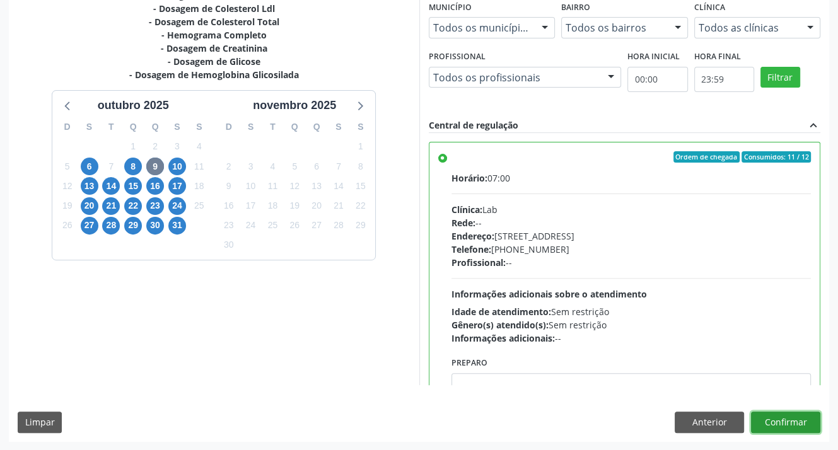
click at [796, 428] on button "Confirmar" at bounding box center [785, 422] width 69 height 21
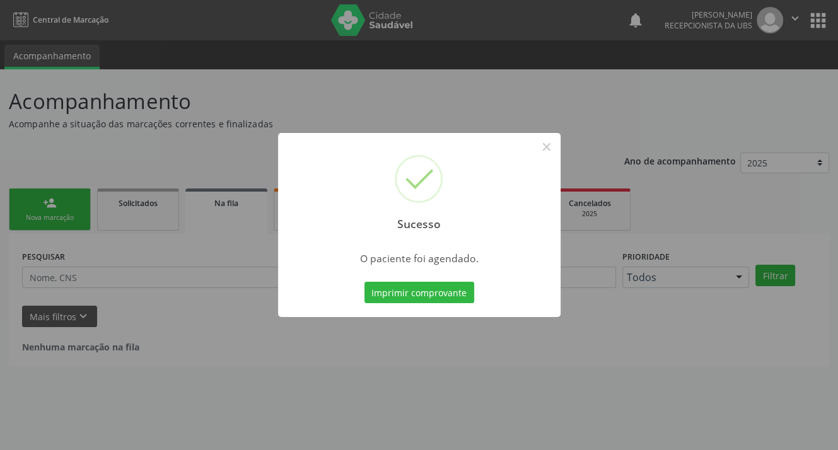
scroll to position [0, 0]
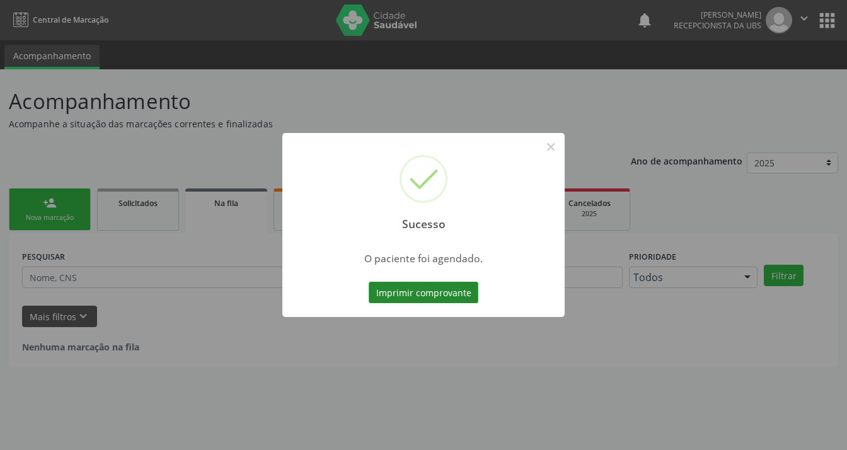
click at [429, 292] on button "Imprimir comprovante" at bounding box center [424, 292] width 110 height 21
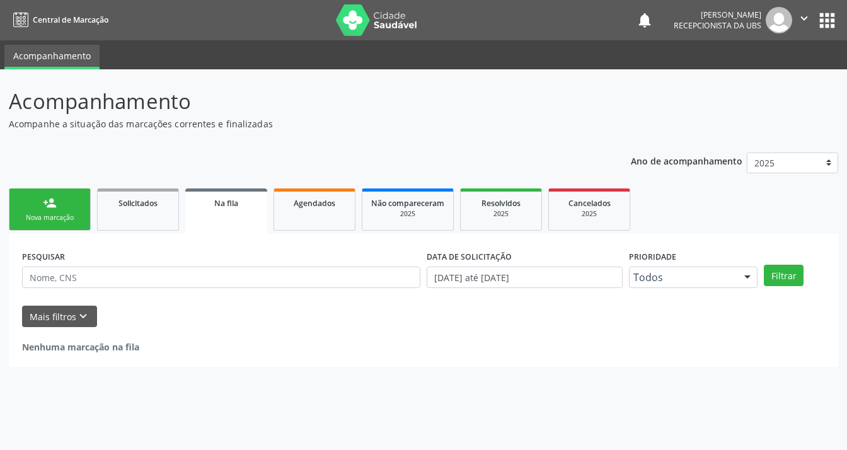
click at [42, 217] on div "Nova marcação" at bounding box center [49, 217] width 63 height 9
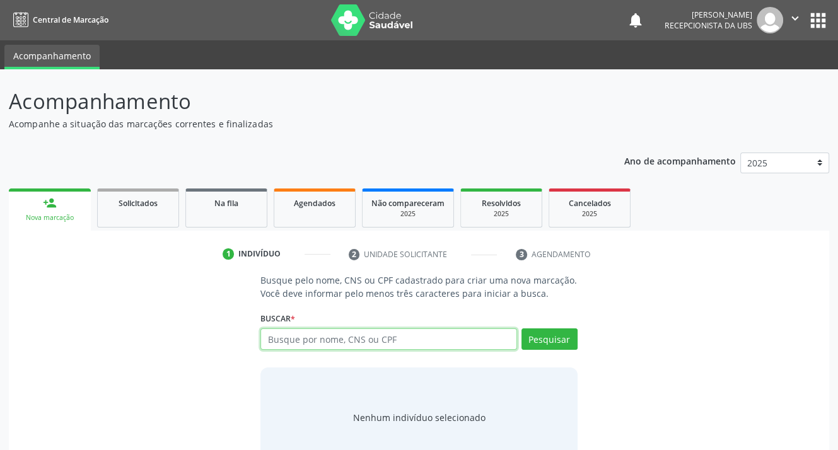
click at [405, 334] on input "text" at bounding box center [388, 338] width 256 height 21
type input "0095767460"
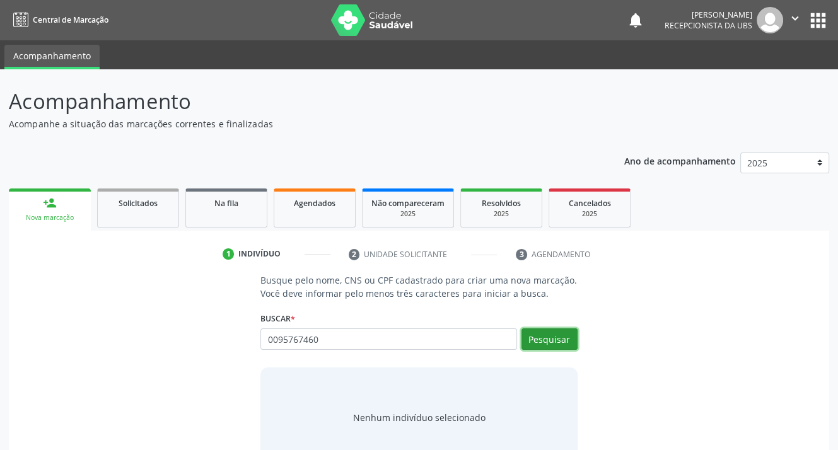
click at [540, 335] on button "Pesquisar" at bounding box center [549, 338] width 56 height 21
type input "0095767460"
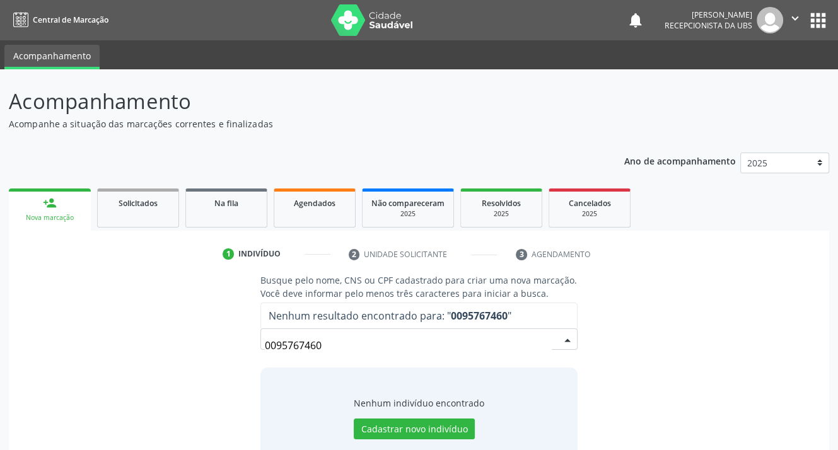
click at [353, 345] on input "0095767460" at bounding box center [408, 345] width 286 height 25
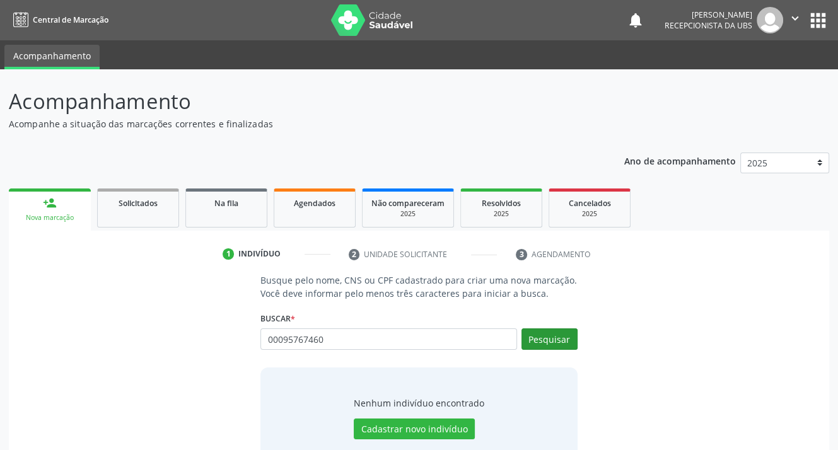
type input "00095767460"
click at [546, 339] on button "Pesquisar" at bounding box center [549, 338] width 56 height 21
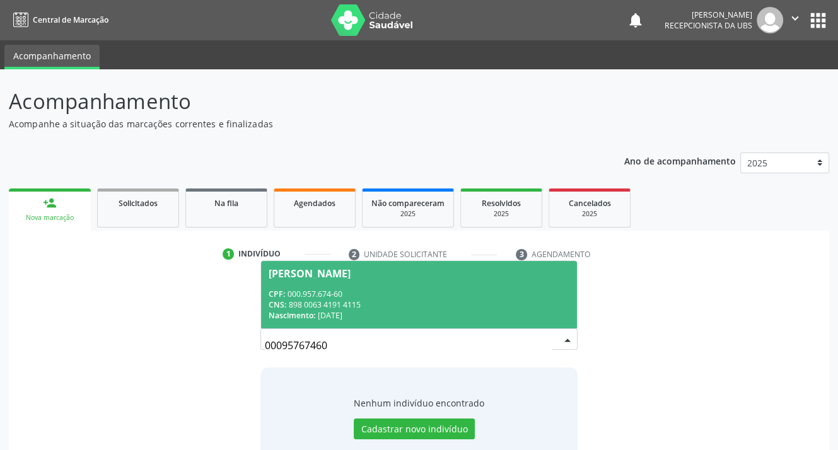
click at [350, 272] on div "[PERSON_NAME]" at bounding box center [309, 273] width 82 height 10
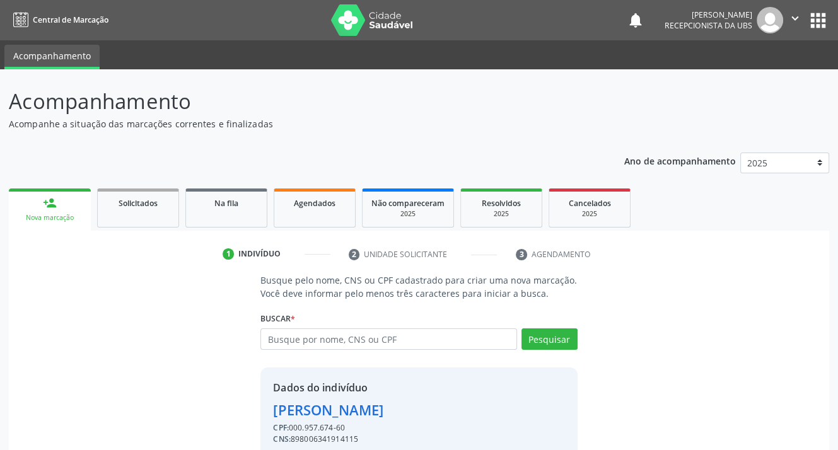
scroll to position [55, 0]
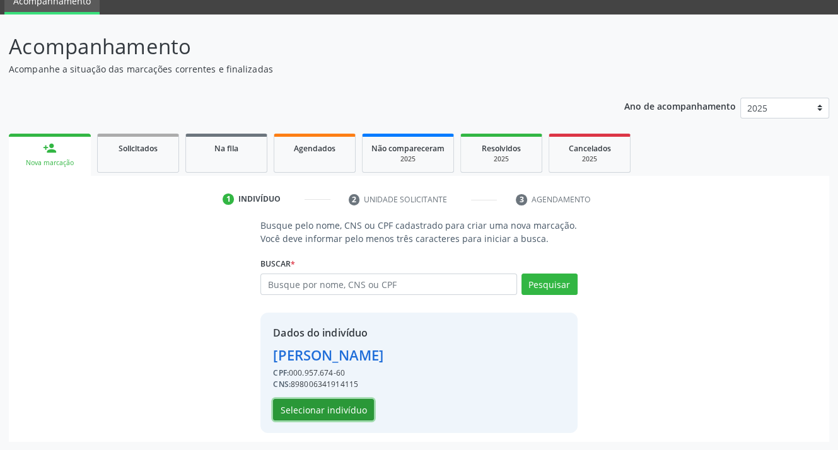
click at [310, 406] on button "Selecionar indivíduo" at bounding box center [323, 409] width 101 height 21
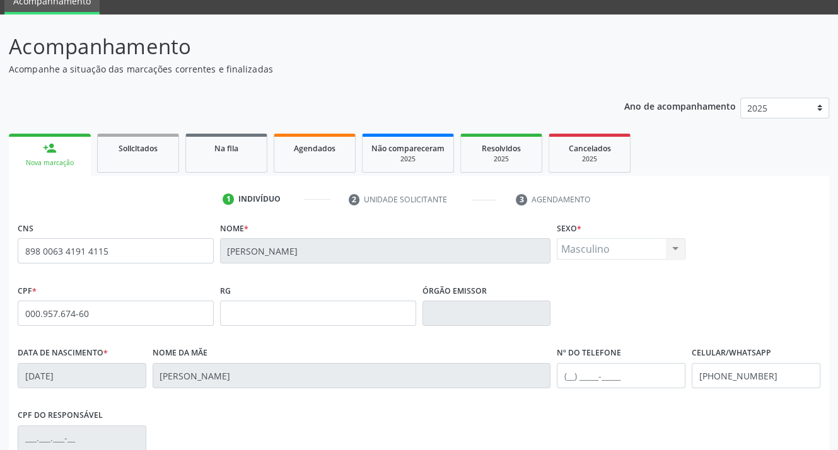
scroll to position [233, 0]
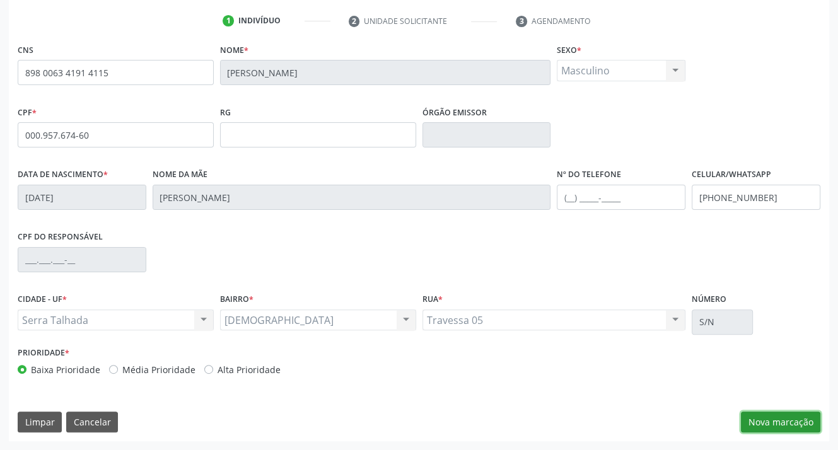
click at [773, 419] on button "Nova marcação" at bounding box center [780, 422] width 79 height 21
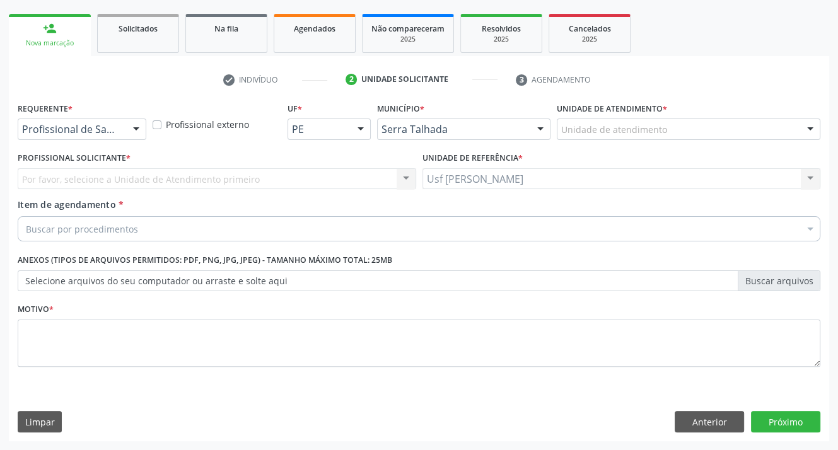
scroll to position [174, 0]
click at [133, 127] on div at bounding box center [136, 130] width 19 height 21
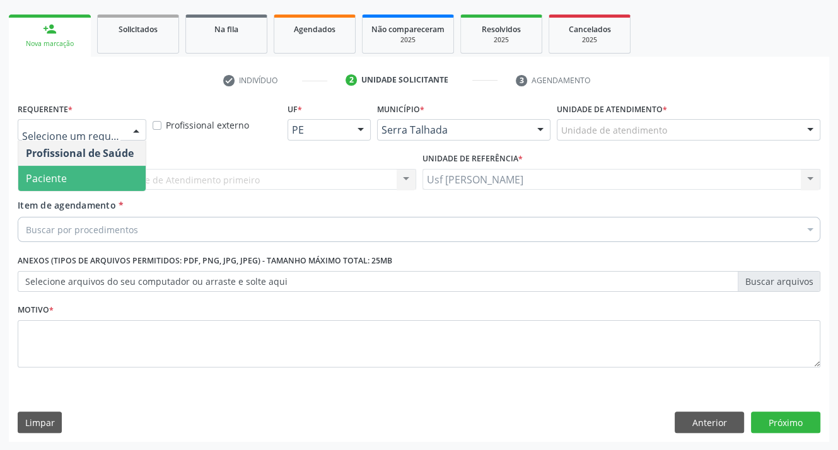
click at [108, 180] on span "Paciente" at bounding box center [81, 178] width 127 height 25
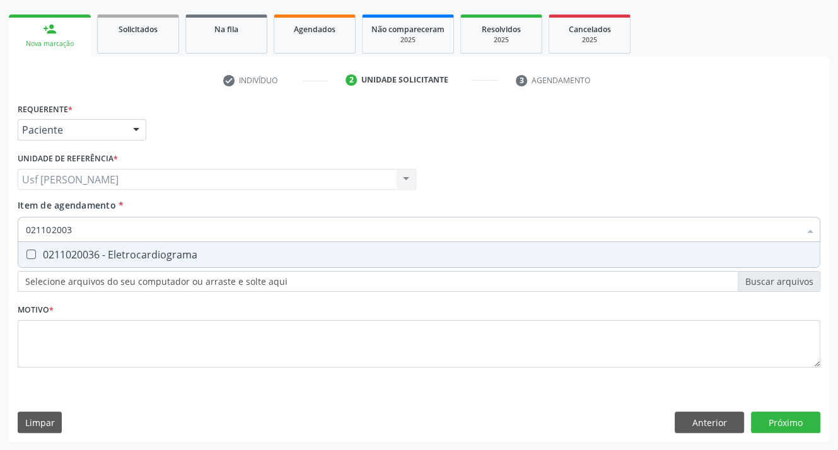
type input "0211020036"
click at [33, 253] on Eletrocardiograma at bounding box center [30, 254] width 9 height 9
click at [26, 253] on Eletrocardiograma "checkbox" at bounding box center [22, 254] width 8 height 8
checkbox Eletrocardiograma "true"
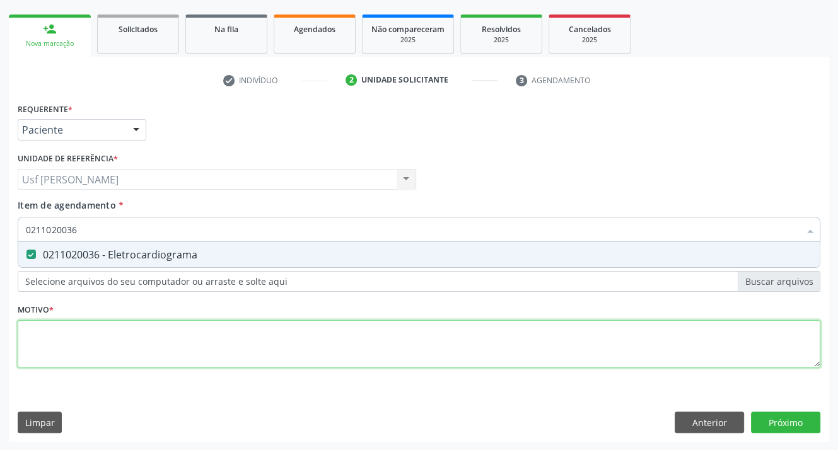
click at [83, 336] on div "Requerente * Paciente Profissional de Saúde Paciente Nenhum resultado encontrad…" at bounding box center [419, 242] width 802 height 285
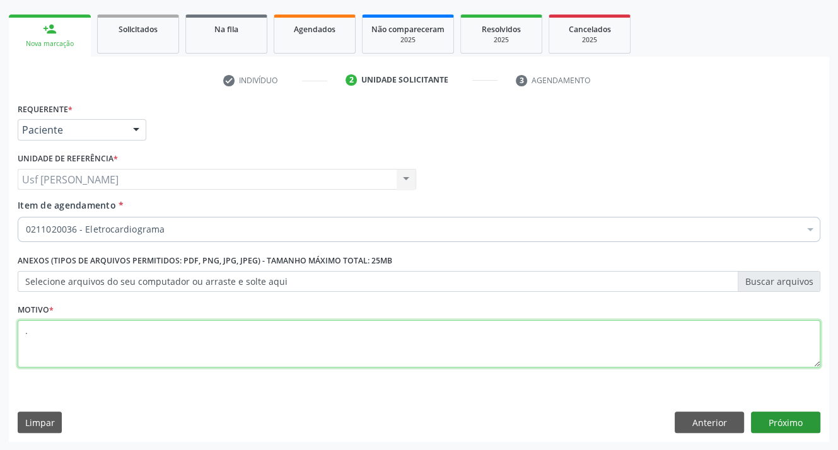
type textarea "."
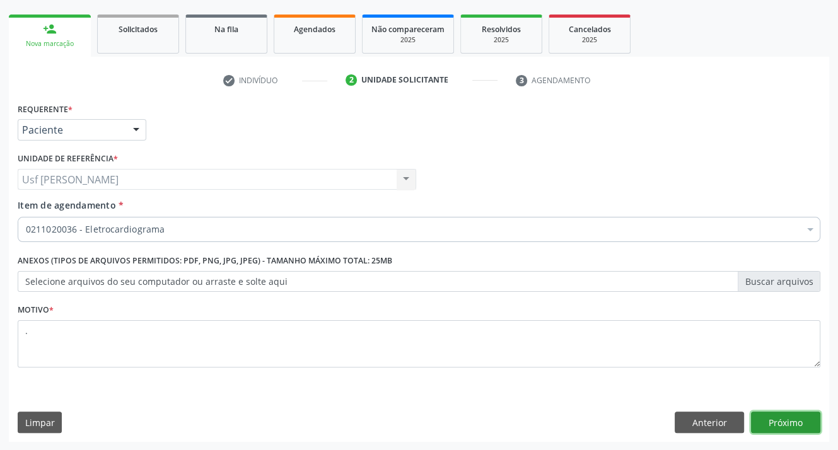
click at [787, 422] on button "Próximo" at bounding box center [785, 422] width 69 height 21
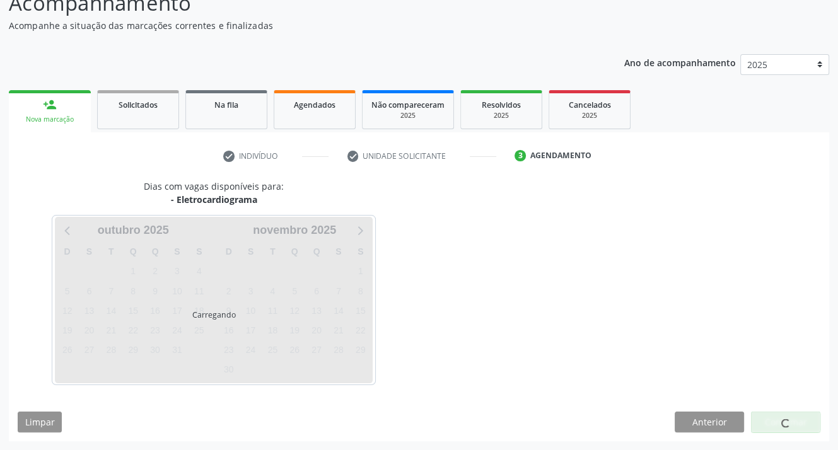
scroll to position [98, 0]
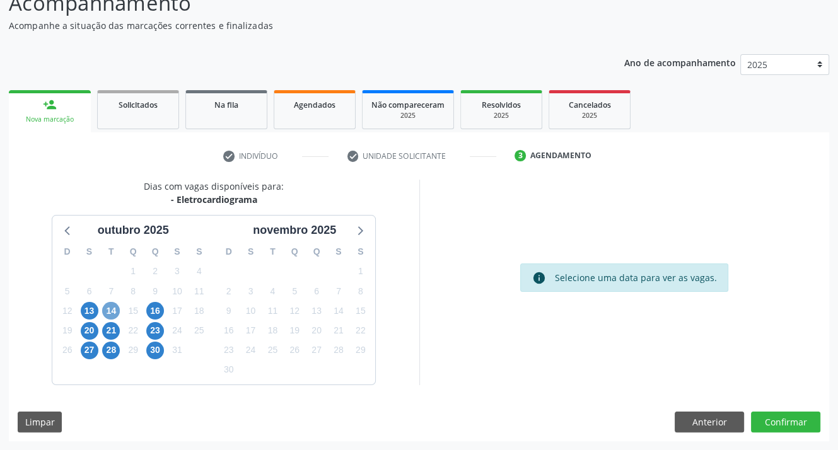
click at [107, 308] on span "14" at bounding box center [111, 311] width 18 height 18
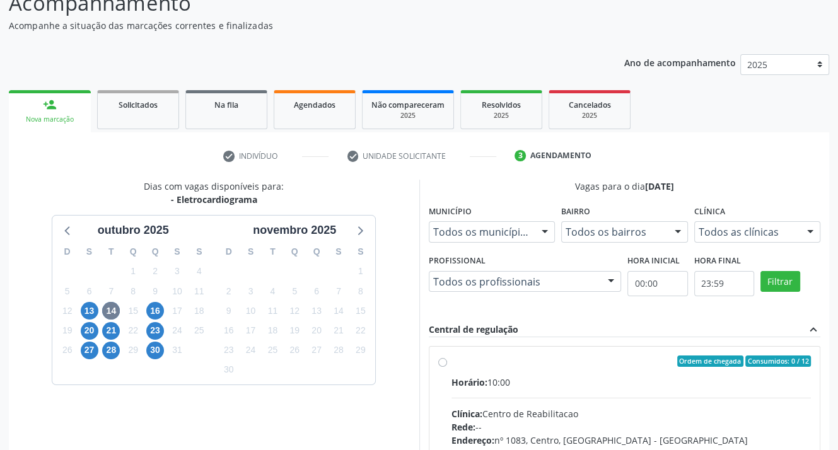
click at [451, 361] on label "Ordem de chegada Consumidos: 0 / 12 Horário: 10:00 Clínica: Centro de Reabilita…" at bounding box center [631, 451] width 360 height 193
click at [442, 361] on input "Ordem de chegada Consumidos: 0 / 12 Horário: 10:00 Clínica: Centro de Reabilita…" at bounding box center [442, 360] width 9 height 11
radio input "true"
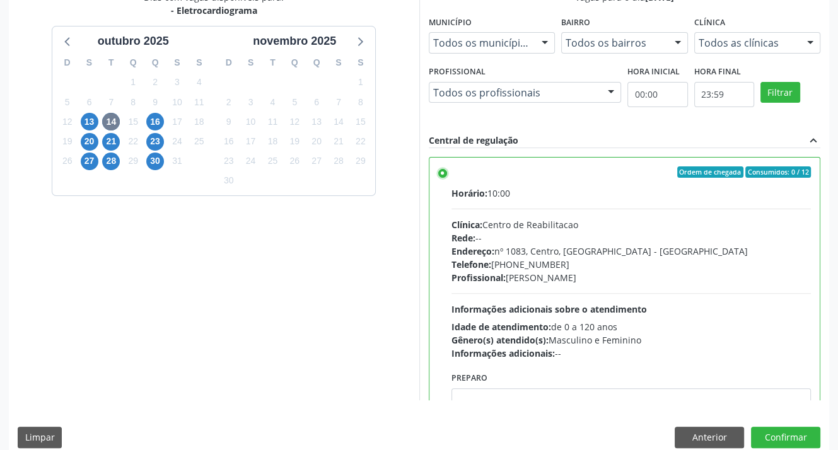
scroll to position [303, 0]
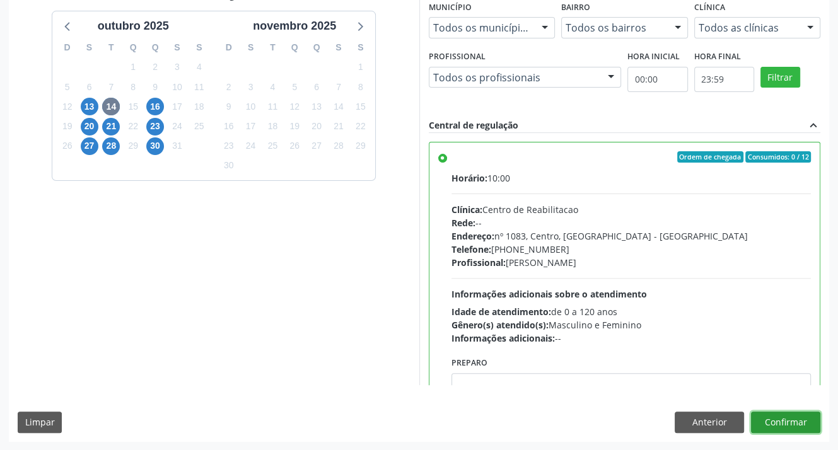
click at [792, 422] on button "Confirmar" at bounding box center [785, 422] width 69 height 21
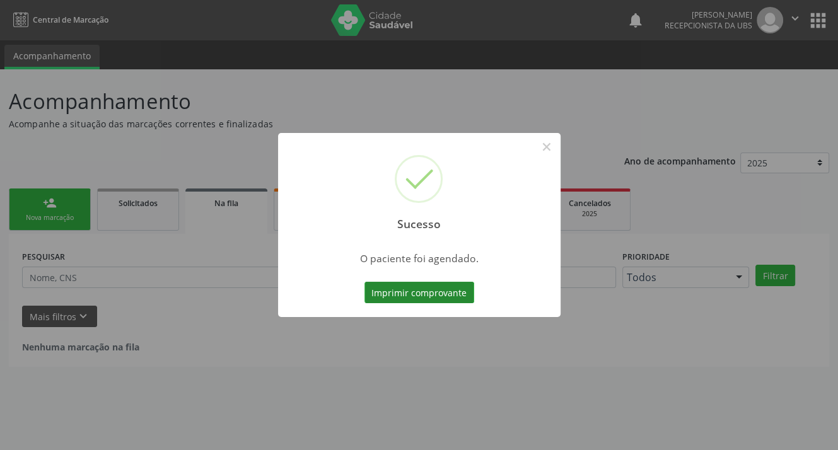
scroll to position [0, 0]
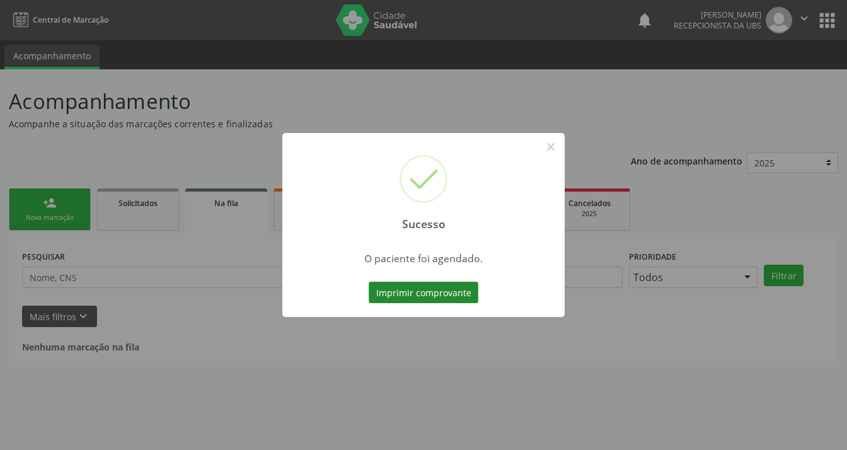
click at [422, 289] on button "Imprimir comprovante" at bounding box center [424, 292] width 110 height 21
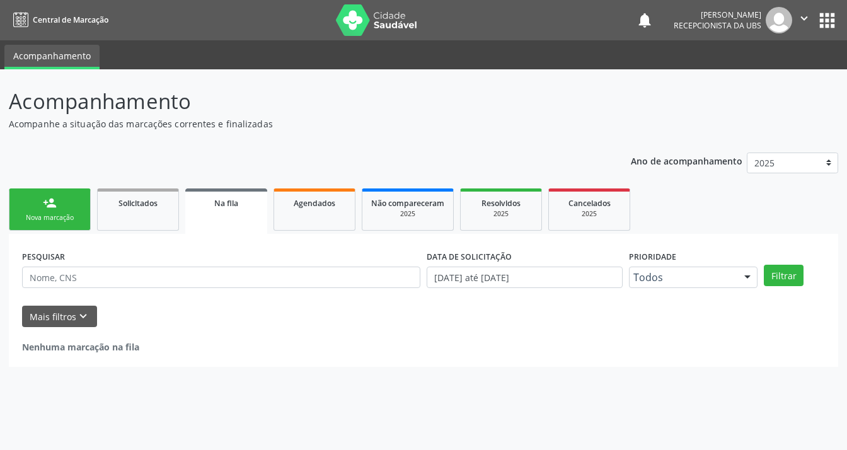
click at [50, 221] on div "Nova marcação" at bounding box center [49, 217] width 63 height 9
click at [52, 220] on div "Nova marcação" at bounding box center [49, 217] width 63 height 9
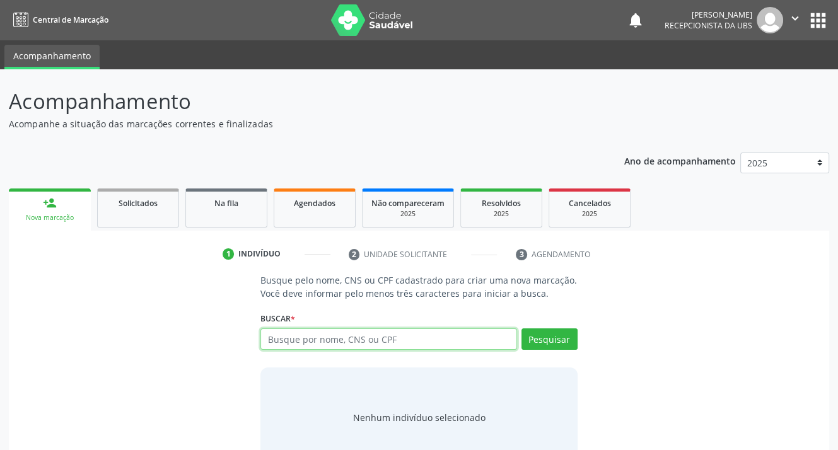
click at [323, 333] on input "text" at bounding box center [388, 338] width 256 height 21
click at [325, 343] on input "text" at bounding box center [388, 338] width 256 height 21
type input "00095767460"
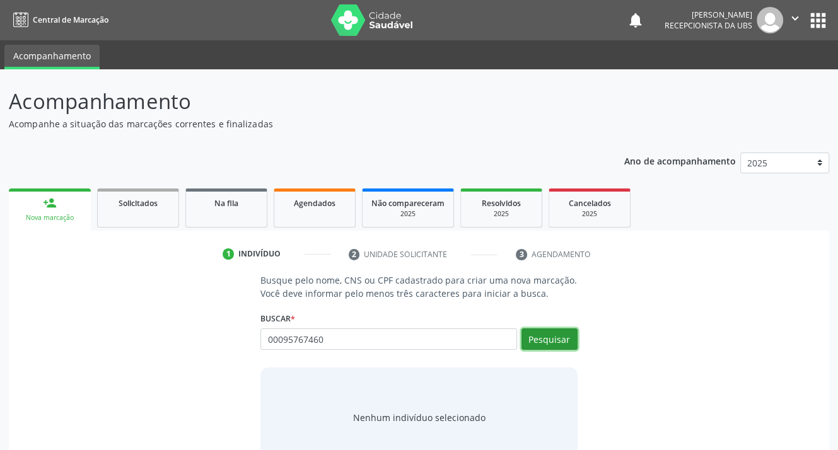
click at [549, 336] on button "Pesquisar" at bounding box center [549, 338] width 56 height 21
type input "00095767460"
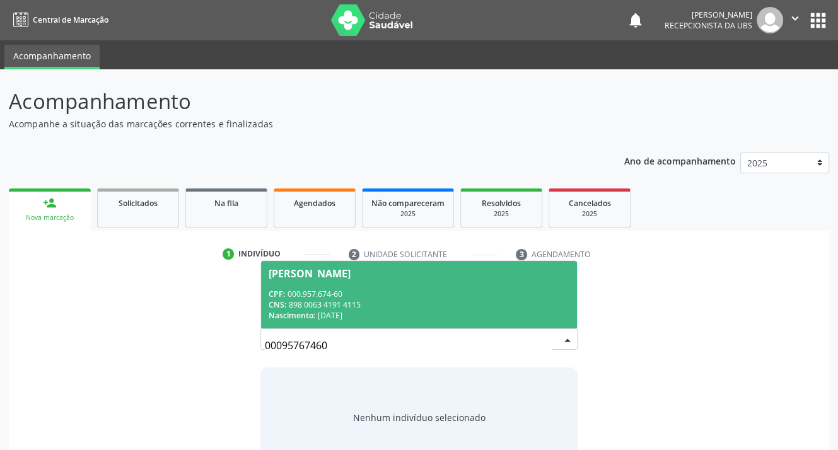
click at [305, 299] on div "CNS: 898 0063 4191 4115" at bounding box center [418, 304] width 300 height 11
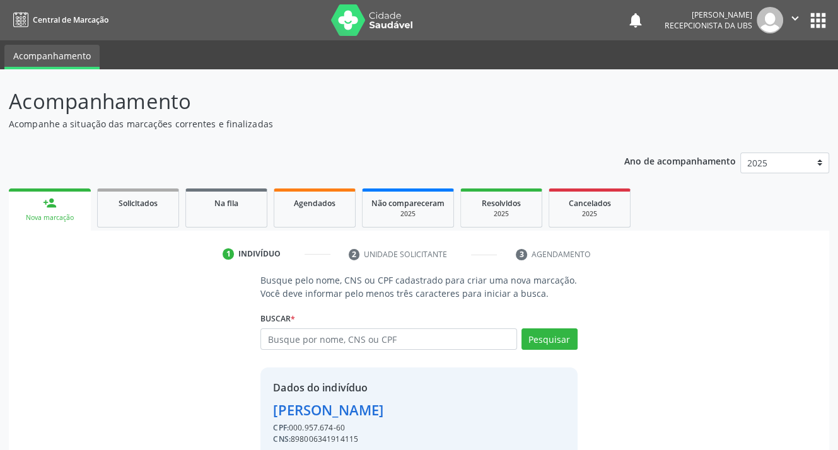
scroll to position [55, 0]
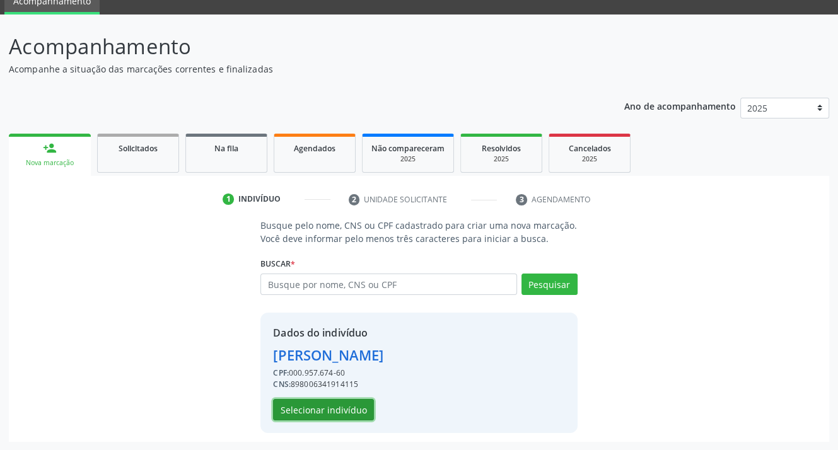
click at [318, 406] on button "Selecionar indivíduo" at bounding box center [323, 409] width 101 height 21
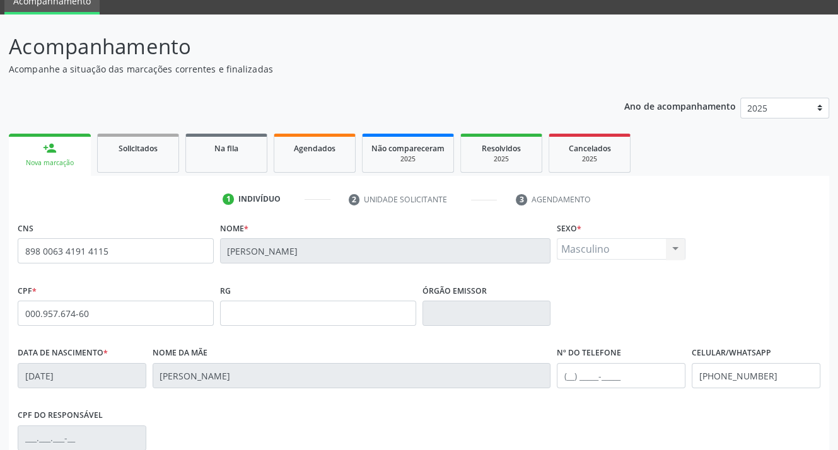
scroll to position [233, 0]
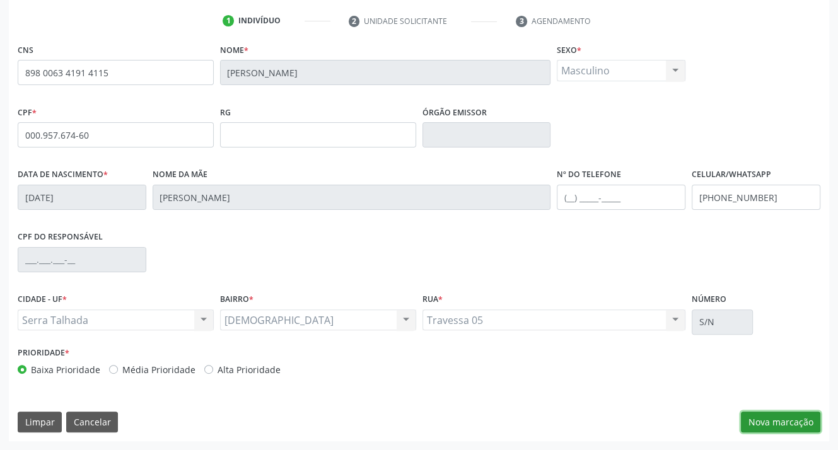
click at [752, 419] on button "Nova marcação" at bounding box center [780, 422] width 79 height 21
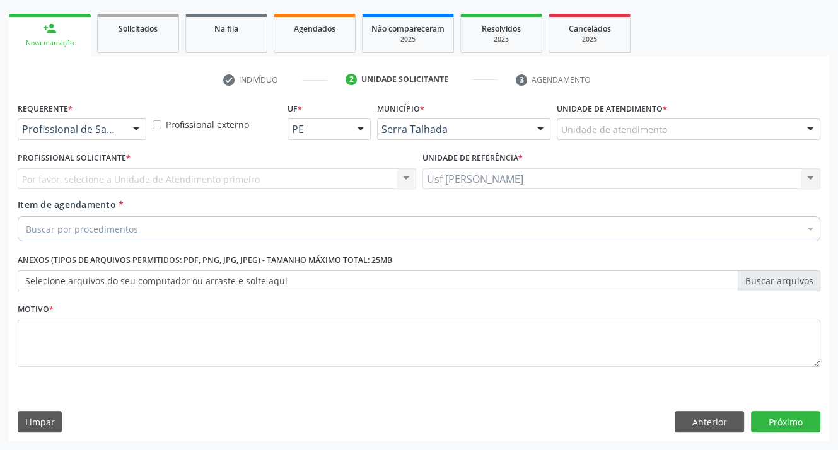
scroll to position [174, 0]
click at [135, 131] on div at bounding box center [136, 130] width 19 height 21
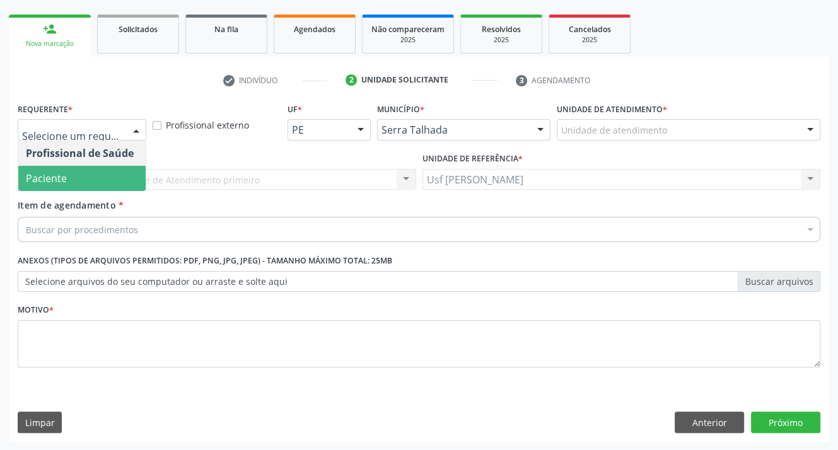
click at [122, 170] on span "Paciente" at bounding box center [81, 178] width 127 height 25
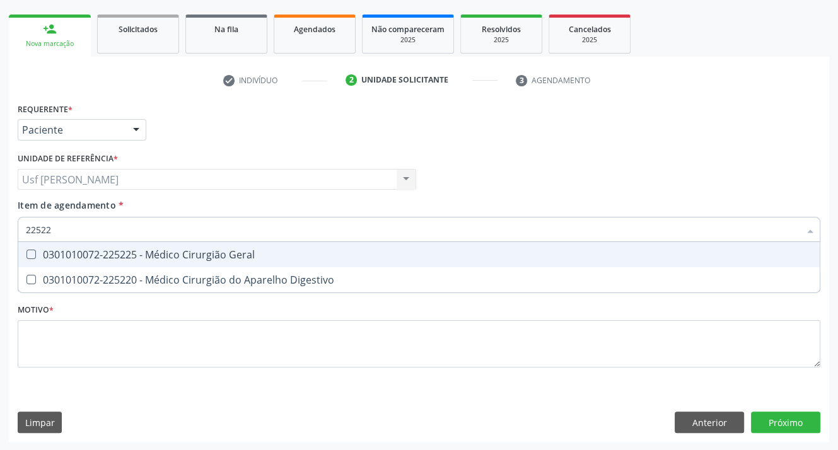
type input "225225"
click at [28, 254] on Geral at bounding box center [30, 254] width 9 height 9
click at [26, 254] on Geral "checkbox" at bounding box center [22, 254] width 8 height 8
checkbox Geral "true"
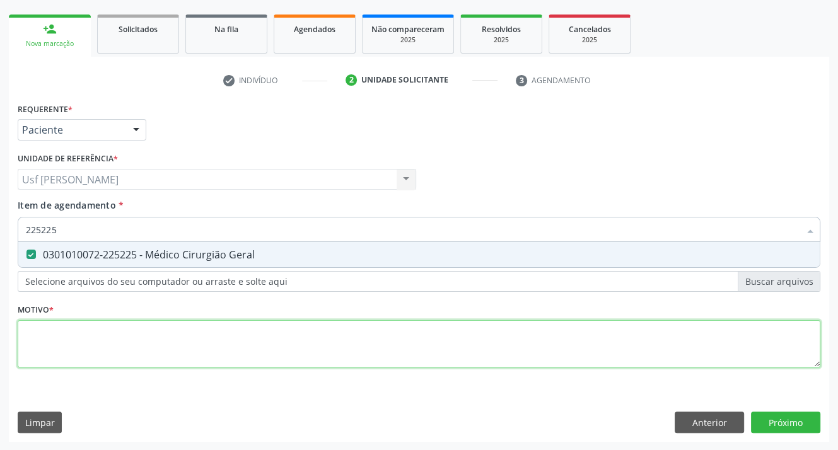
click at [55, 335] on div "Requerente * Paciente Profissional de Saúde Paciente Nenhum resultado encontrad…" at bounding box center [419, 242] width 802 height 285
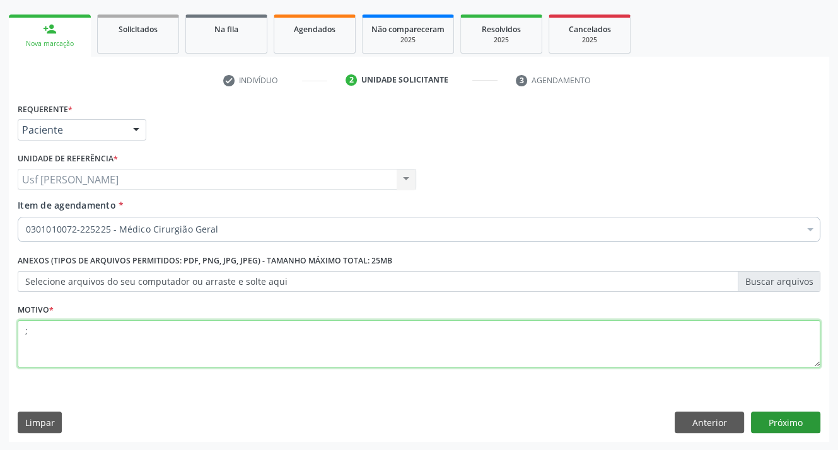
type textarea ";"
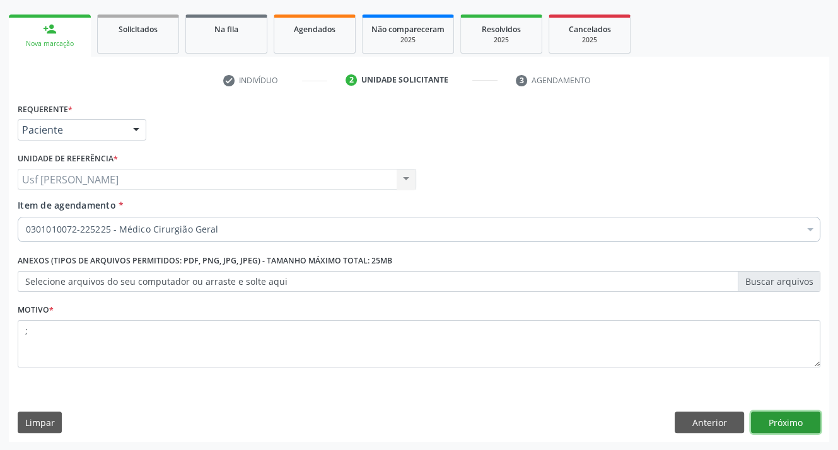
click at [790, 424] on button "Próximo" at bounding box center [785, 422] width 69 height 21
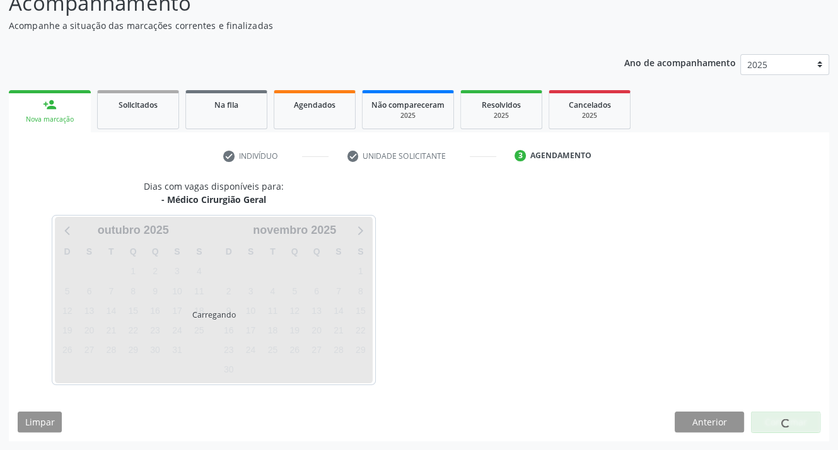
scroll to position [135, 0]
